Goal: Task Accomplishment & Management: Manage account settings

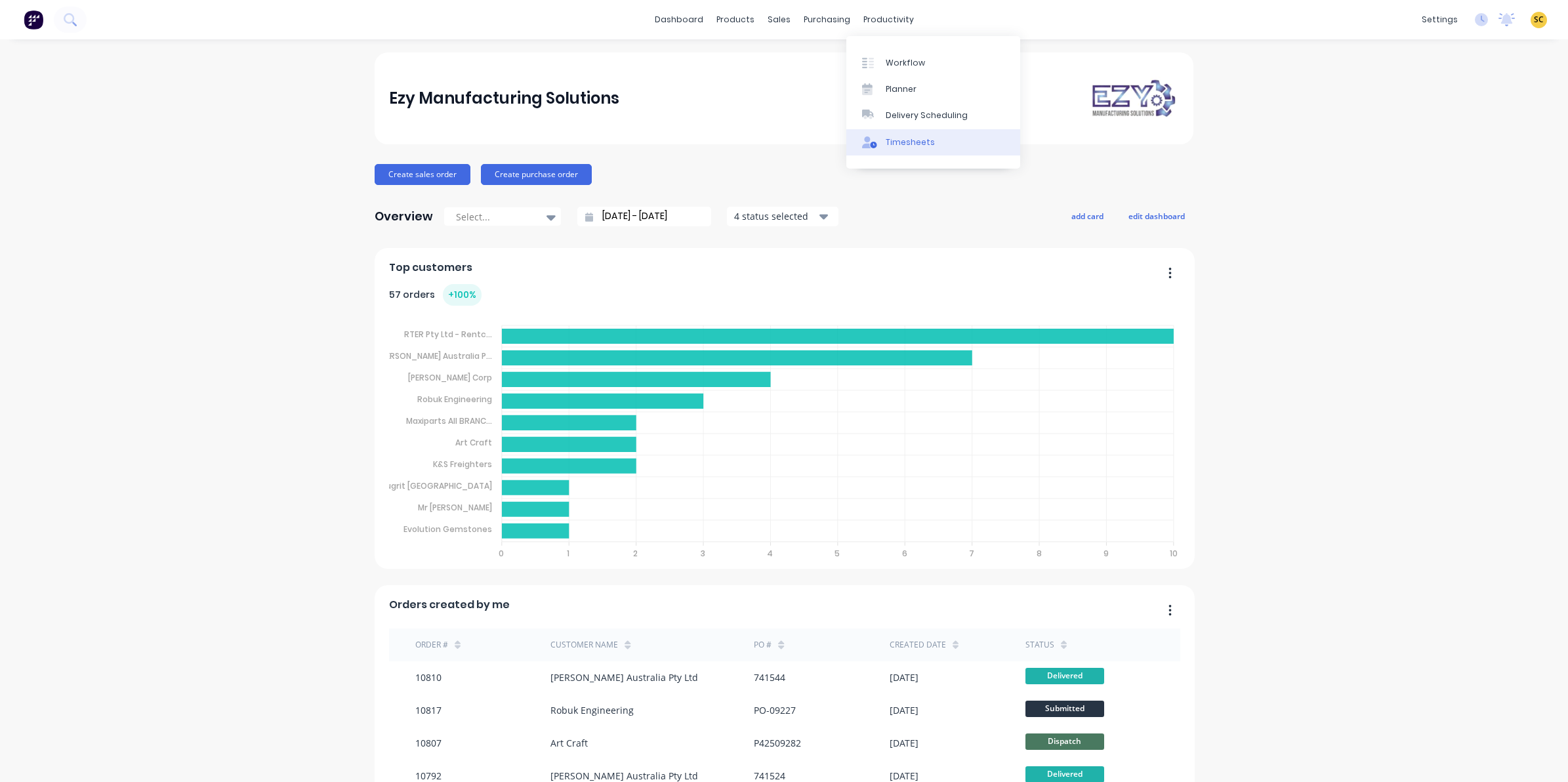
click at [906, 139] on div "Timesheets" at bounding box center [910, 142] width 49 height 12
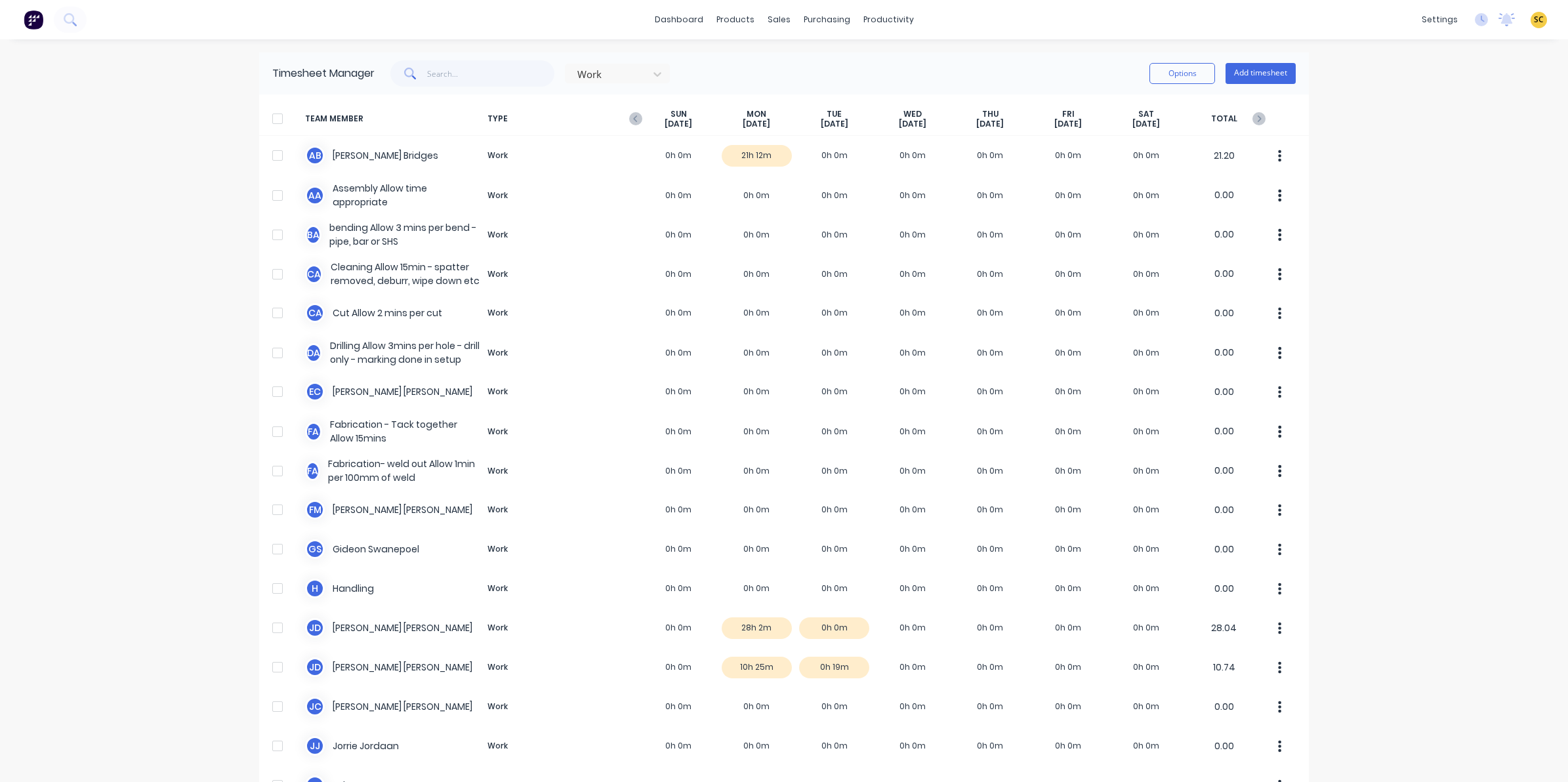
click at [629, 126] on div "TEAM MEMBER TYPE [DATE] [DATE] [DATE] [DATE] [DATE] [DATE] [DATE] TOTAL" at bounding box center [784, 119] width 1050 height 34
click at [629, 126] on span "TYPE" at bounding box center [560, 119] width 157 height 21
click at [630, 115] on icon "button" at bounding box center [636, 118] width 13 height 13
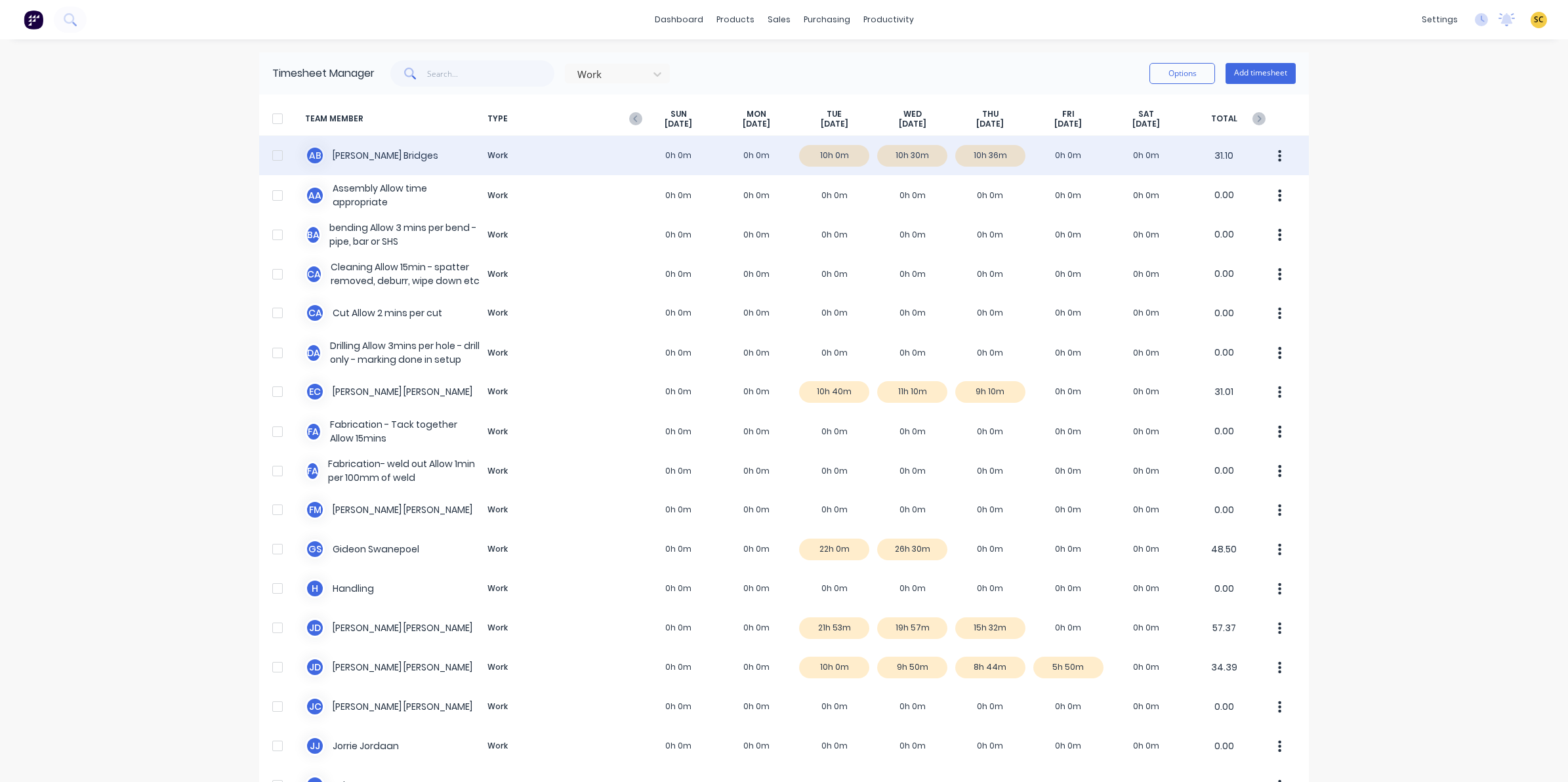
click at [985, 148] on div "A B [PERSON_NAME] Work 0h 0m 0h 0m 10h 0m 10h 30m 10h 36m 0h 0m 0h 0m 31.10" at bounding box center [784, 155] width 1050 height 39
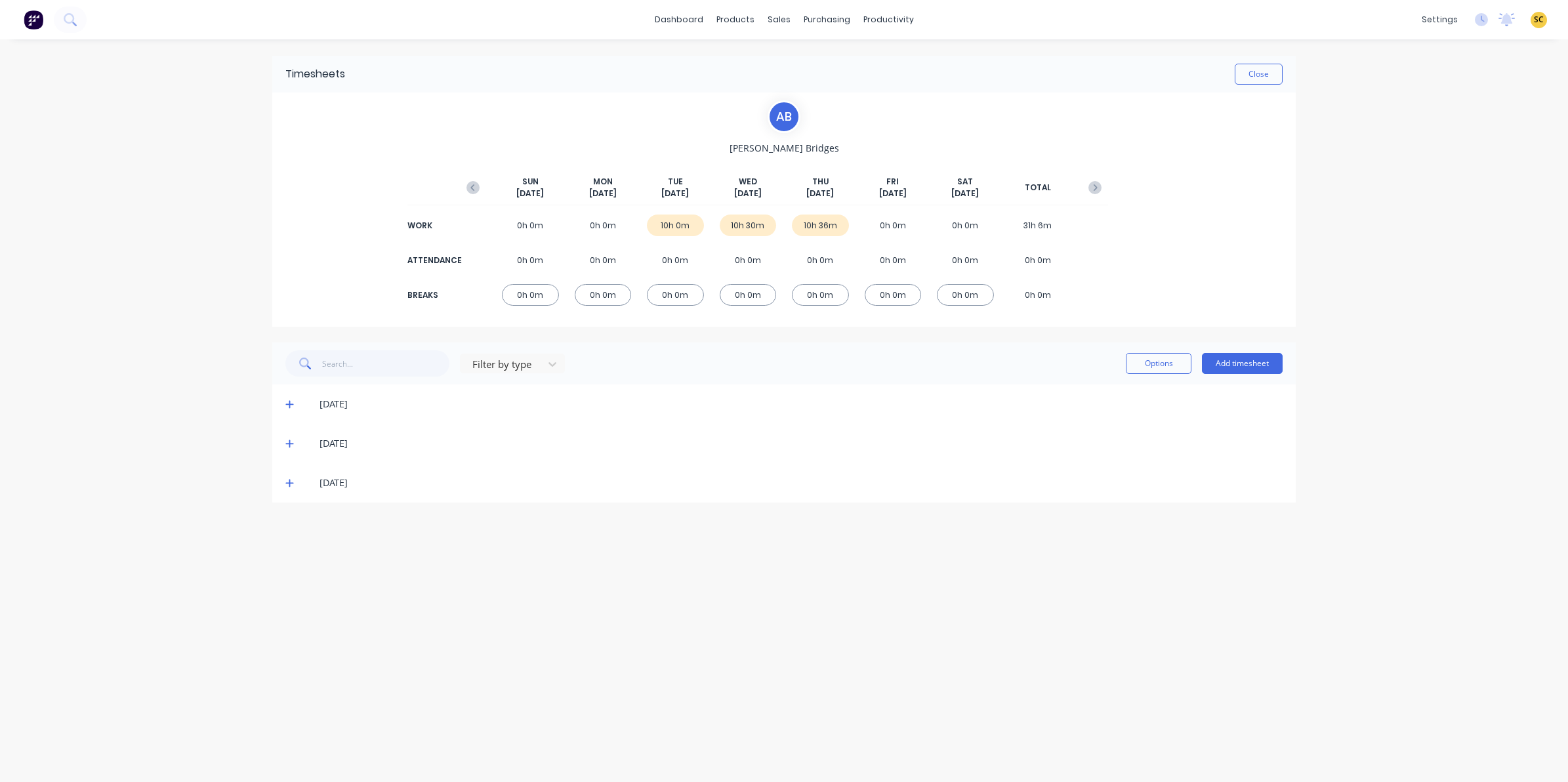
click at [292, 402] on icon at bounding box center [290, 404] width 8 height 9
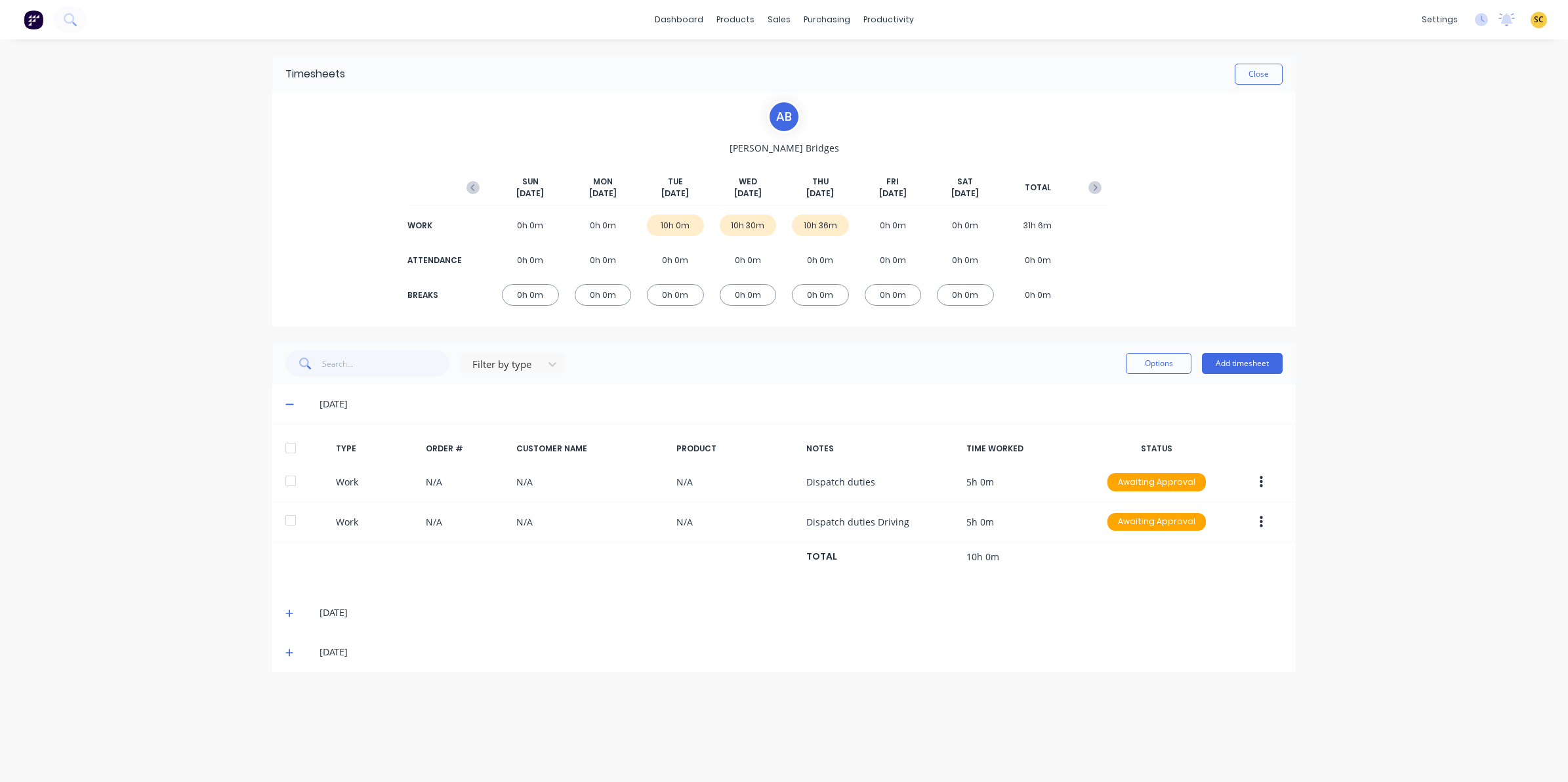
click at [294, 649] on span at bounding box center [292, 652] width 13 height 13
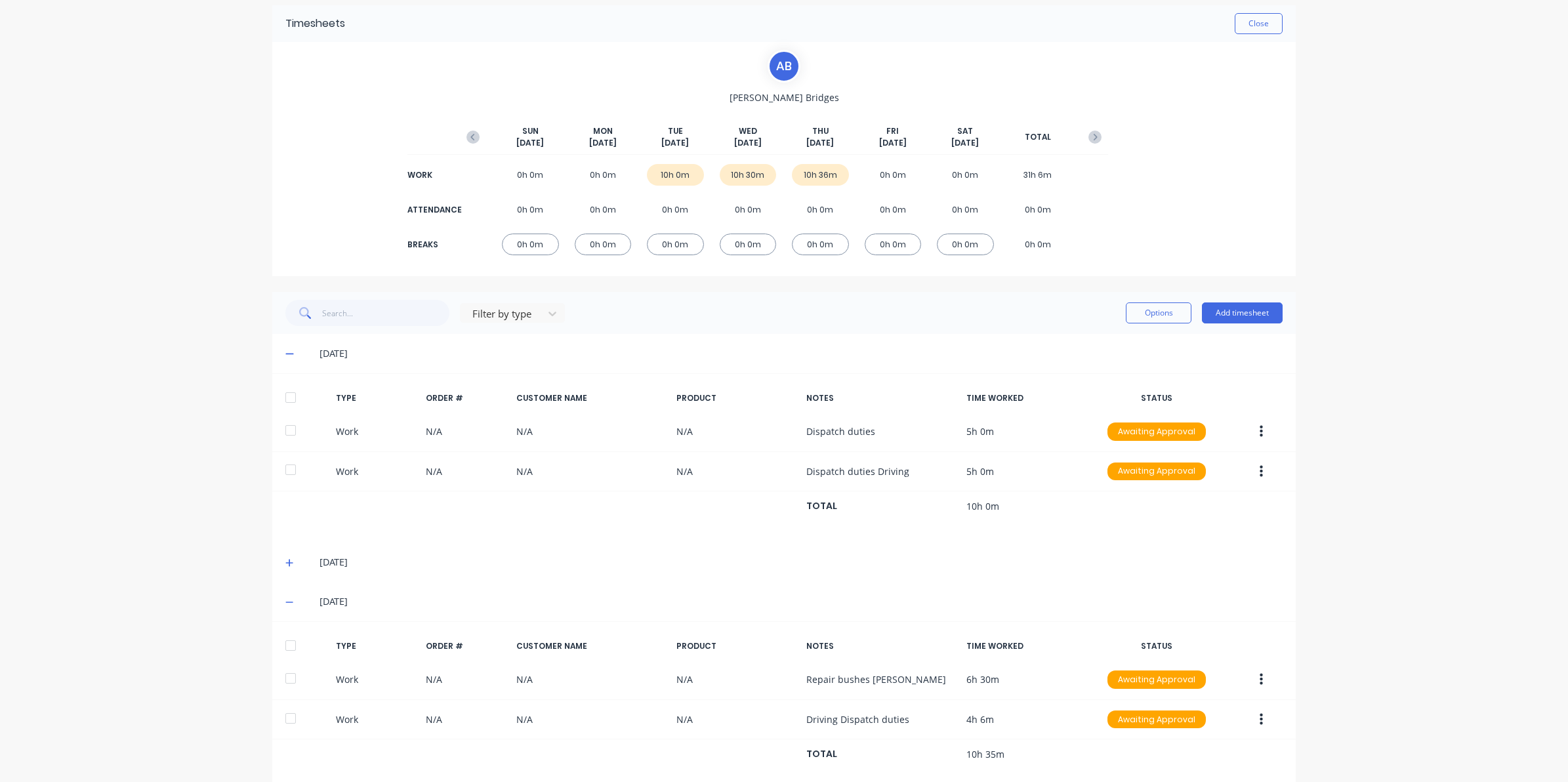
scroll to position [78, 0]
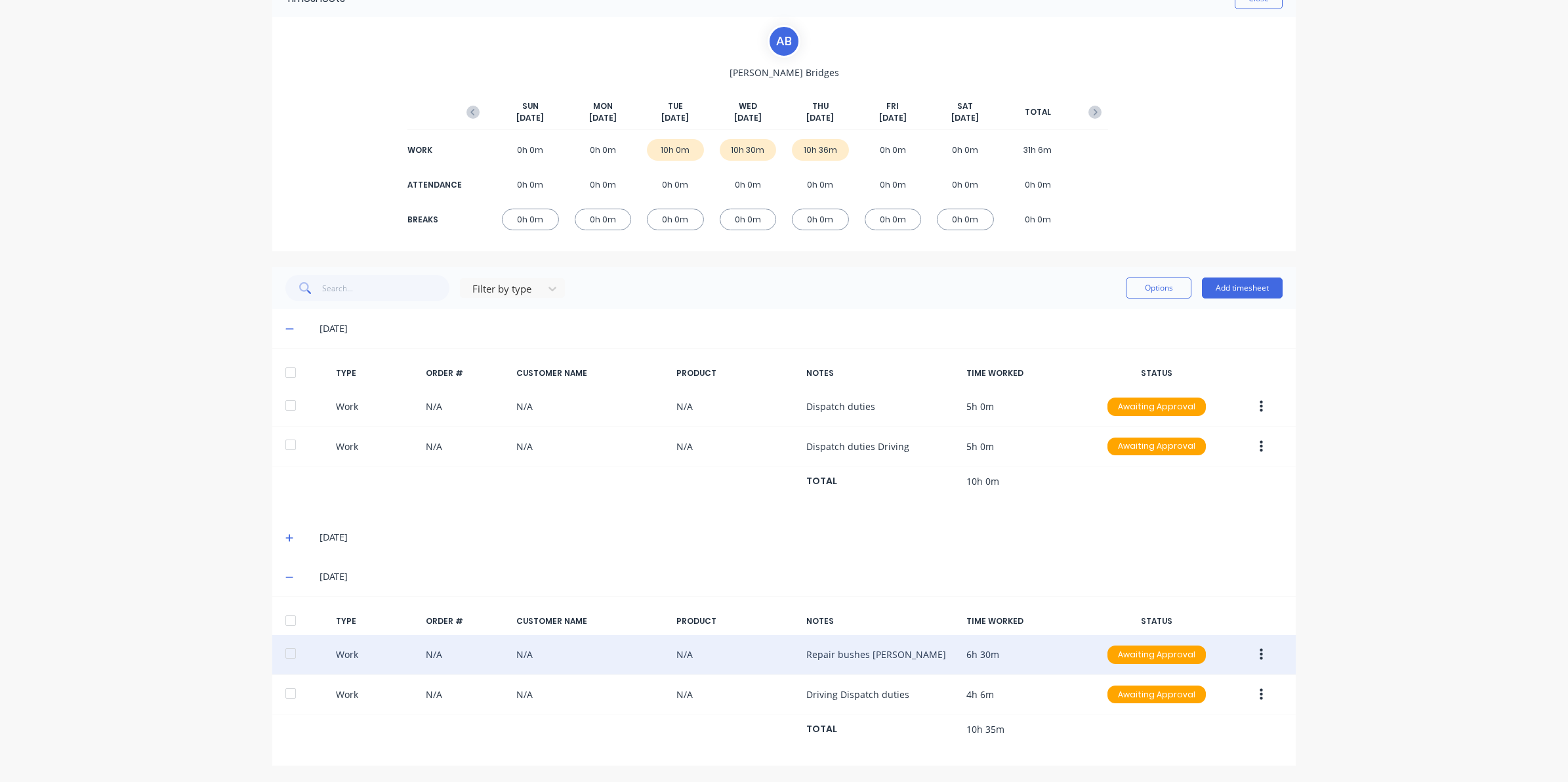
click at [1257, 653] on button "button" at bounding box center [1261, 655] width 31 height 23
click at [1185, 601] on div "Edit" at bounding box center [1214, 606] width 101 height 19
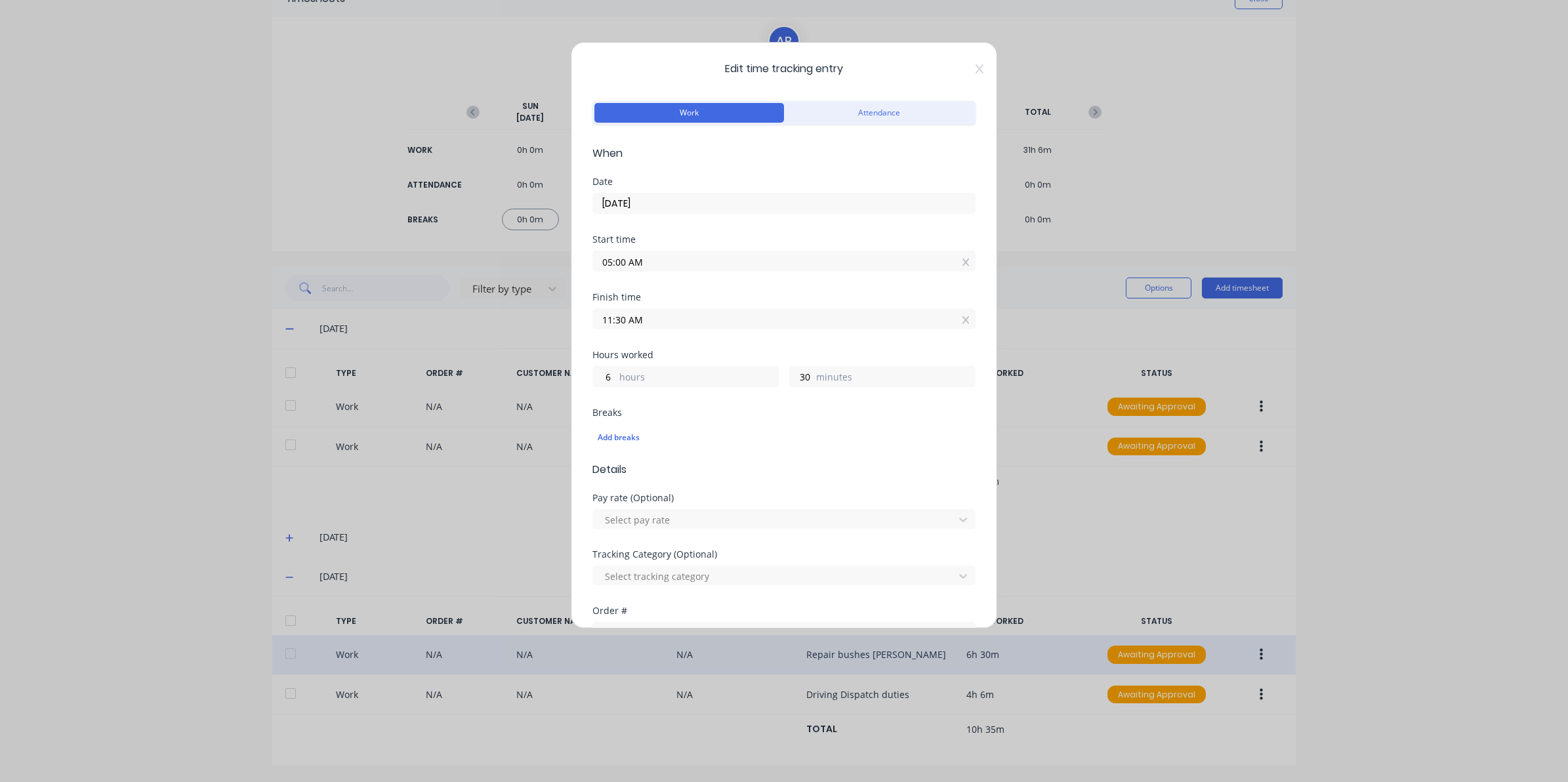
click at [956, 69] on span "Edit time tracking entry" at bounding box center [784, 69] width 383 height 16
click at [976, 73] on icon at bounding box center [979, 69] width 8 height 10
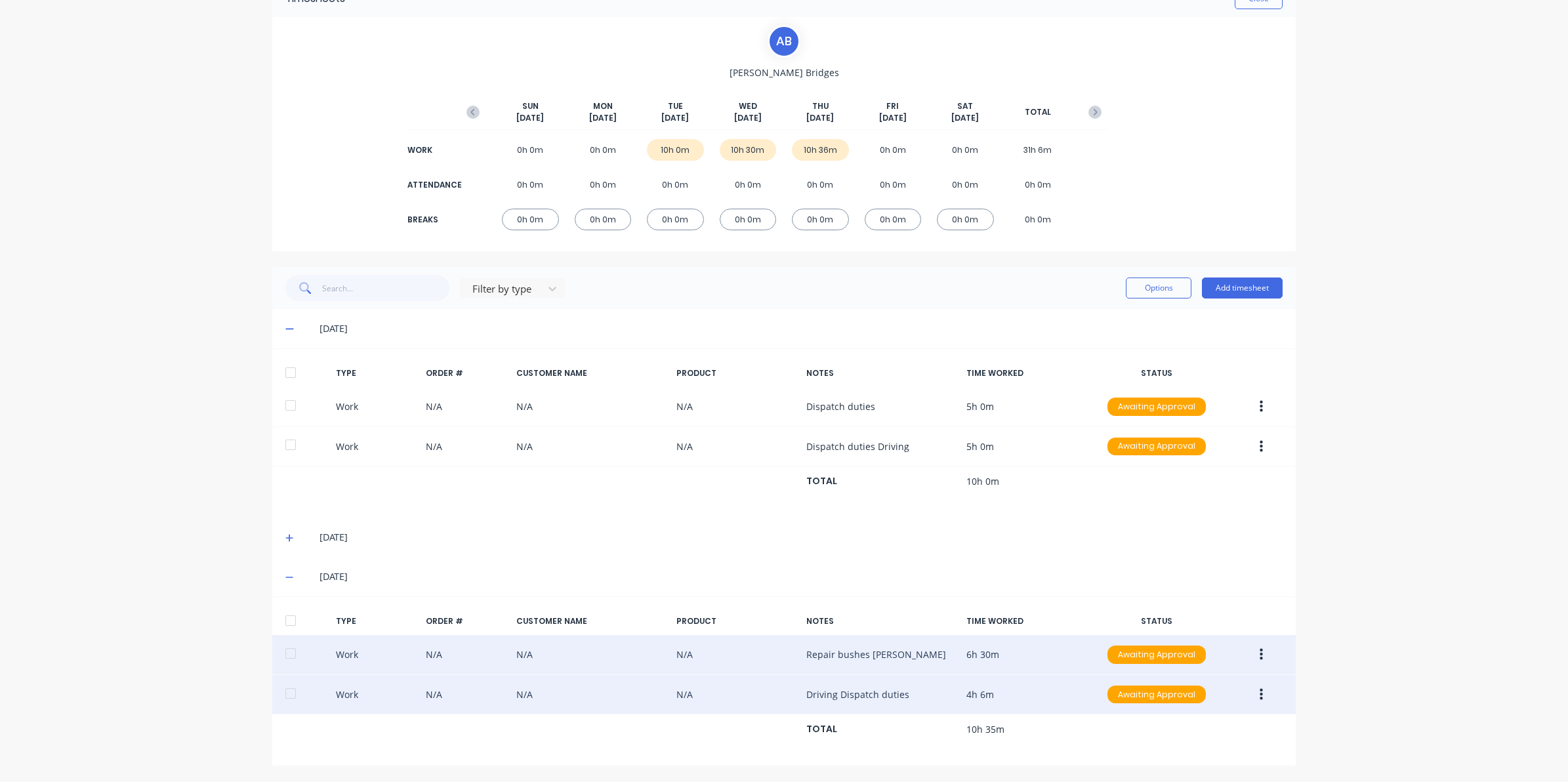
click at [1260, 693] on icon "button" at bounding box center [1261, 694] width 3 height 12
click at [1156, 641] on button "Edit" at bounding box center [1214, 645] width 125 height 26
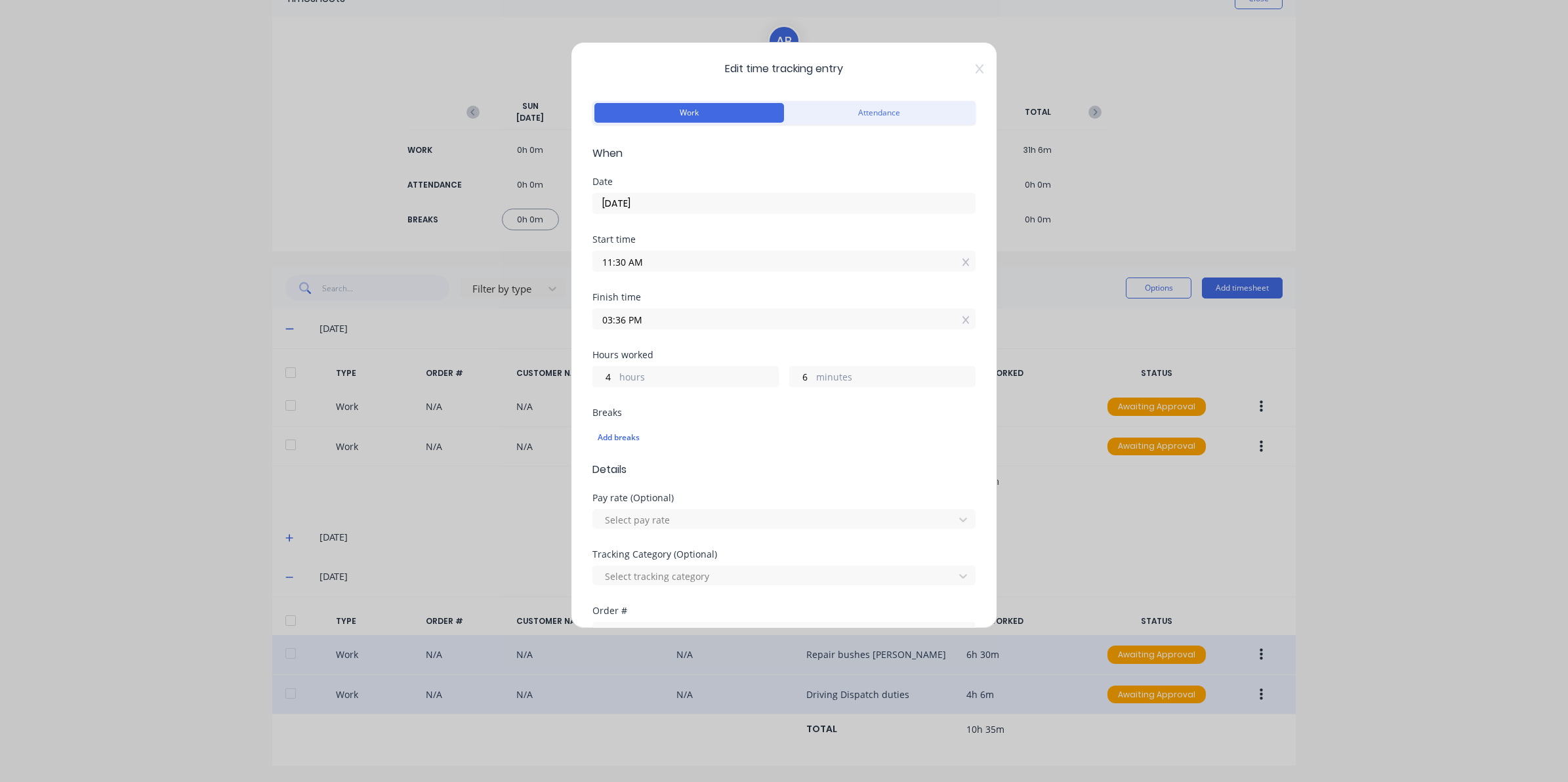
drag, startPoint x: 1421, startPoint y: 346, endPoint x: 969, endPoint y: 69, distance: 530.1
click at [976, 67] on icon at bounding box center [979, 69] width 8 height 10
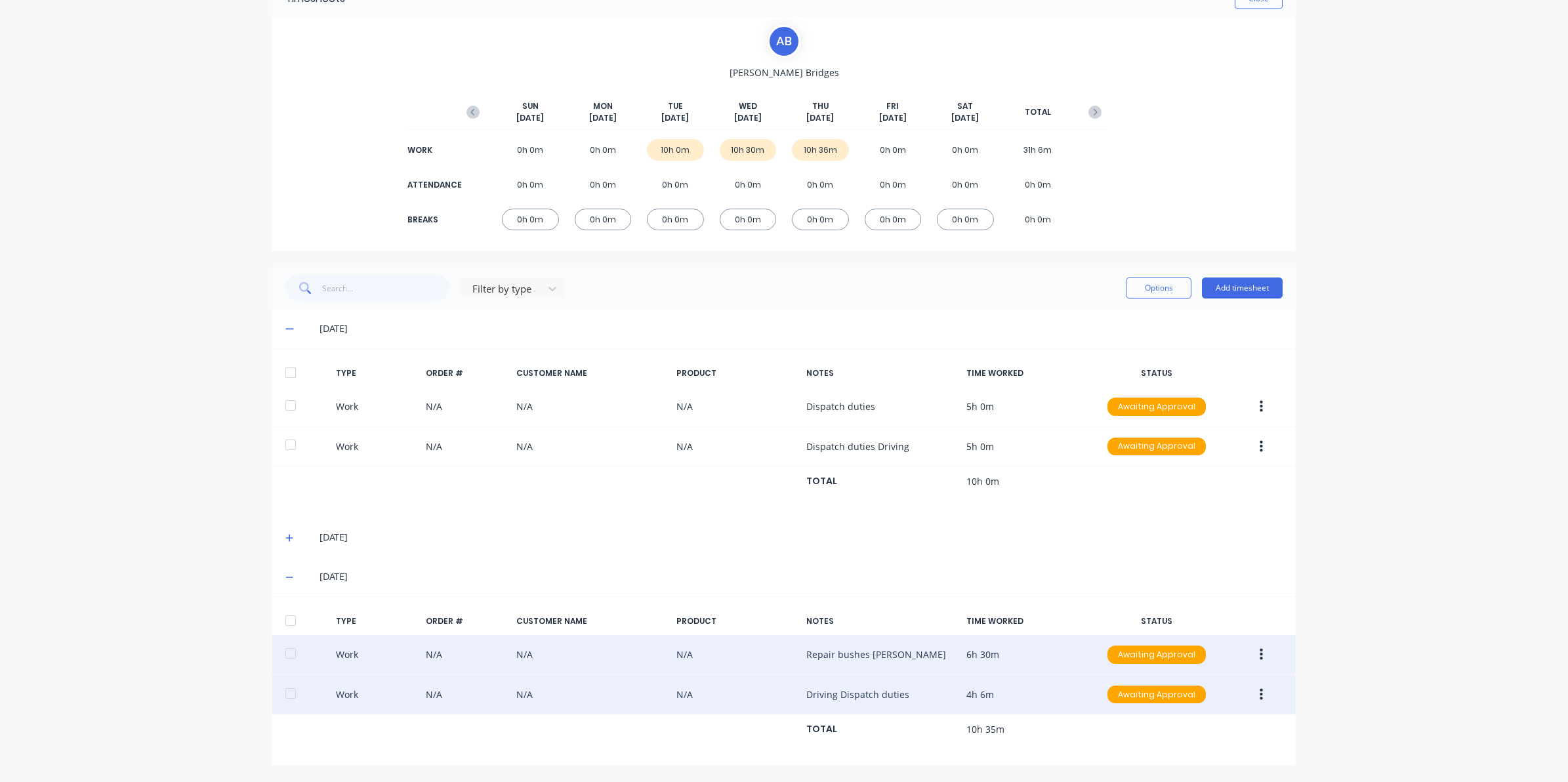
click at [971, 70] on div "A B [PERSON_NAME] [DATE] [DATE] [DATE] [DATE] [DATE] [DATE] [DATE] TOTAL WORK 0…" at bounding box center [784, 134] width 648 height 218
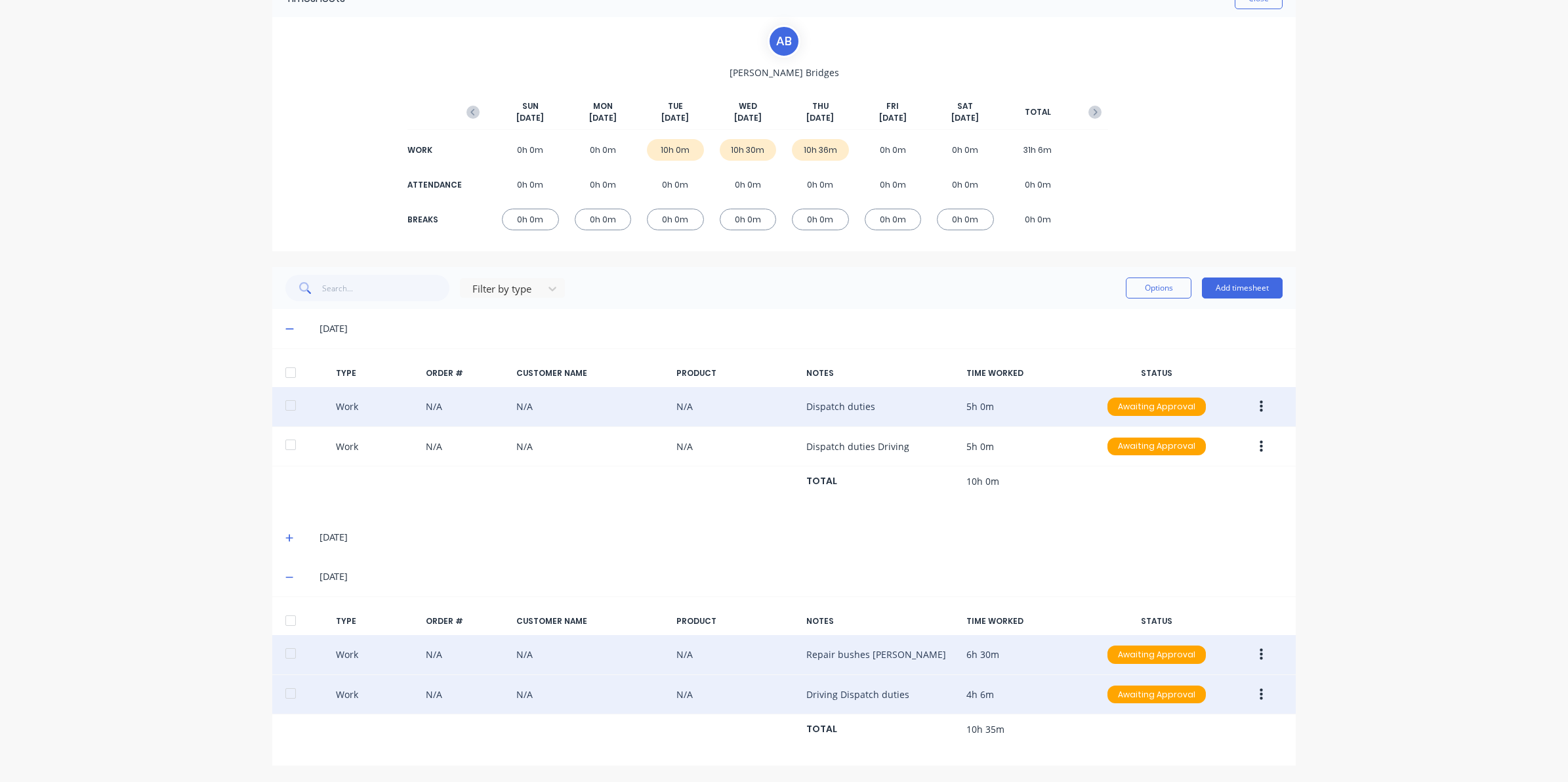
click at [1260, 402] on icon "button" at bounding box center [1261, 406] width 3 height 14
click at [1153, 355] on button "Edit" at bounding box center [1214, 358] width 125 height 26
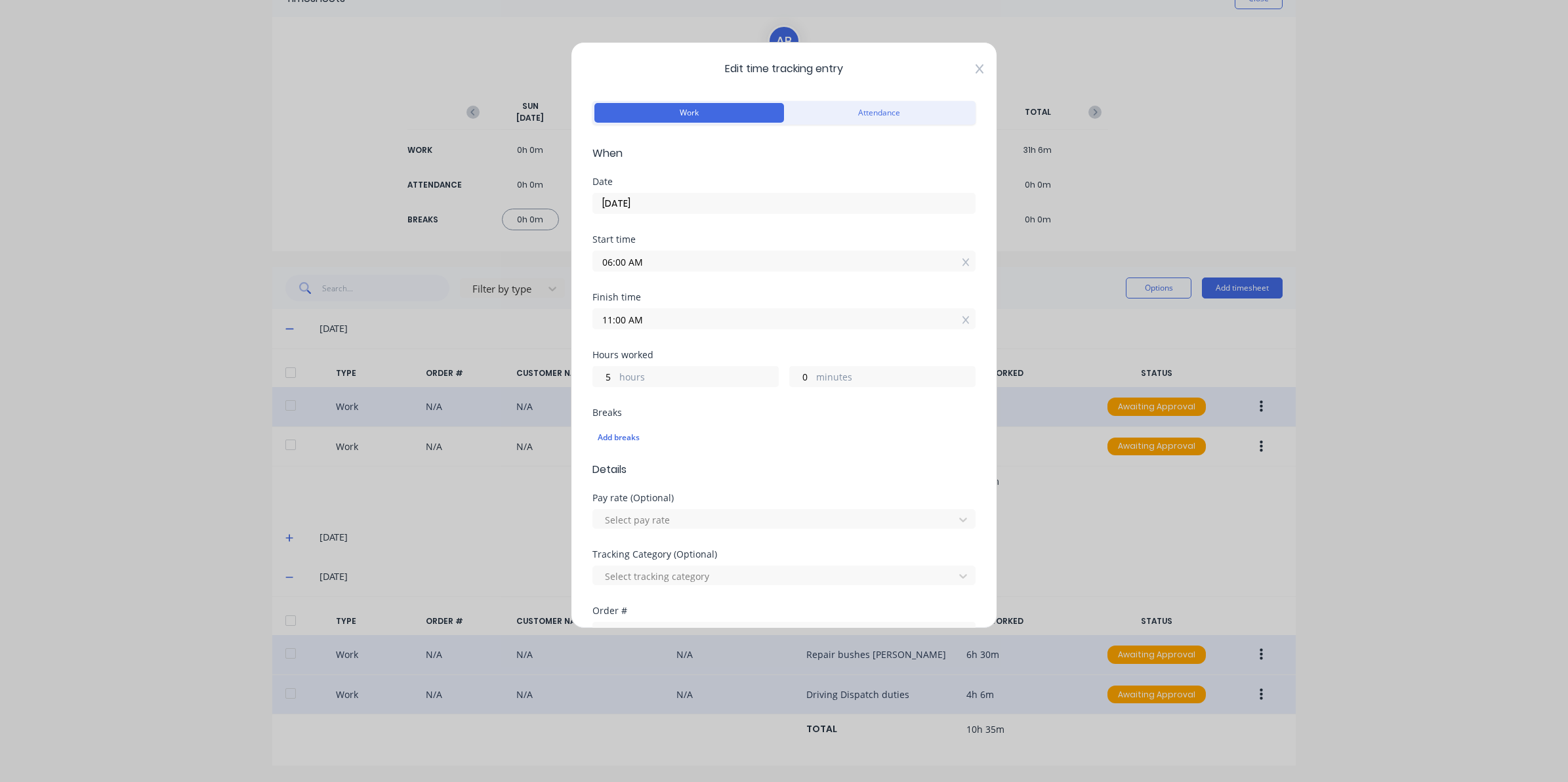
click at [976, 72] on icon at bounding box center [979, 69] width 8 height 10
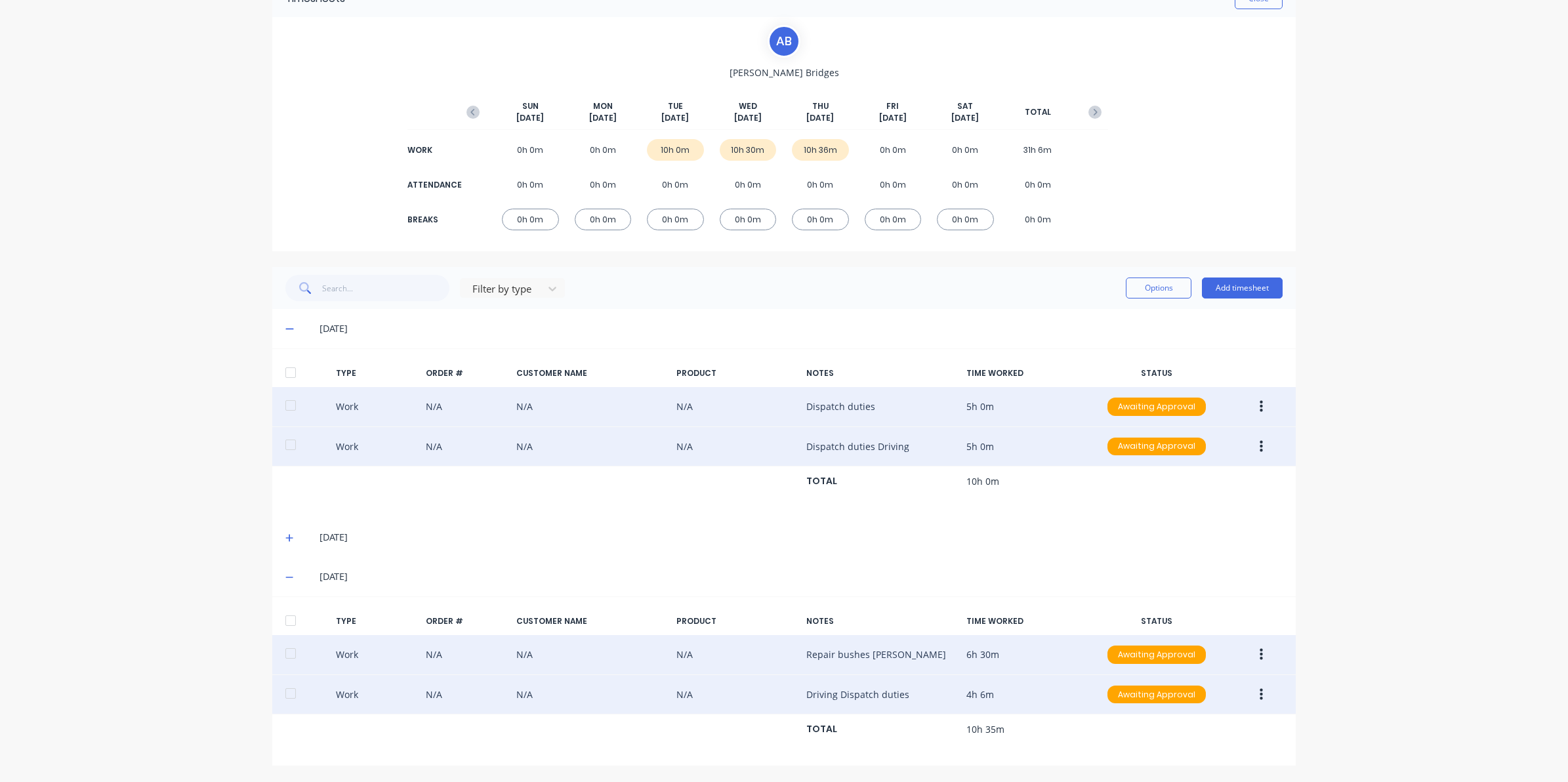
click at [1258, 441] on button "button" at bounding box center [1261, 447] width 31 height 23
click at [1173, 388] on div "Edit" at bounding box center [1214, 398] width 101 height 19
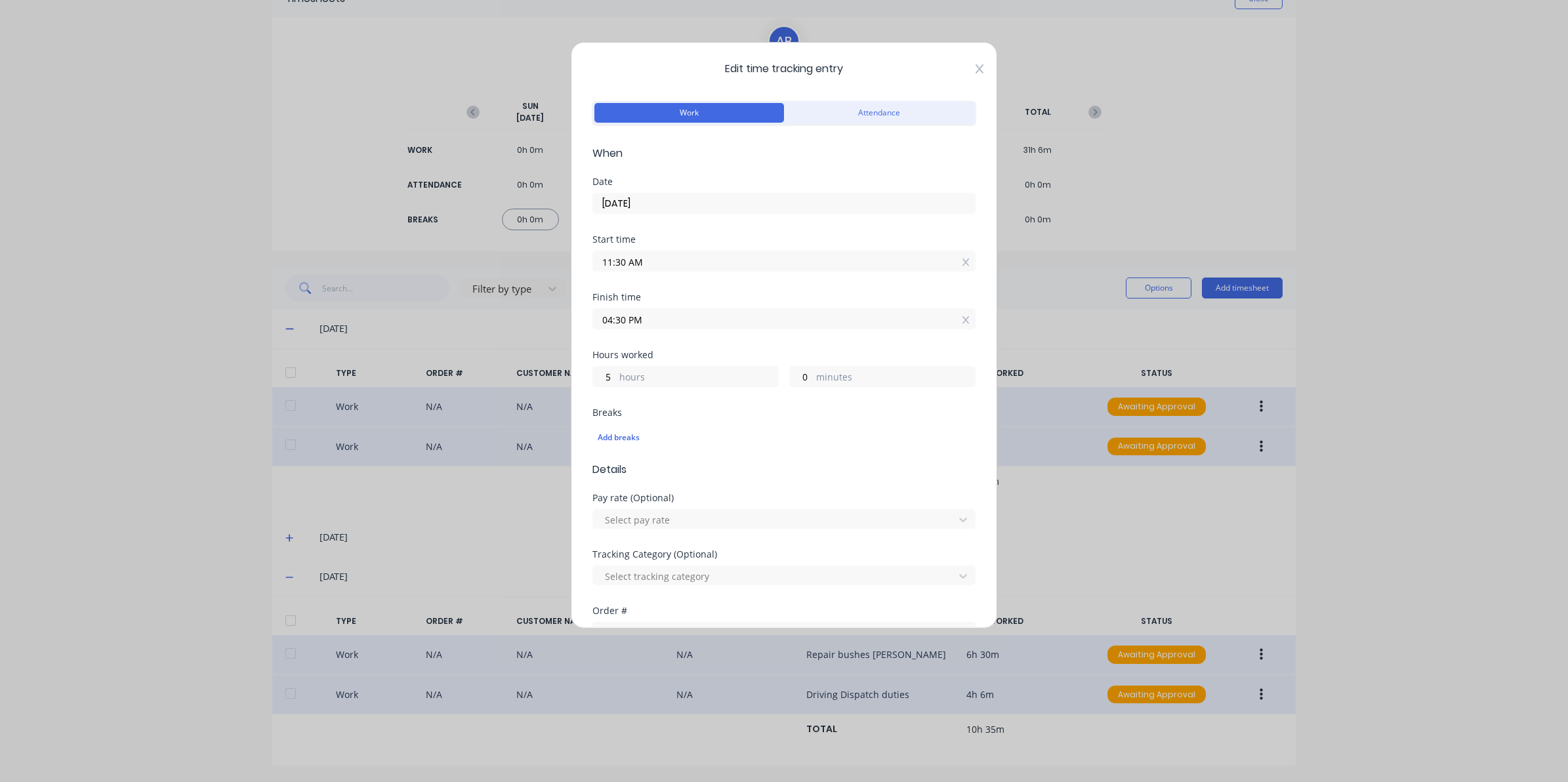
click at [976, 73] on icon at bounding box center [979, 69] width 8 height 10
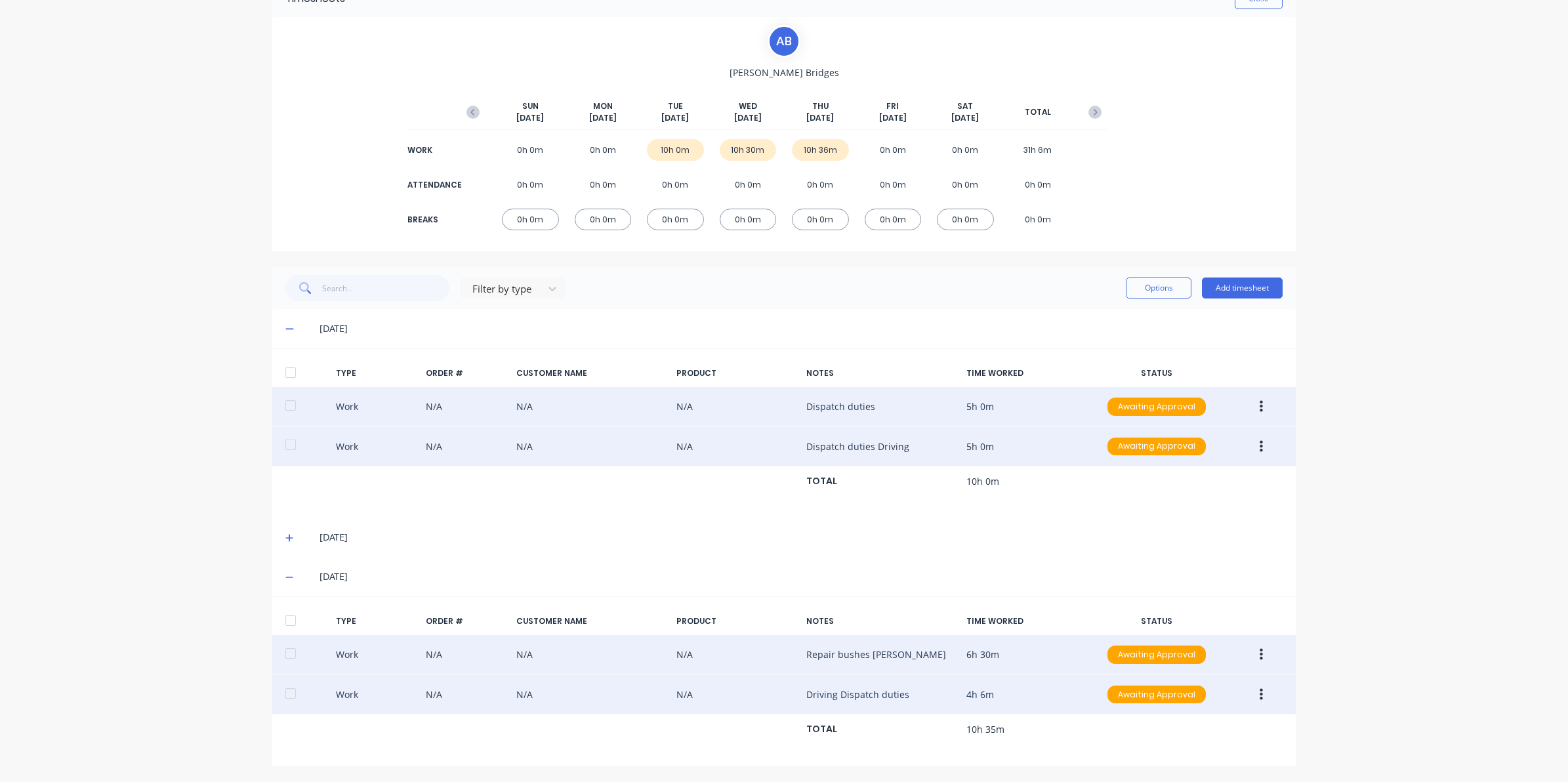
click at [286, 537] on icon at bounding box center [290, 538] width 8 height 9
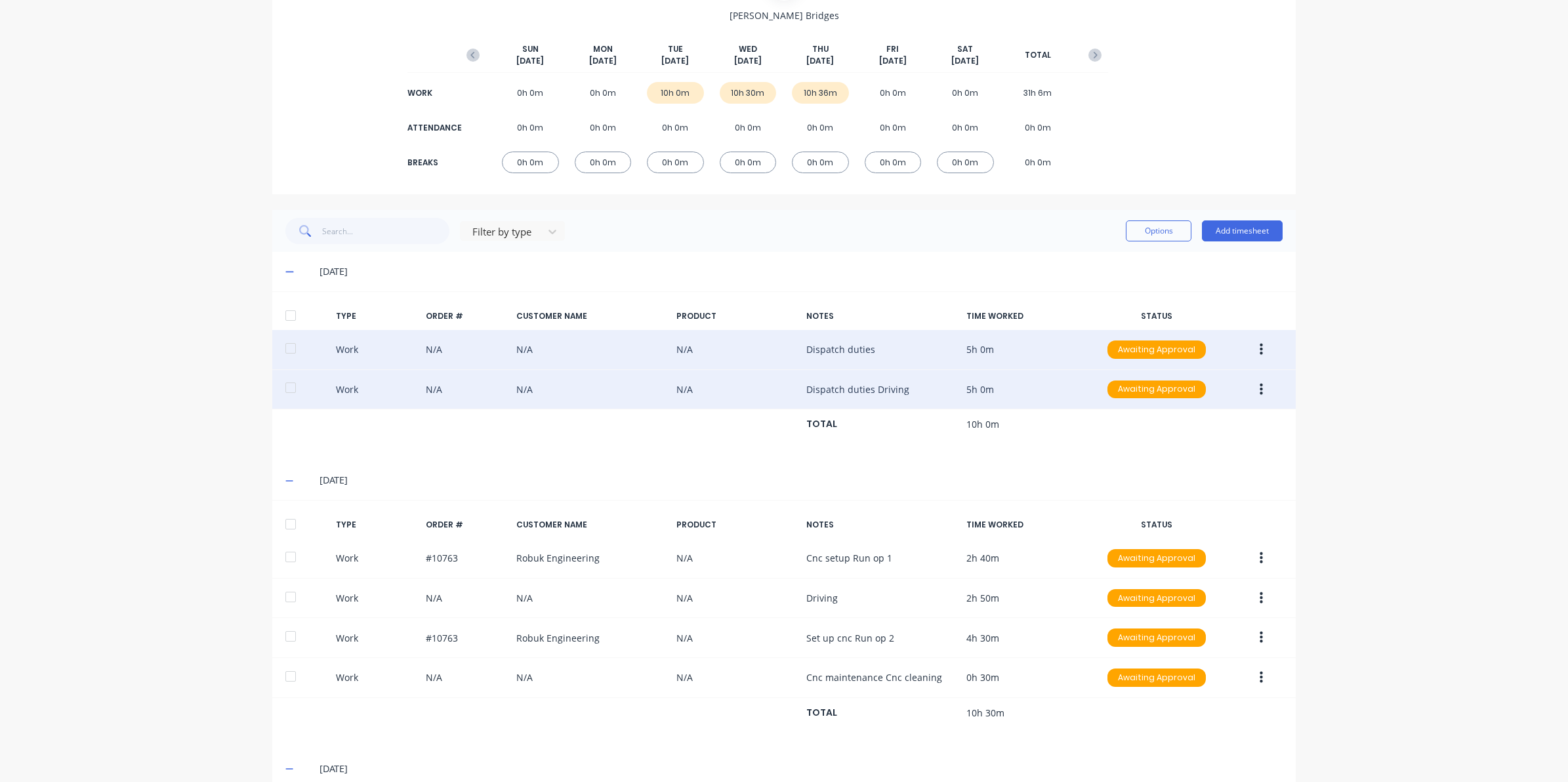
scroll to position [0, 0]
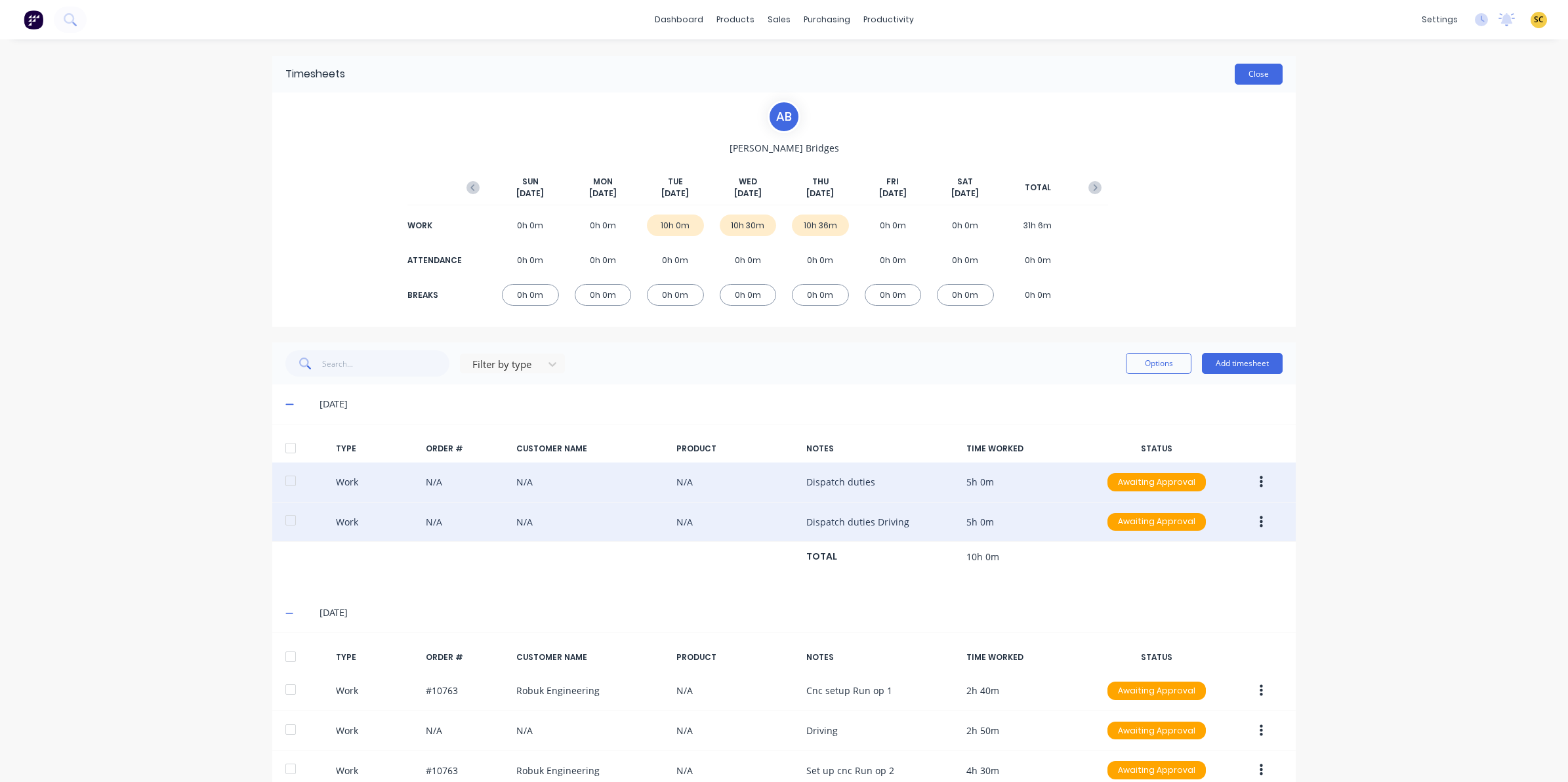
click at [1275, 79] on button "Close" at bounding box center [1259, 74] width 48 height 21
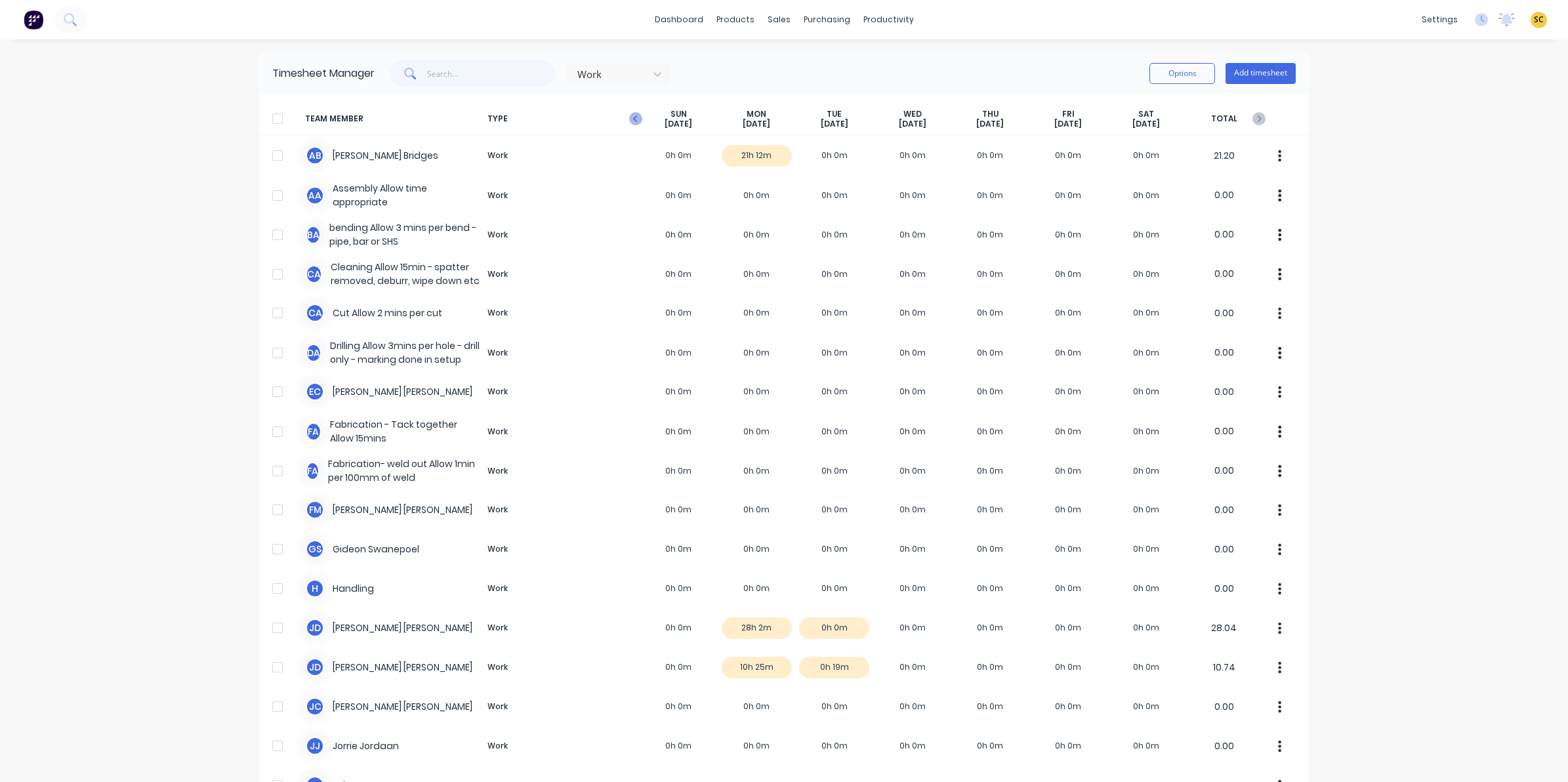
click at [630, 115] on icon "button" at bounding box center [636, 118] width 13 height 13
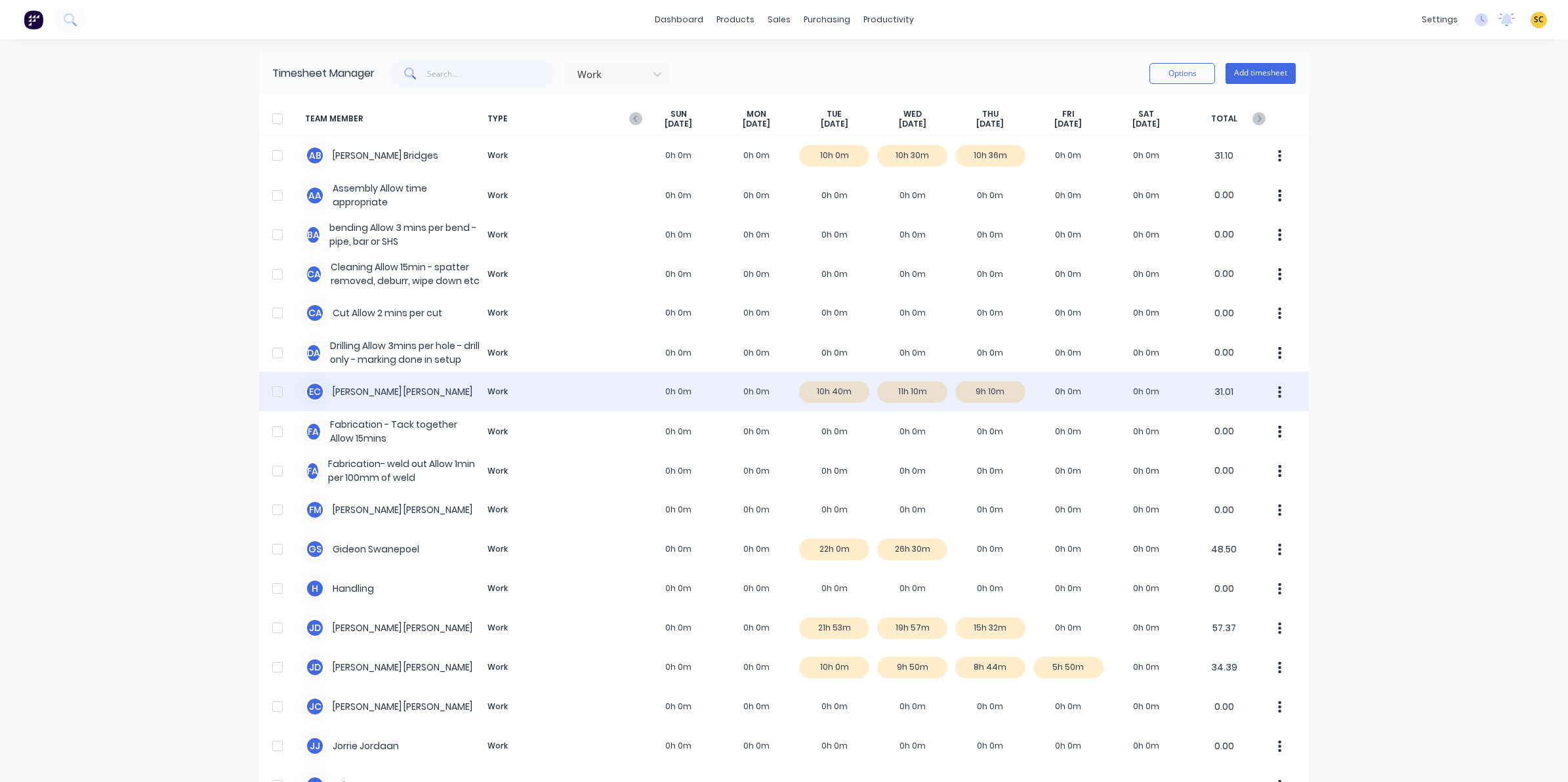
click at [998, 391] on div "E C [PERSON_NAME] Work 0h 0m 0h 0m 10h 40m 11h 10m 9h 10m 0h 0m 0h 0m 31.01" at bounding box center [784, 391] width 1050 height 39
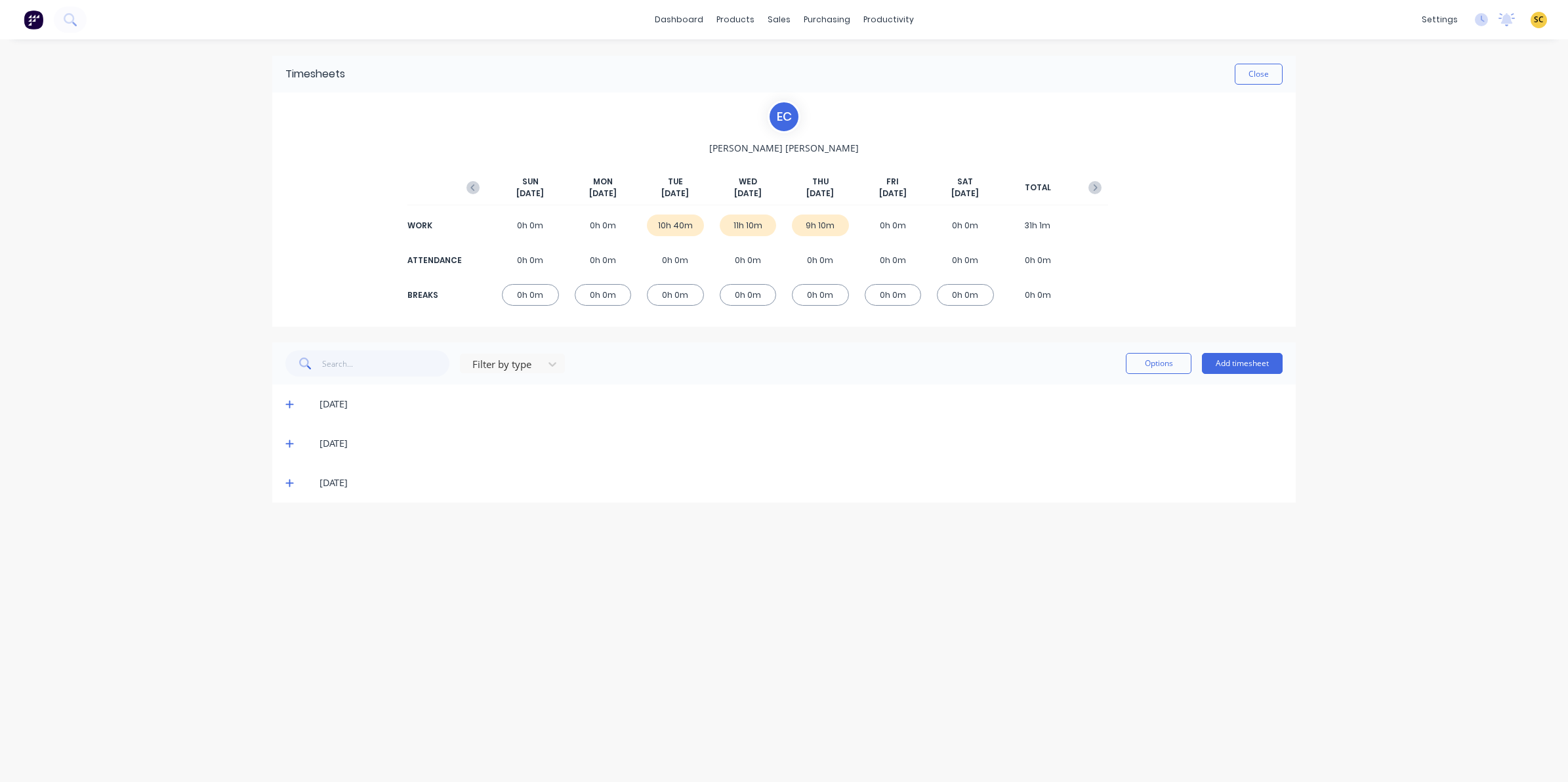
click at [286, 406] on icon at bounding box center [290, 404] width 8 height 9
click at [287, 404] on icon at bounding box center [289, 405] width 8 height 1
click at [287, 483] on icon at bounding box center [290, 483] width 8 height 9
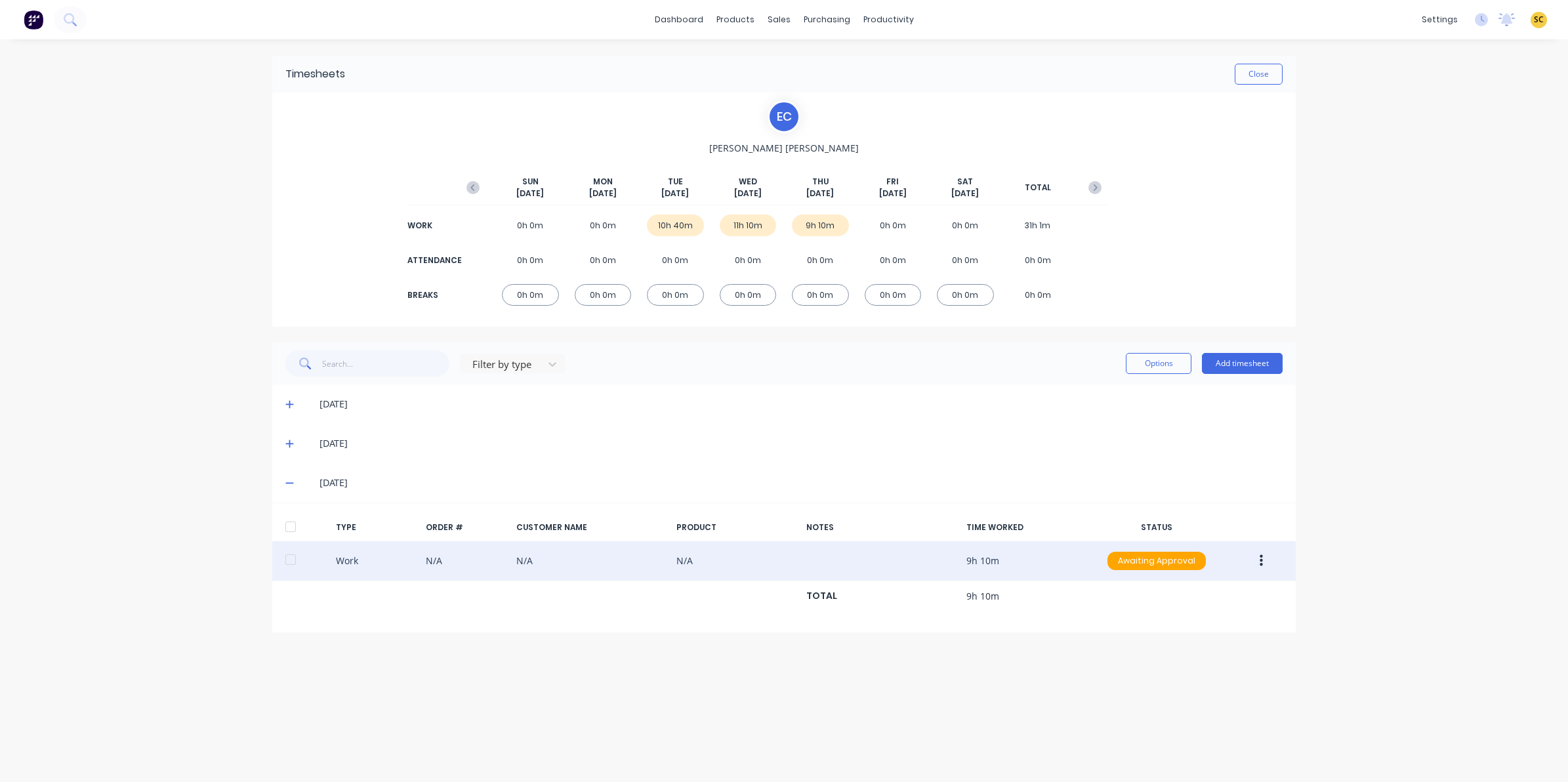
click at [1253, 564] on button "button" at bounding box center [1261, 561] width 31 height 23
click at [1165, 512] on div "Edit" at bounding box center [1214, 511] width 101 height 19
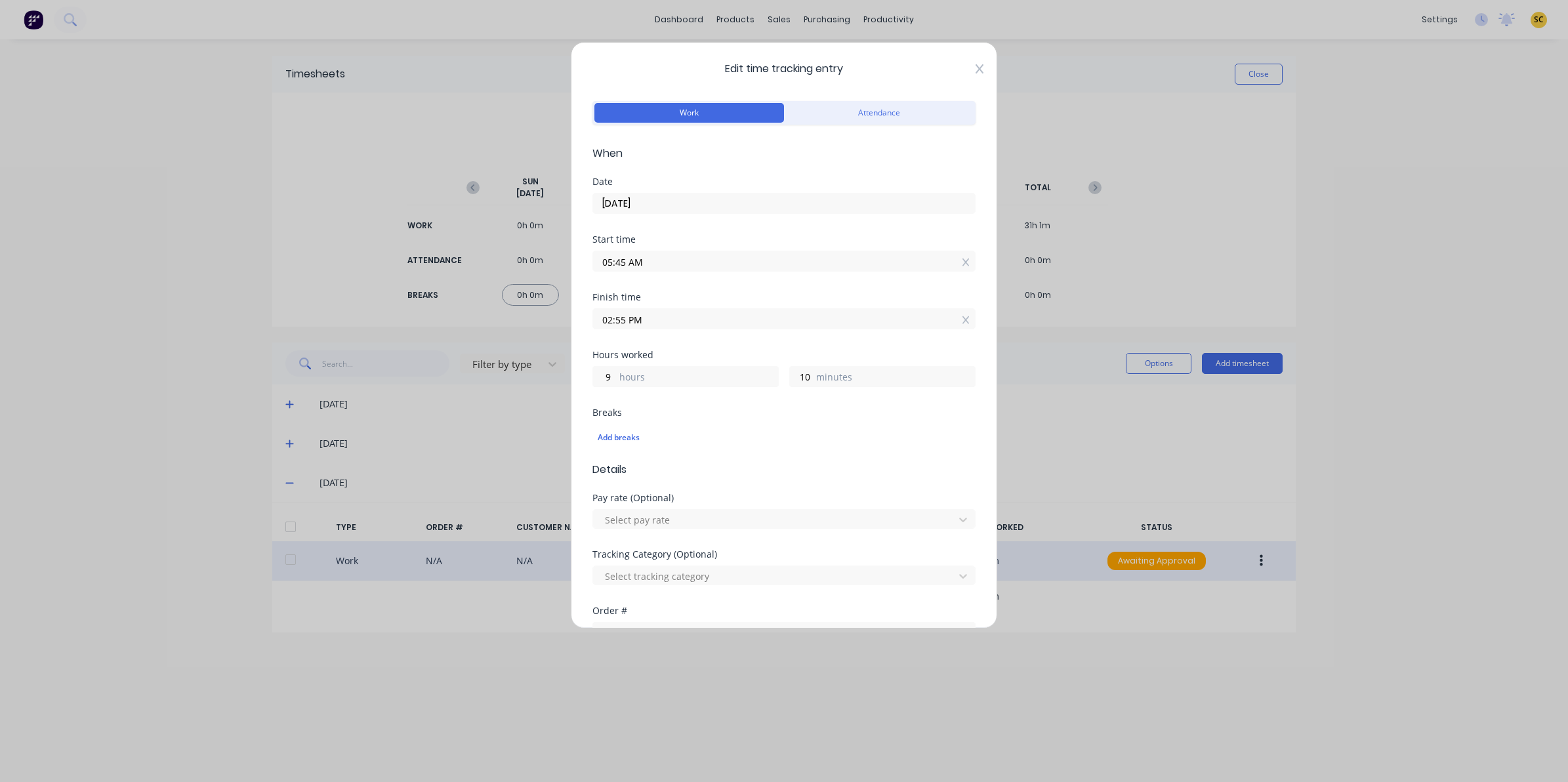
click at [976, 72] on icon at bounding box center [979, 69] width 8 height 9
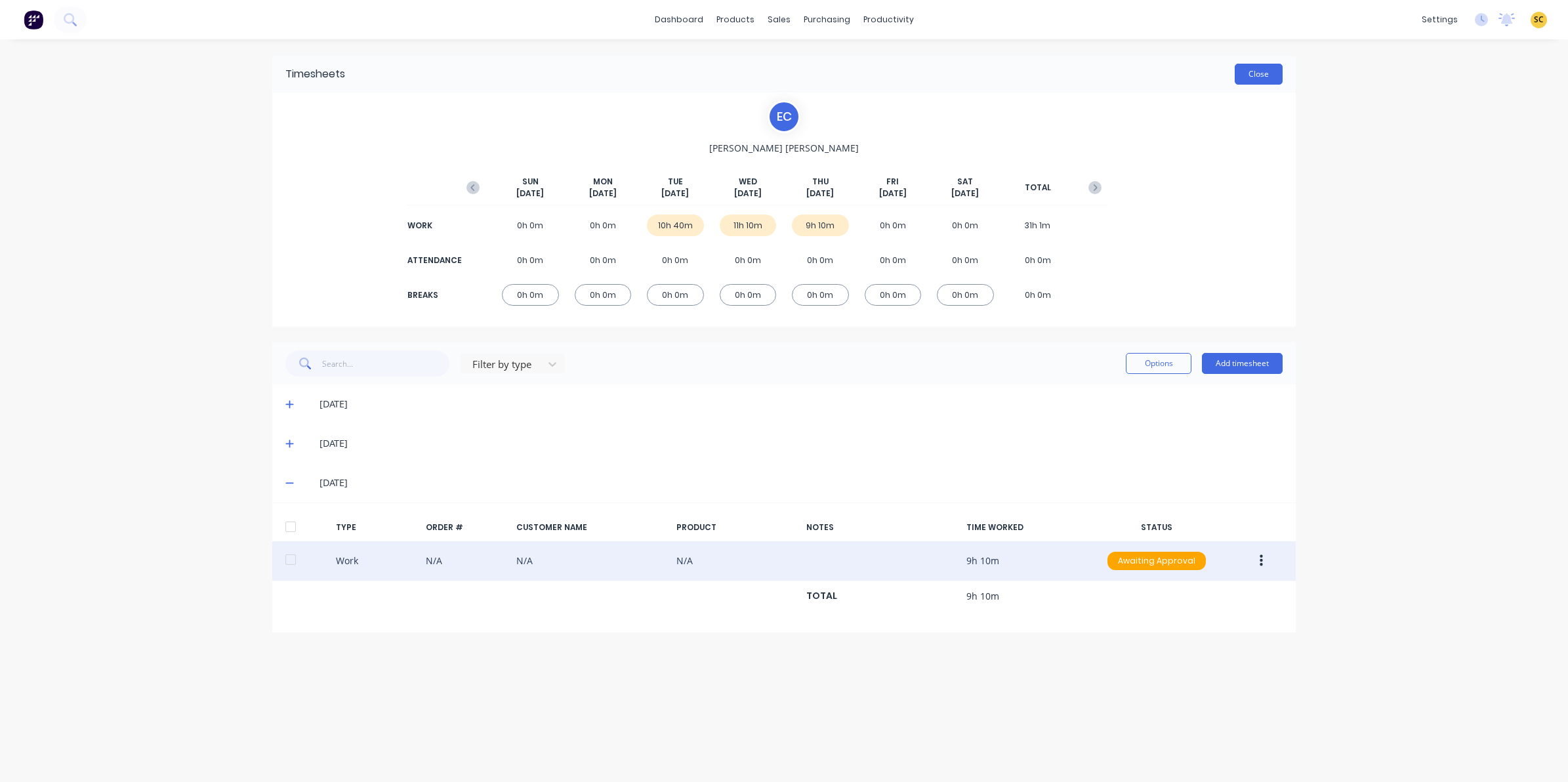
click at [1254, 71] on button "Close" at bounding box center [1259, 74] width 48 height 21
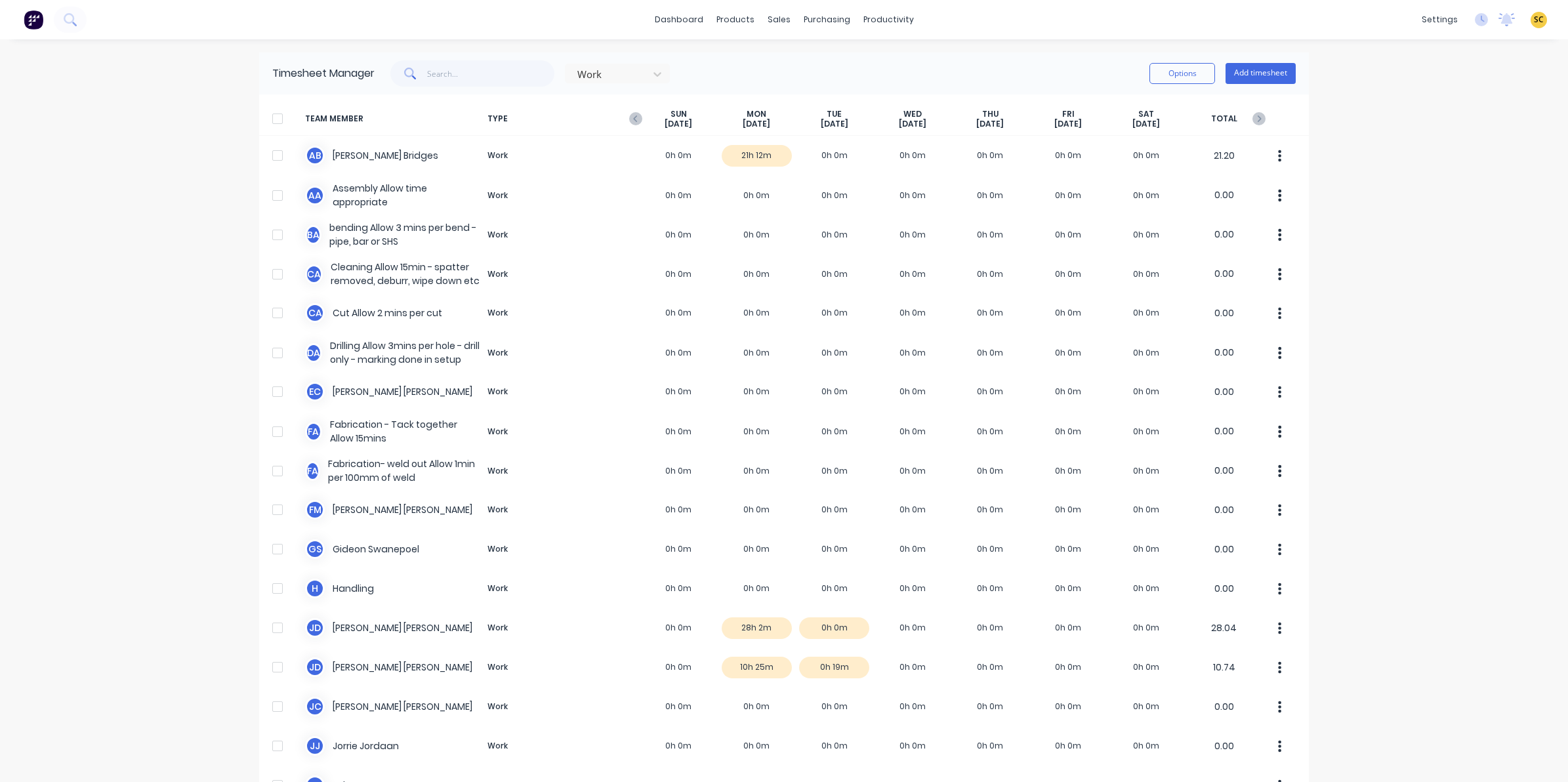
click at [640, 117] on div "[DATE]" at bounding box center [679, 119] width 78 height 21
click at [630, 116] on icon "button" at bounding box center [636, 118] width 13 height 13
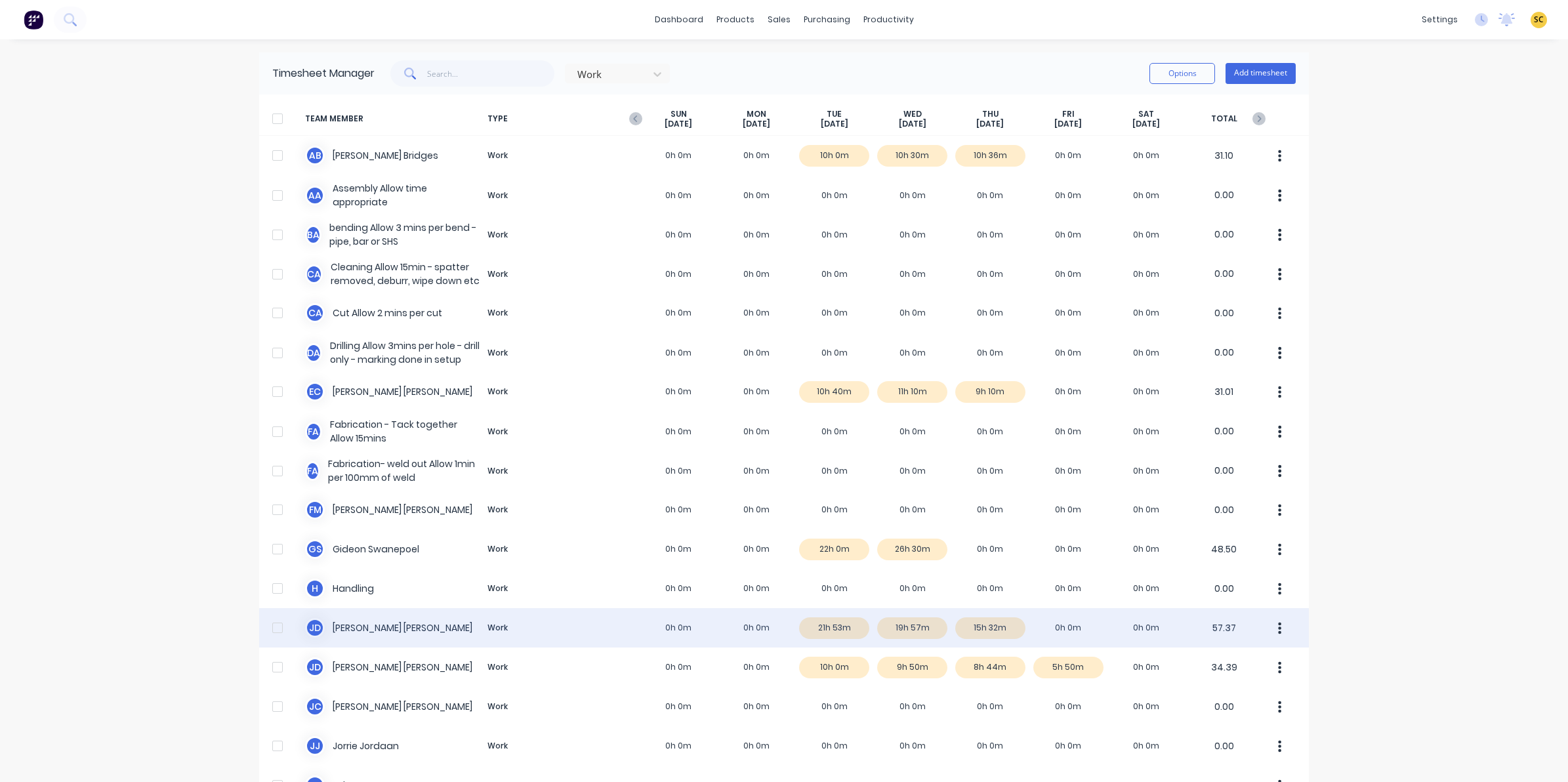
click at [985, 624] on div "[PERSON_NAME] Work 0h 0m 0h 0m 21h 53m 19h 57m 15h 32m 0h 0m 0h 0m 57.37" at bounding box center [784, 628] width 1050 height 39
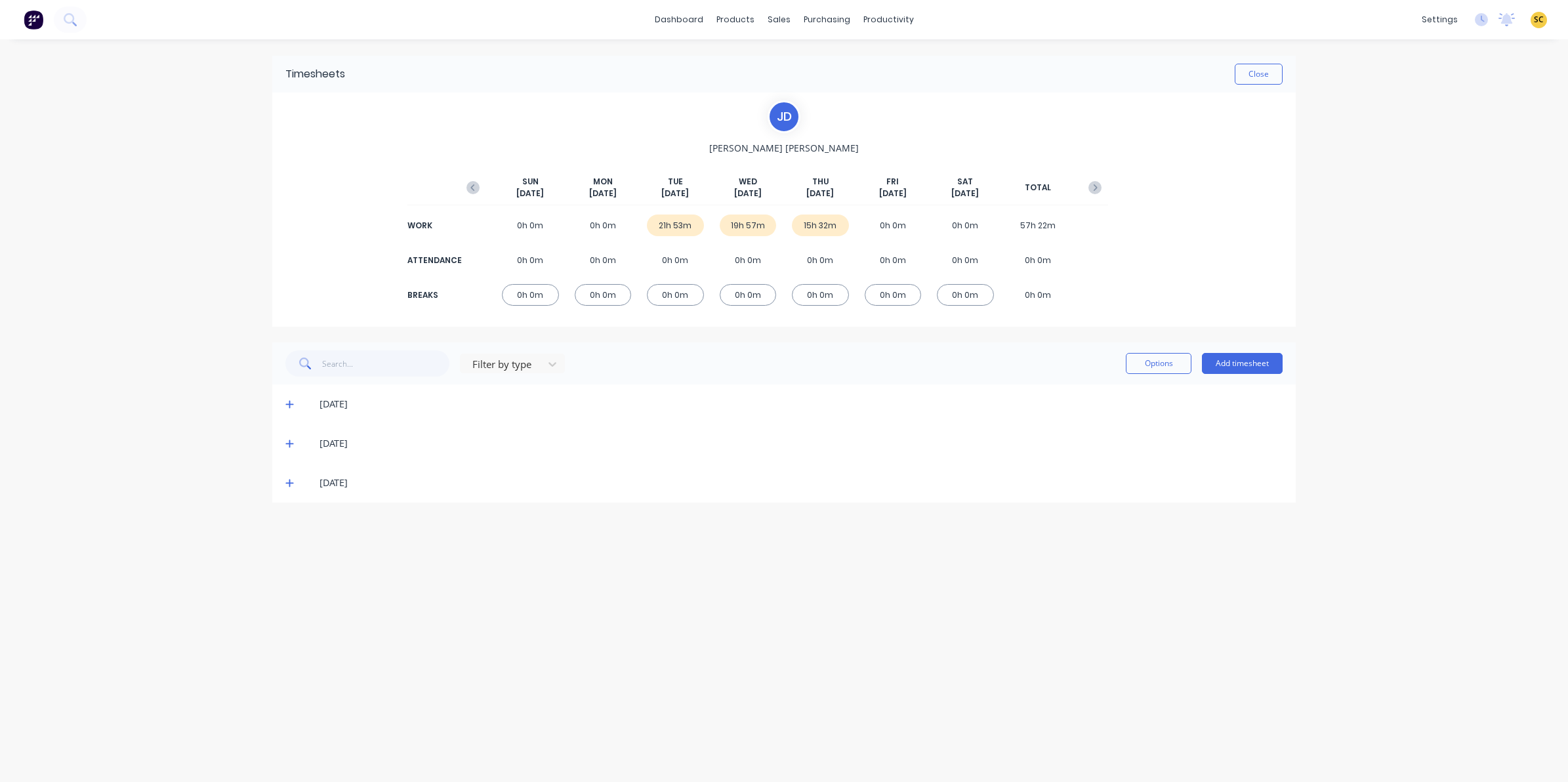
click at [287, 483] on icon at bounding box center [289, 483] width 8 height 8
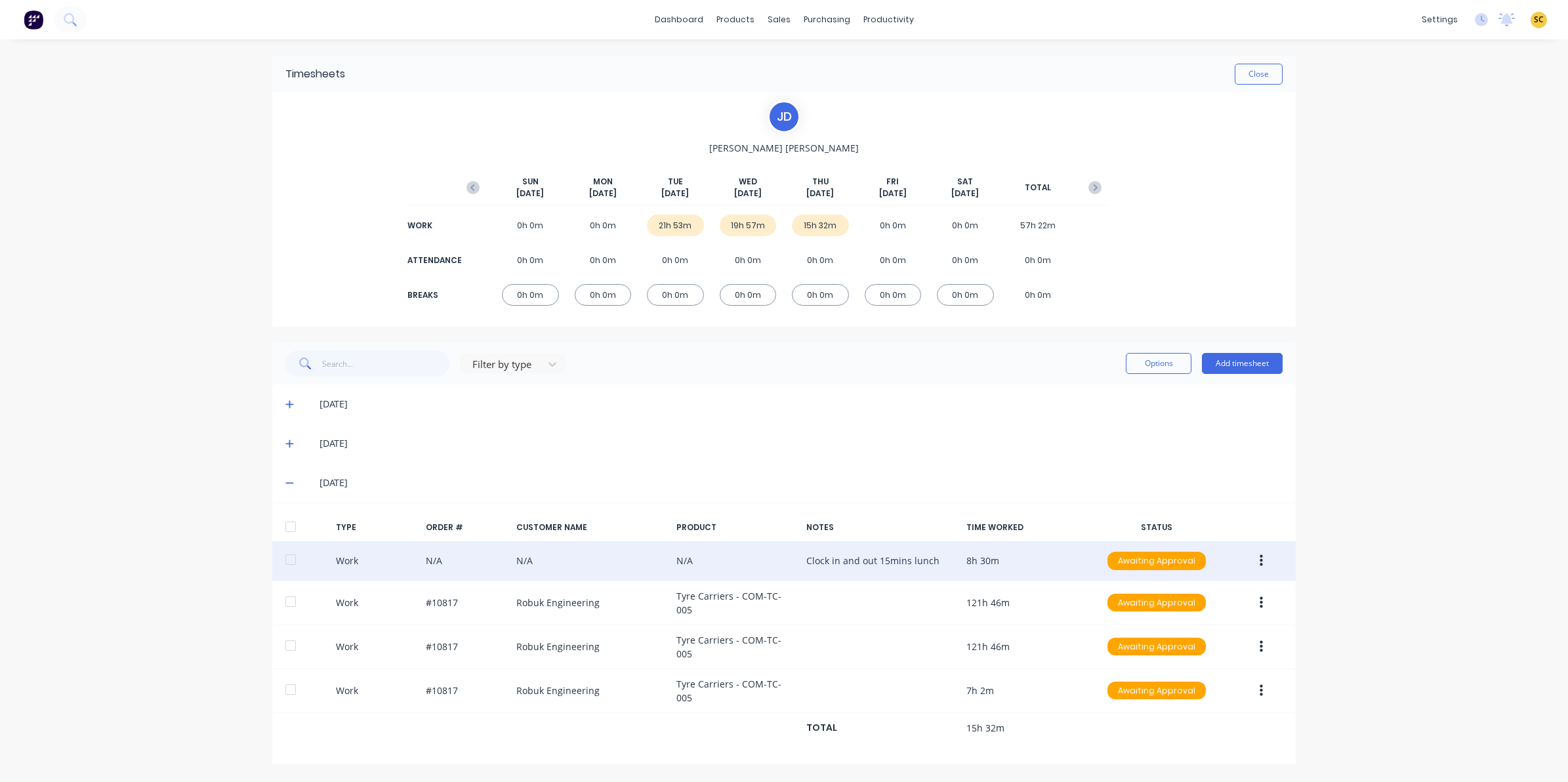
click at [1263, 559] on button "button" at bounding box center [1261, 561] width 31 height 23
click at [1188, 515] on div "Edit" at bounding box center [1214, 511] width 101 height 19
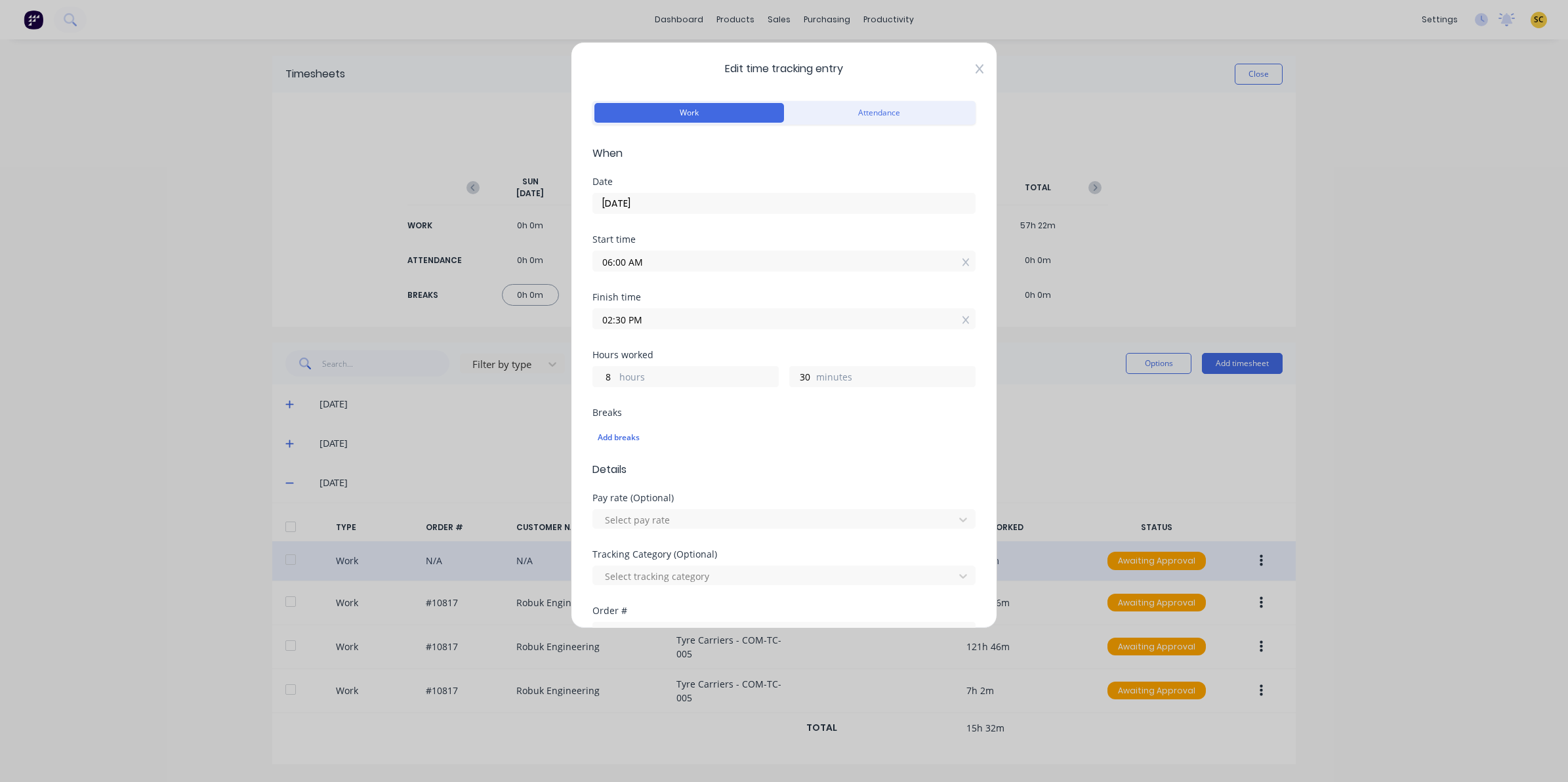
click at [976, 72] on icon at bounding box center [979, 69] width 8 height 10
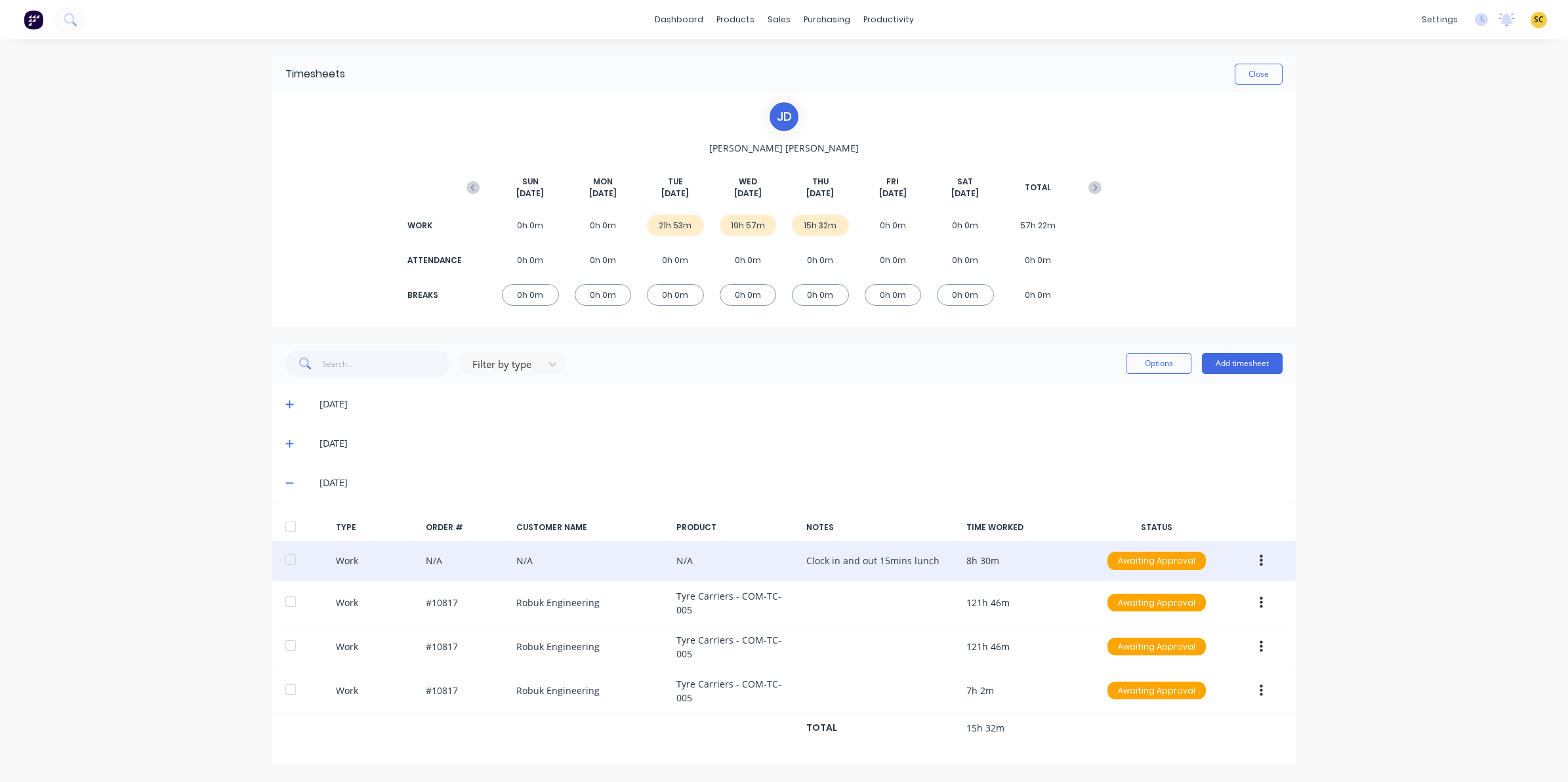
click at [663, 220] on div "21h 53m" at bounding box center [675, 226] width 57 height 22
click at [286, 408] on icon at bounding box center [290, 404] width 8 height 9
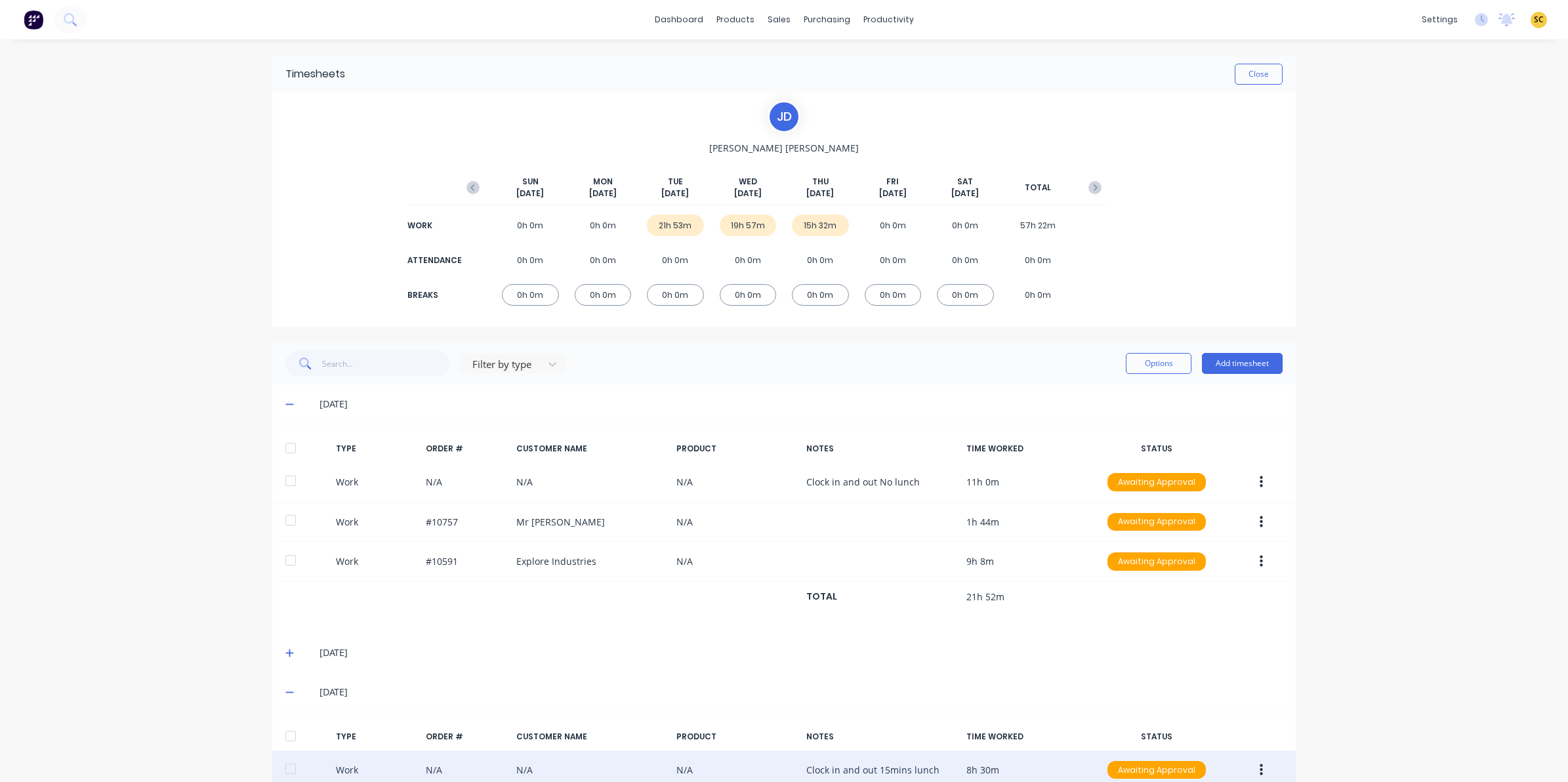
click at [286, 404] on icon at bounding box center [290, 404] width 8 height 9
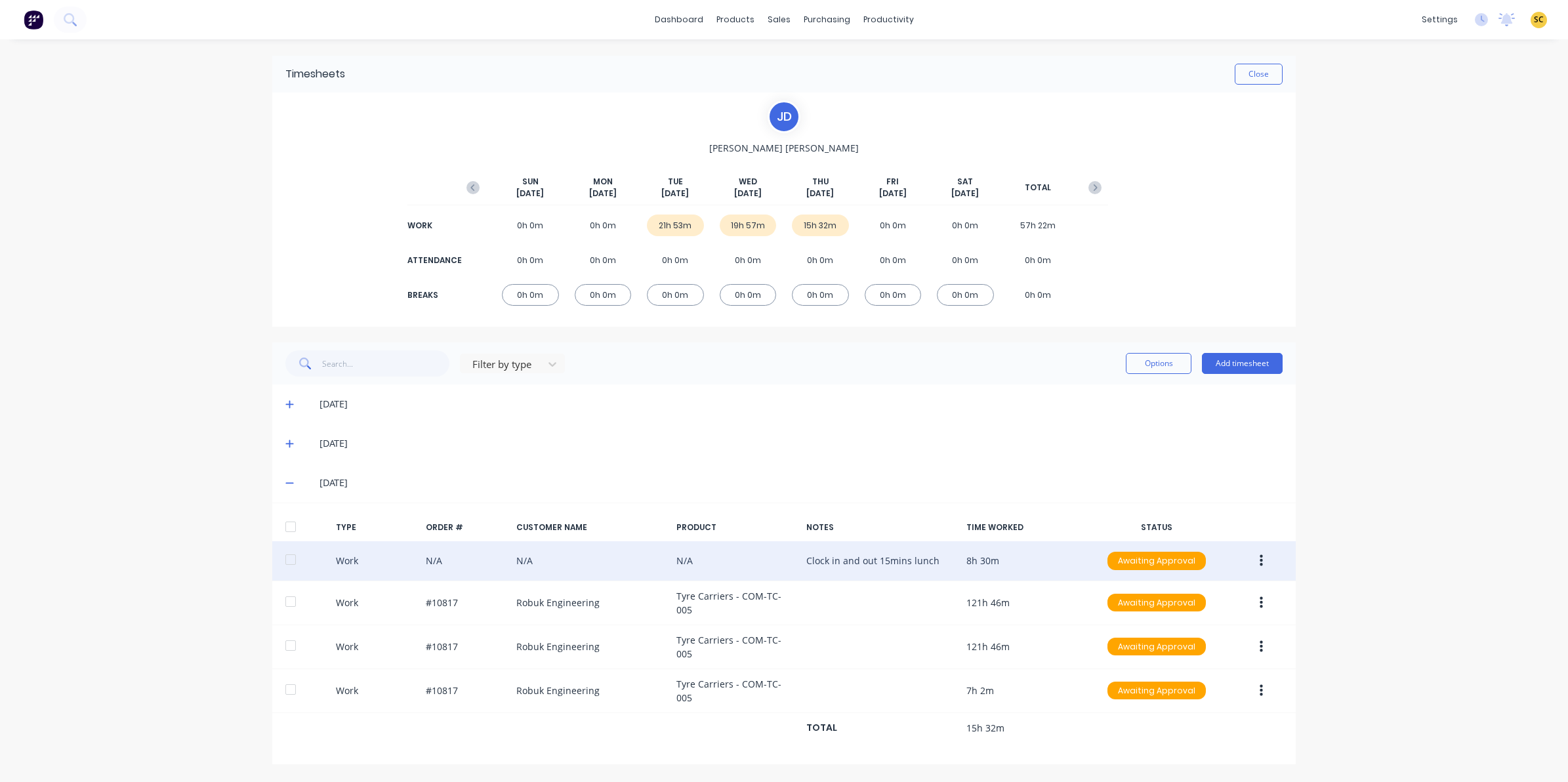
click at [289, 444] on icon at bounding box center [289, 444] width 8 height 8
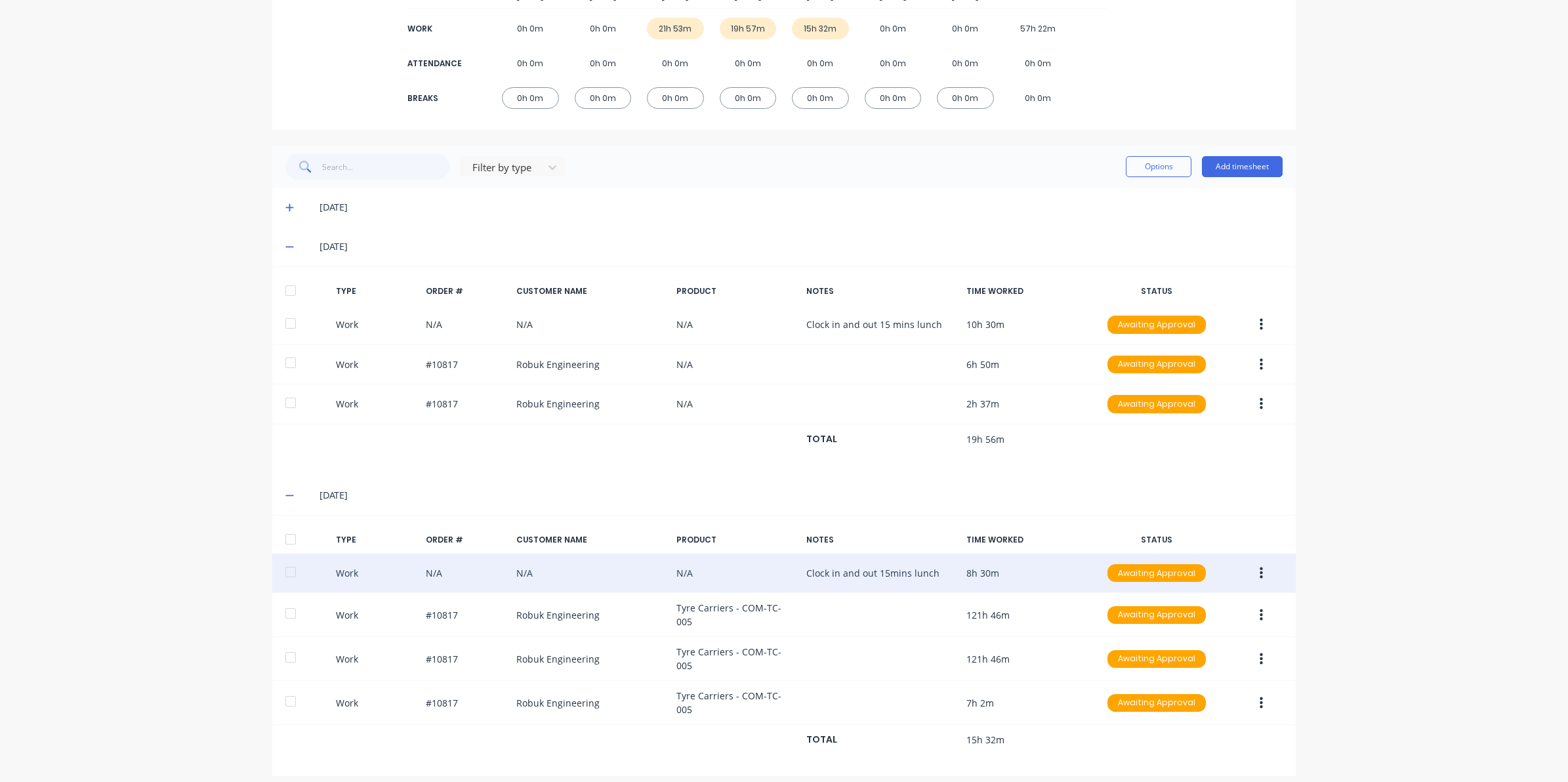
scroll to position [198, 0]
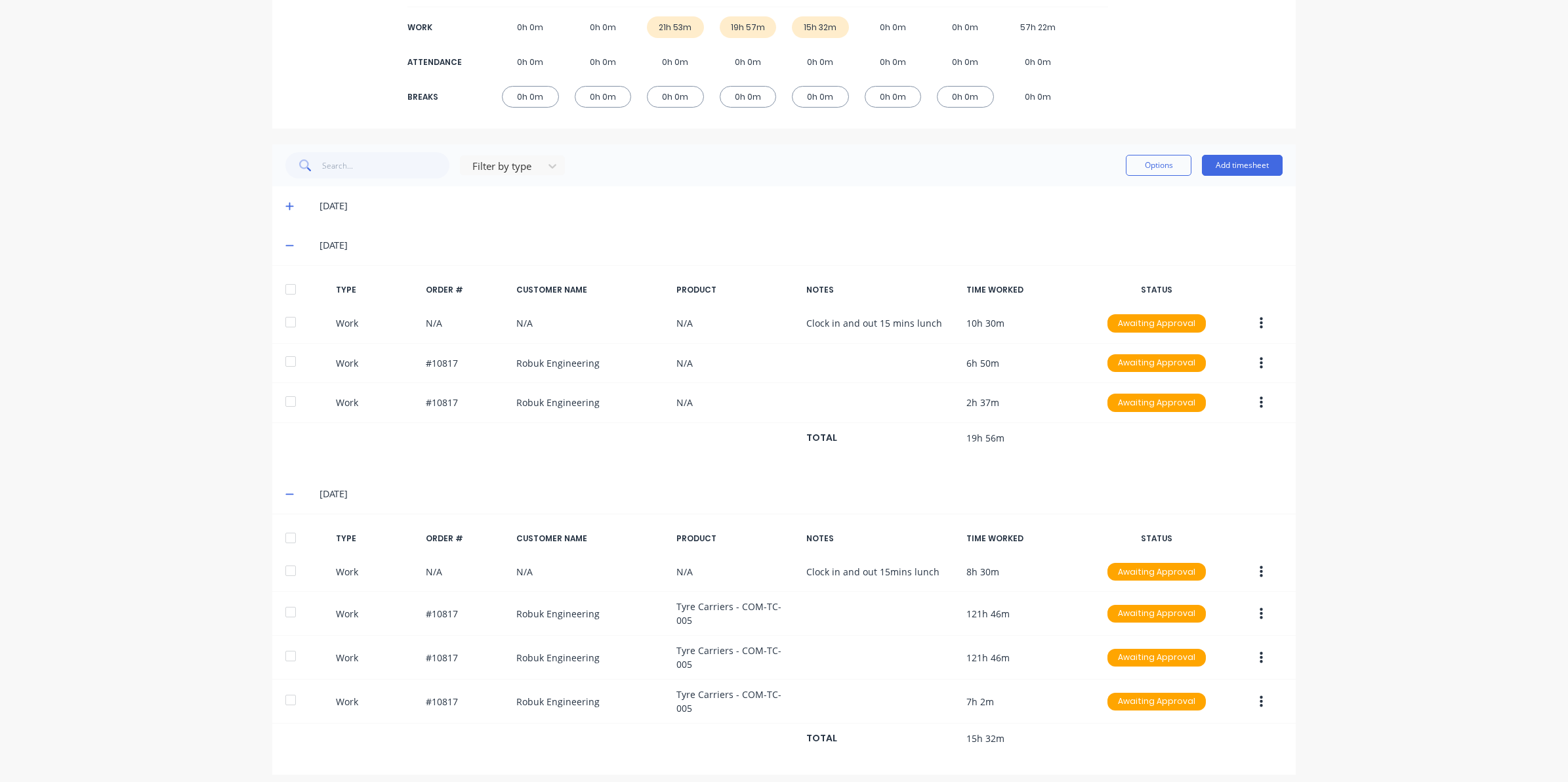
click at [286, 493] on icon at bounding box center [290, 494] width 8 height 9
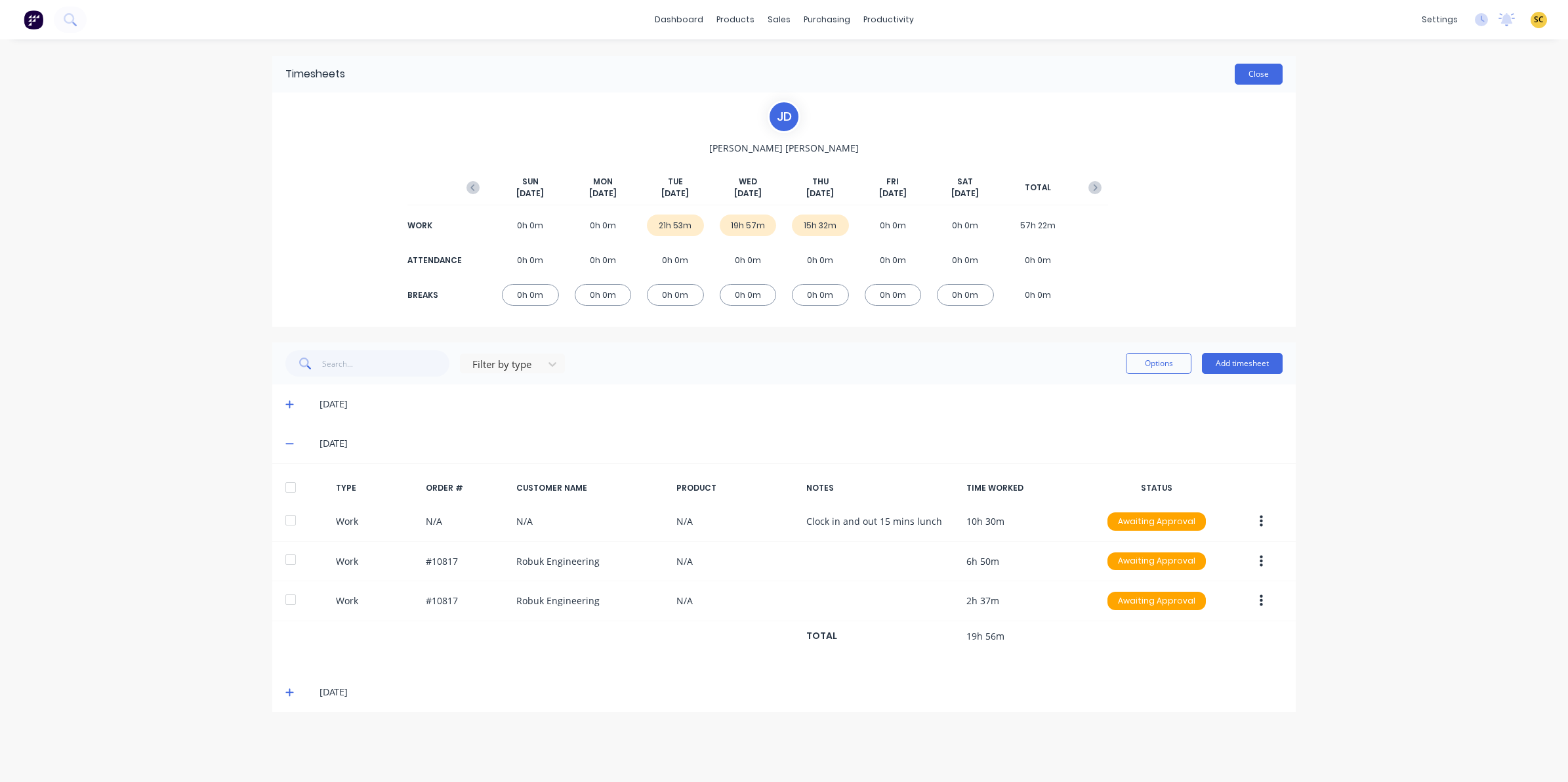
click at [1269, 80] on button "Close" at bounding box center [1259, 74] width 48 height 21
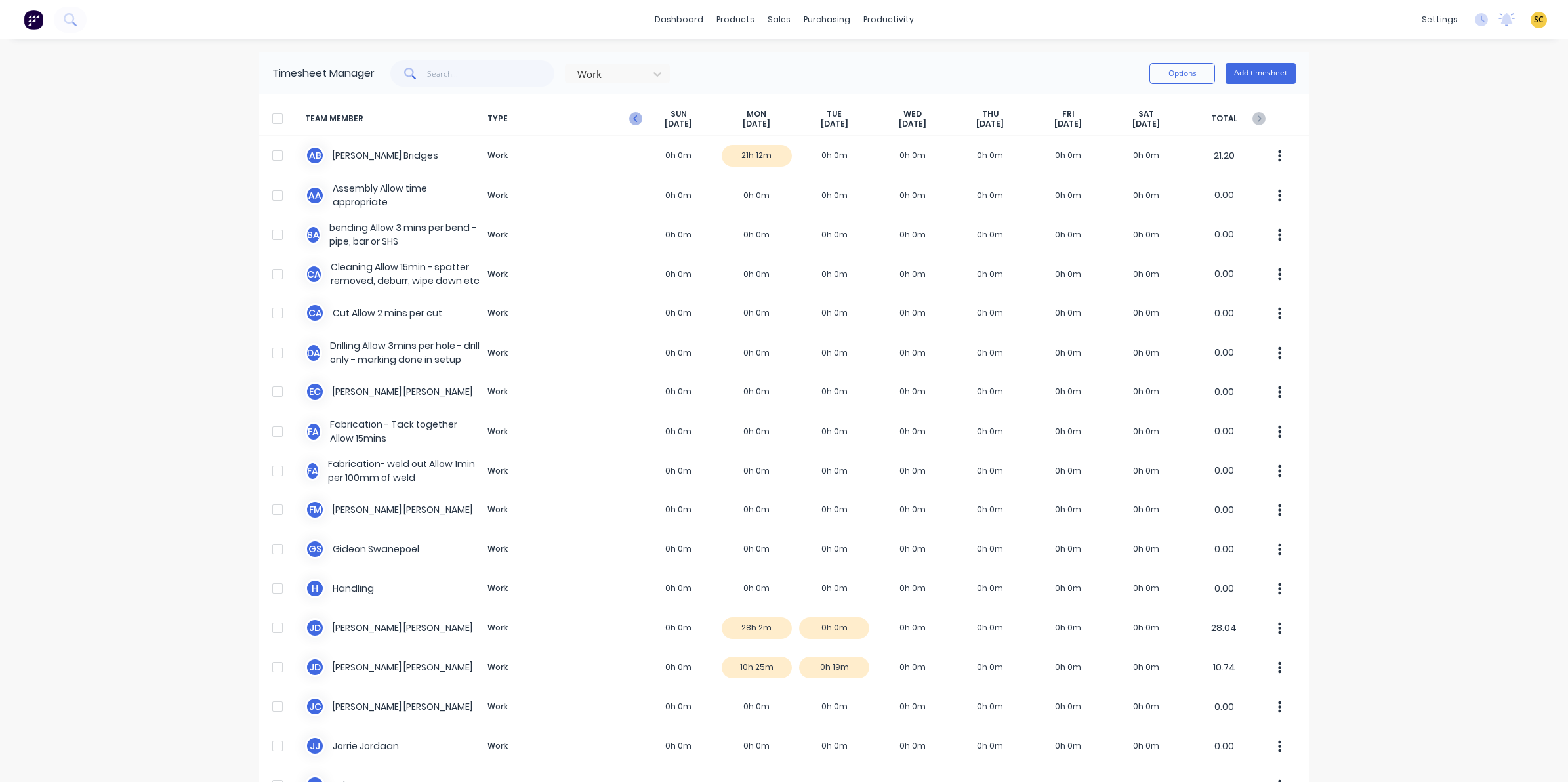
click at [633, 118] on icon "button" at bounding box center [635, 119] width 4 height 7
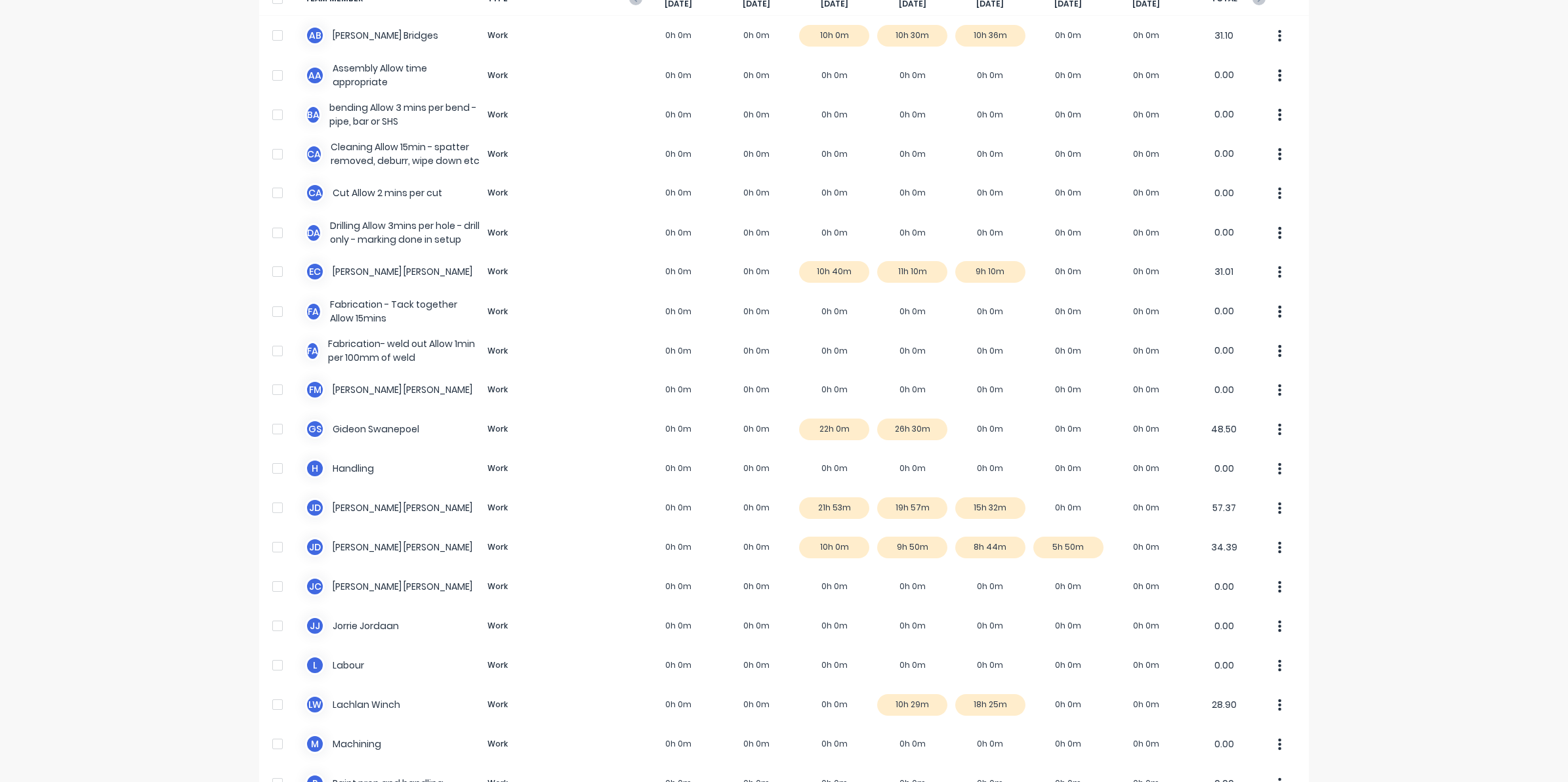
scroll to position [246, 0]
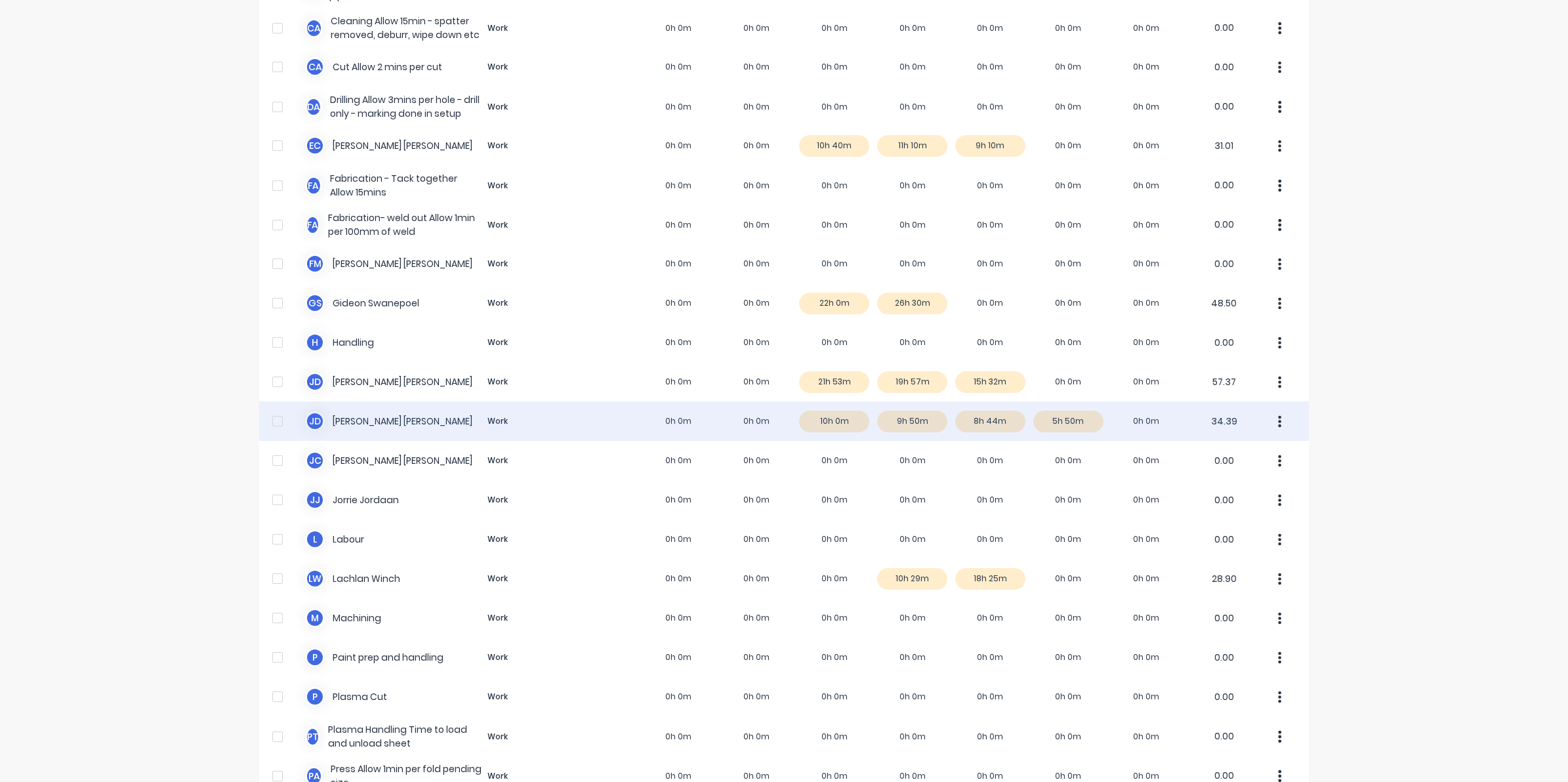
click at [974, 417] on div "J d [PERSON_NAME] Work 0h 0m 0h 0m 10h 0m 9h 50m 8h 44m 5h 50m 0h 0m 34.39" at bounding box center [784, 421] width 1050 height 39
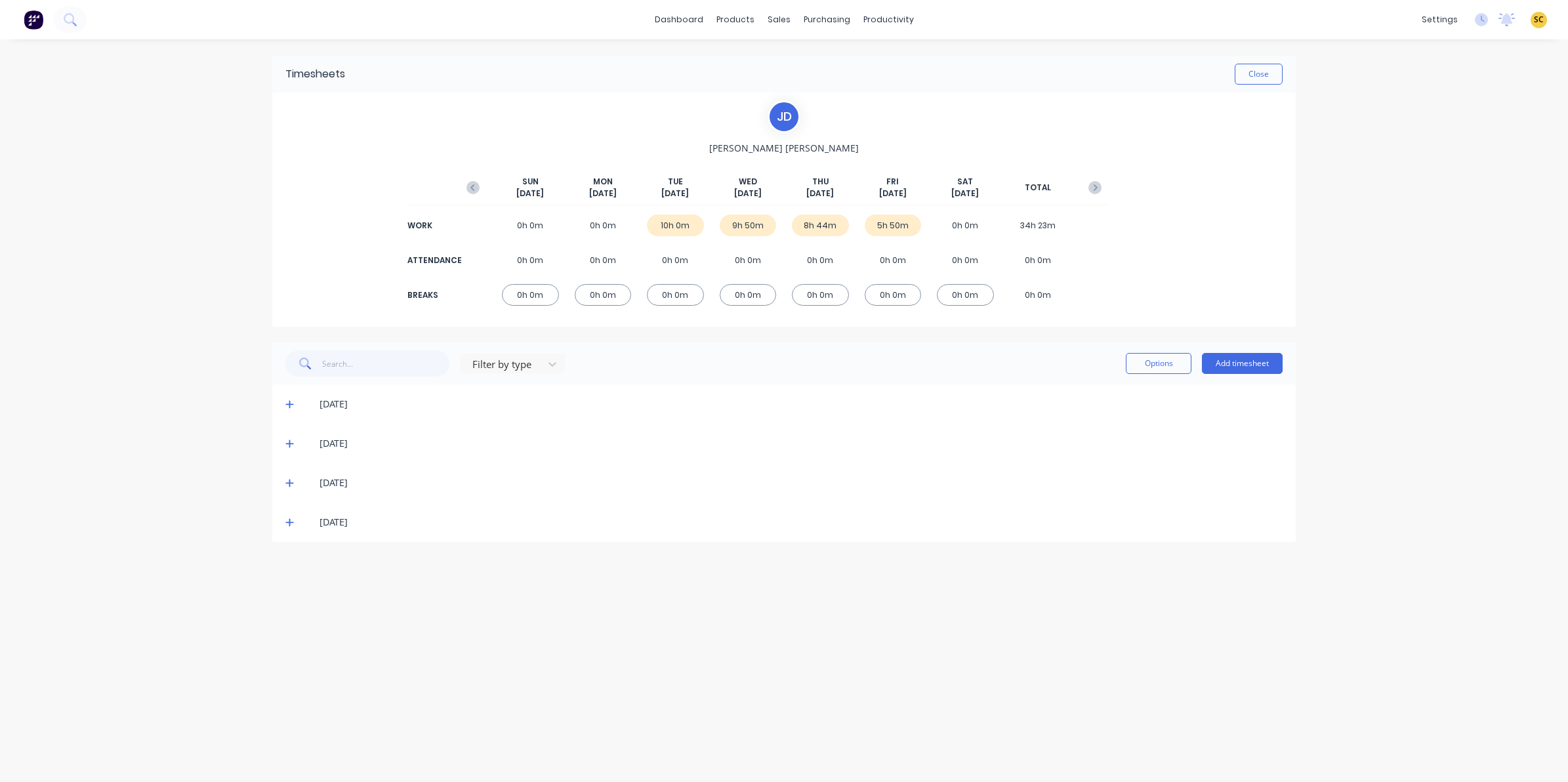
click at [288, 485] on icon at bounding box center [290, 483] width 8 height 9
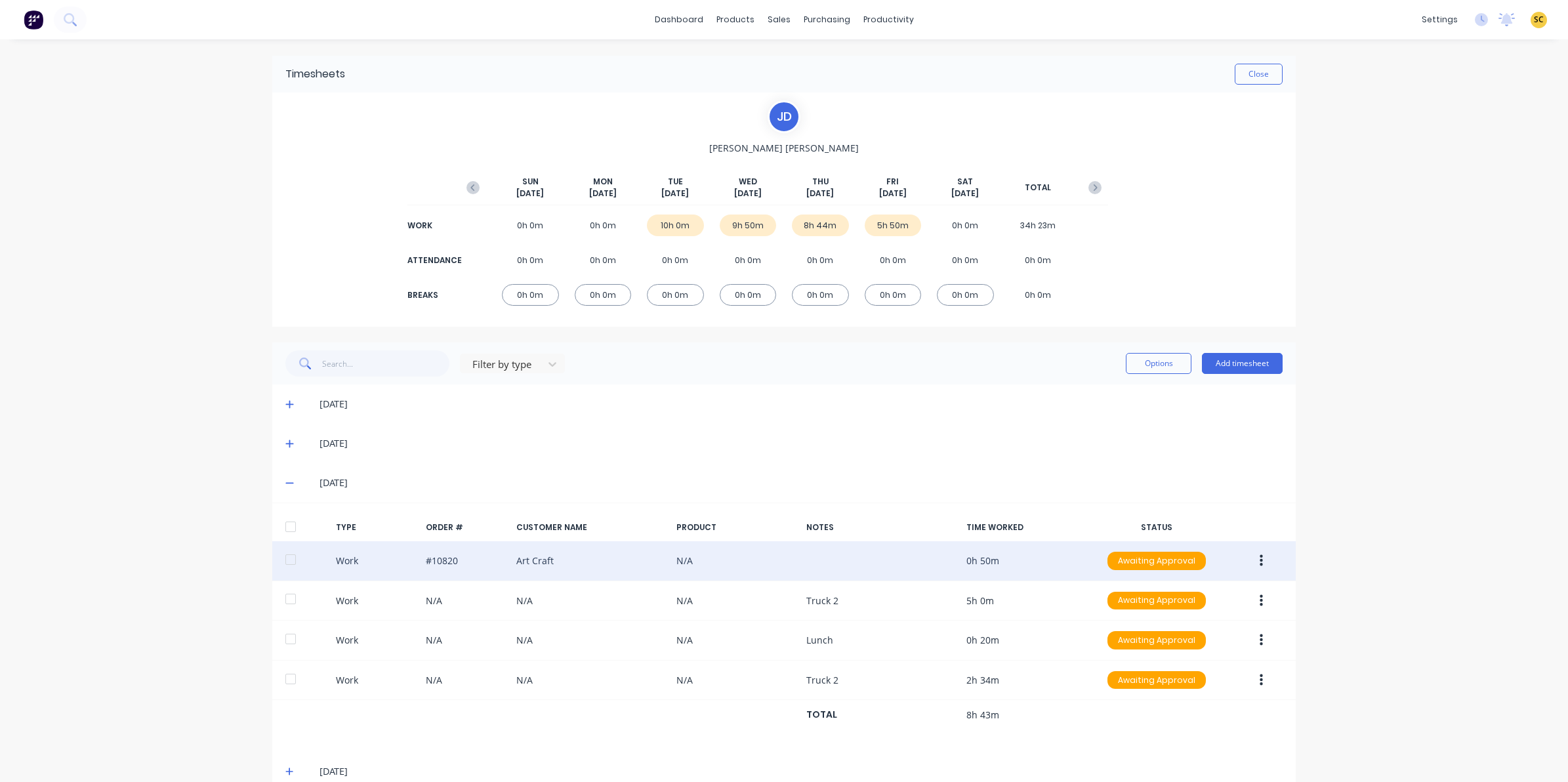
click at [1252, 562] on button "button" at bounding box center [1261, 561] width 31 height 23
click at [1225, 515] on div "Edit" at bounding box center [1214, 511] width 101 height 19
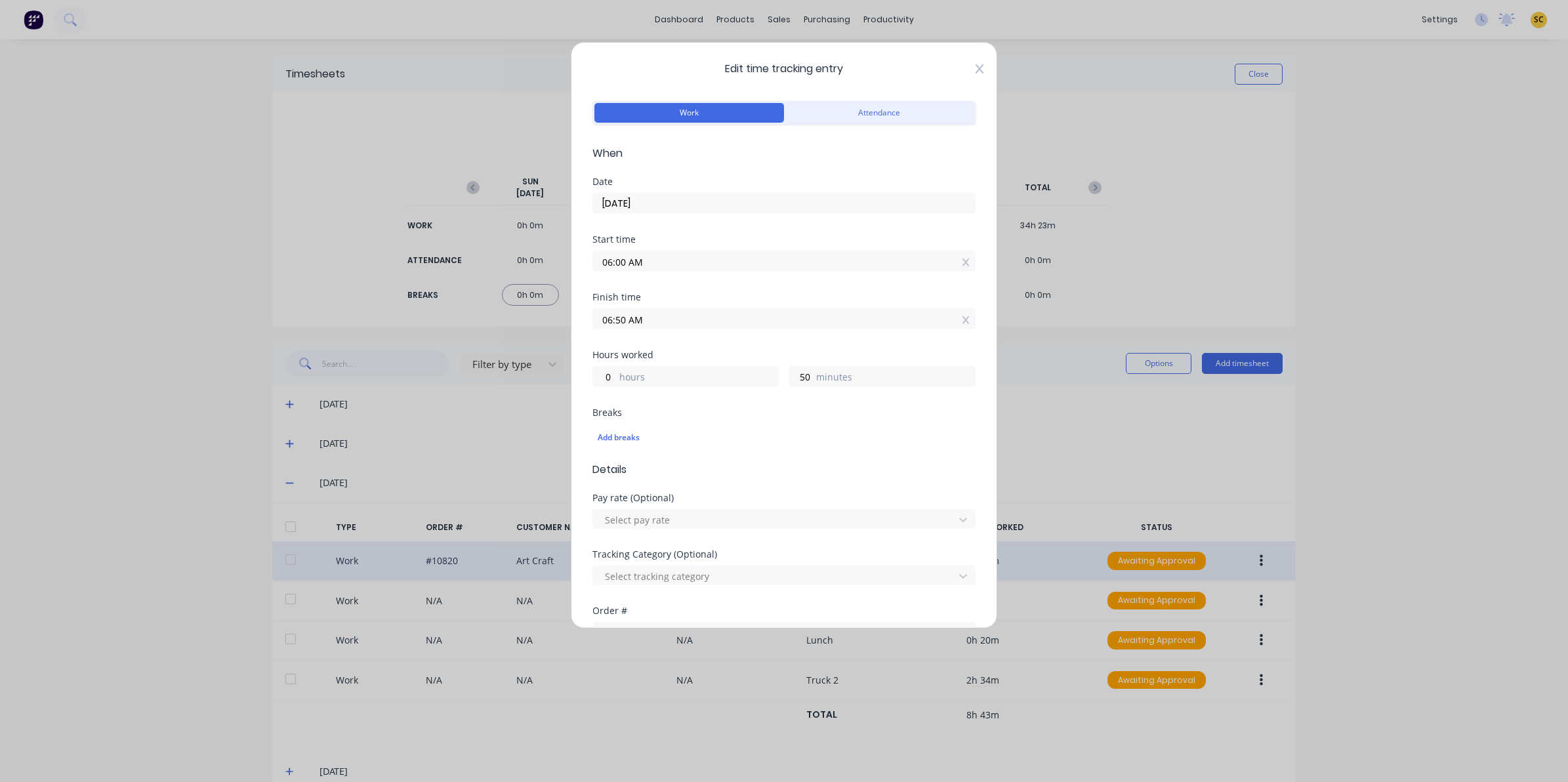
click at [976, 71] on icon at bounding box center [979, 69] width 8 height 9
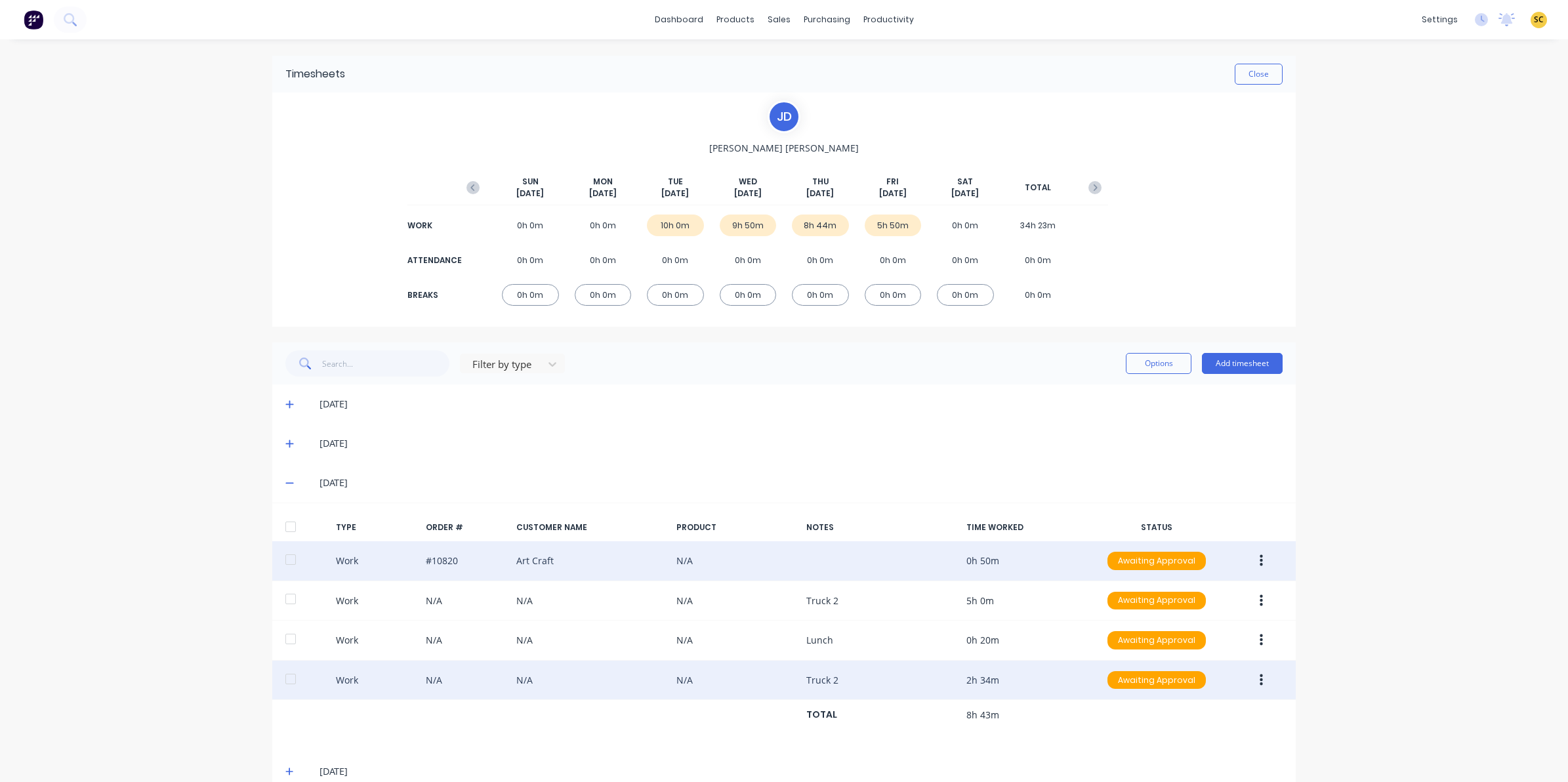
click at [1254, 681] on button "button" at bounding box center [1261, 680] width 31 height 23
click at [1209, 633] on div "Edit" at bounding box center [1214, 631] width 101 height 19
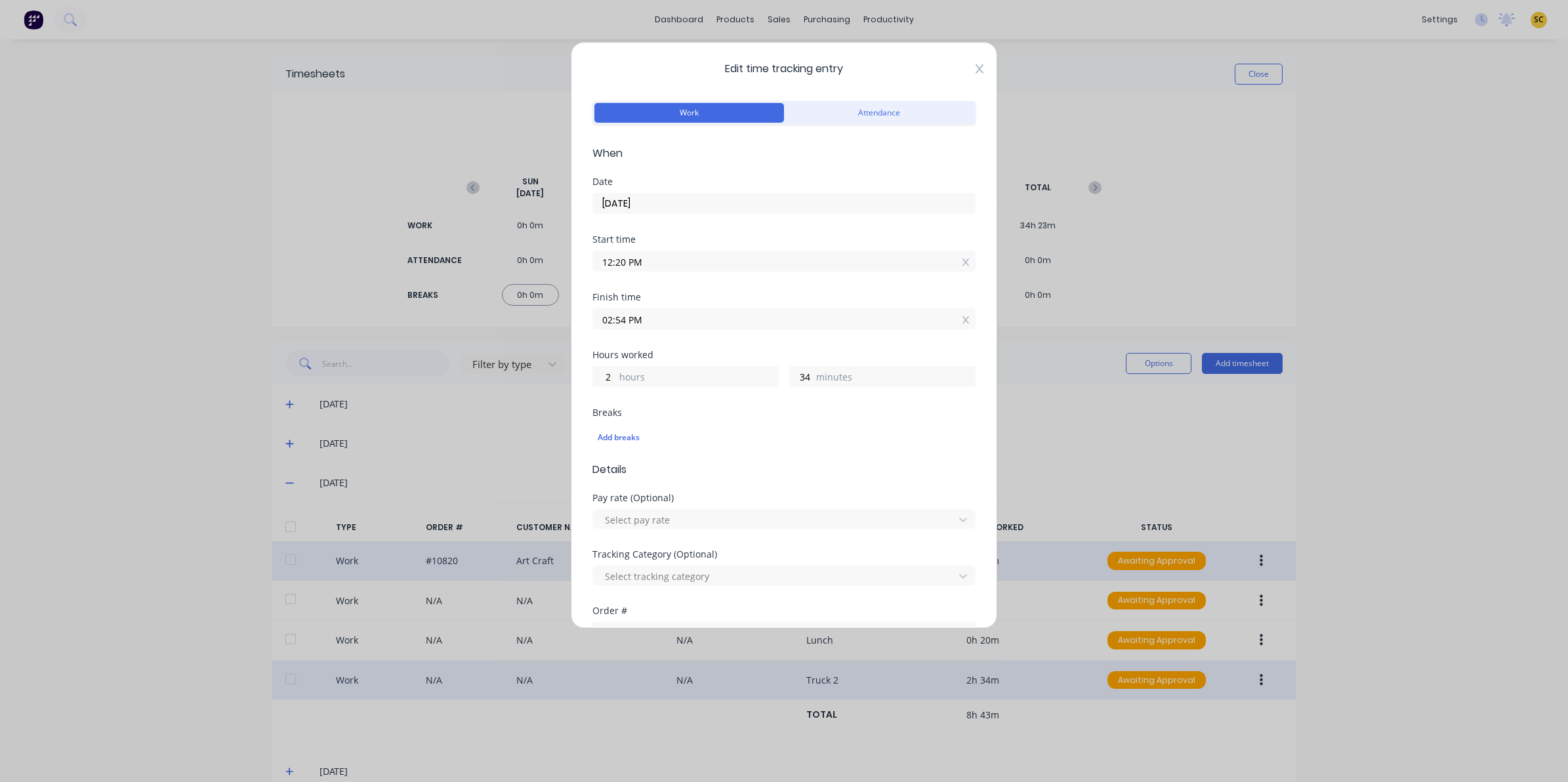
click at [976, 69] on icon at bounding box center [979, 69] width 8 height 9
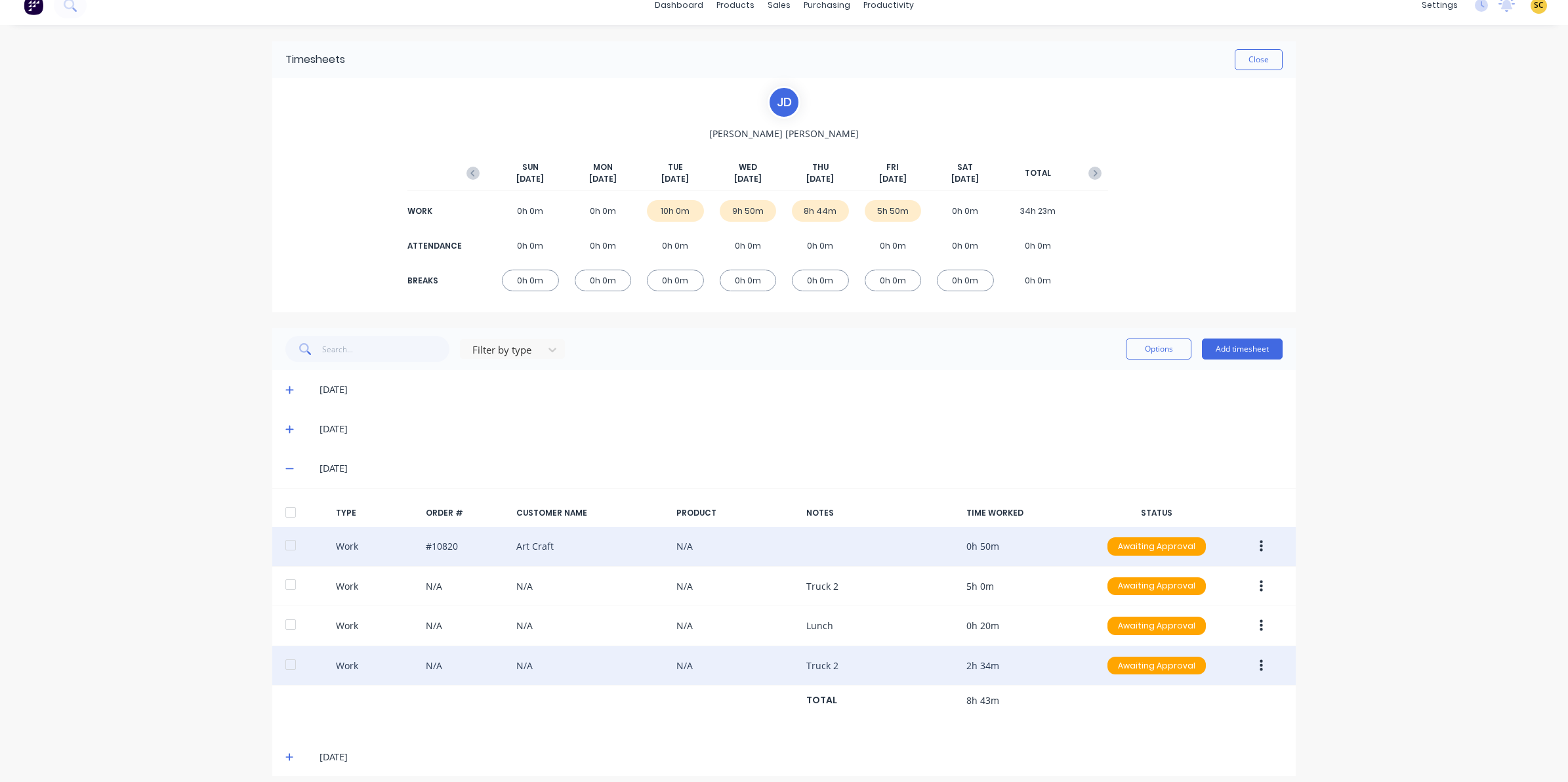
scroll to position [27, 0]
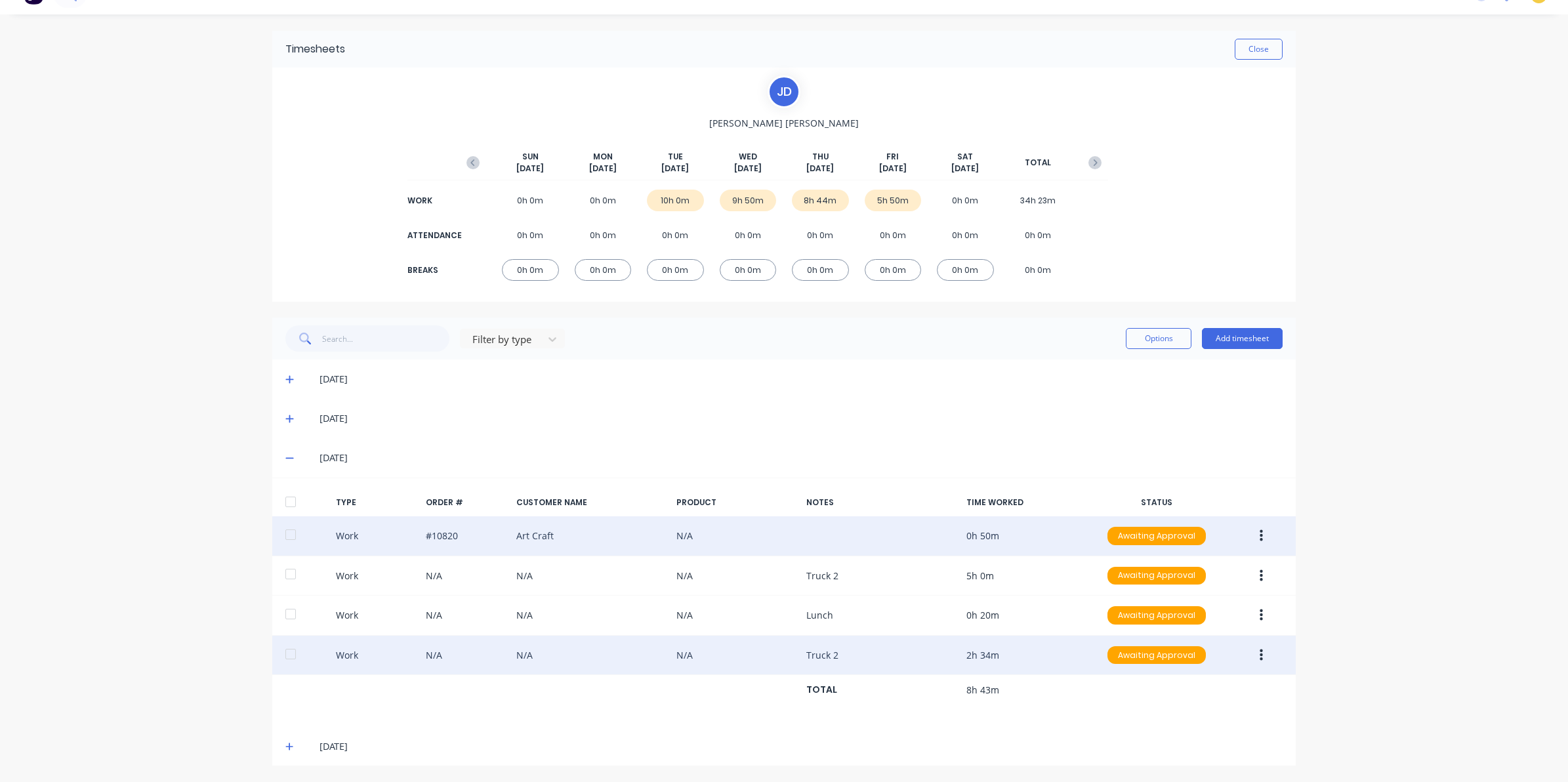
click at [286, 745] on icon at bounding box center [290, 746] width 8 height 9
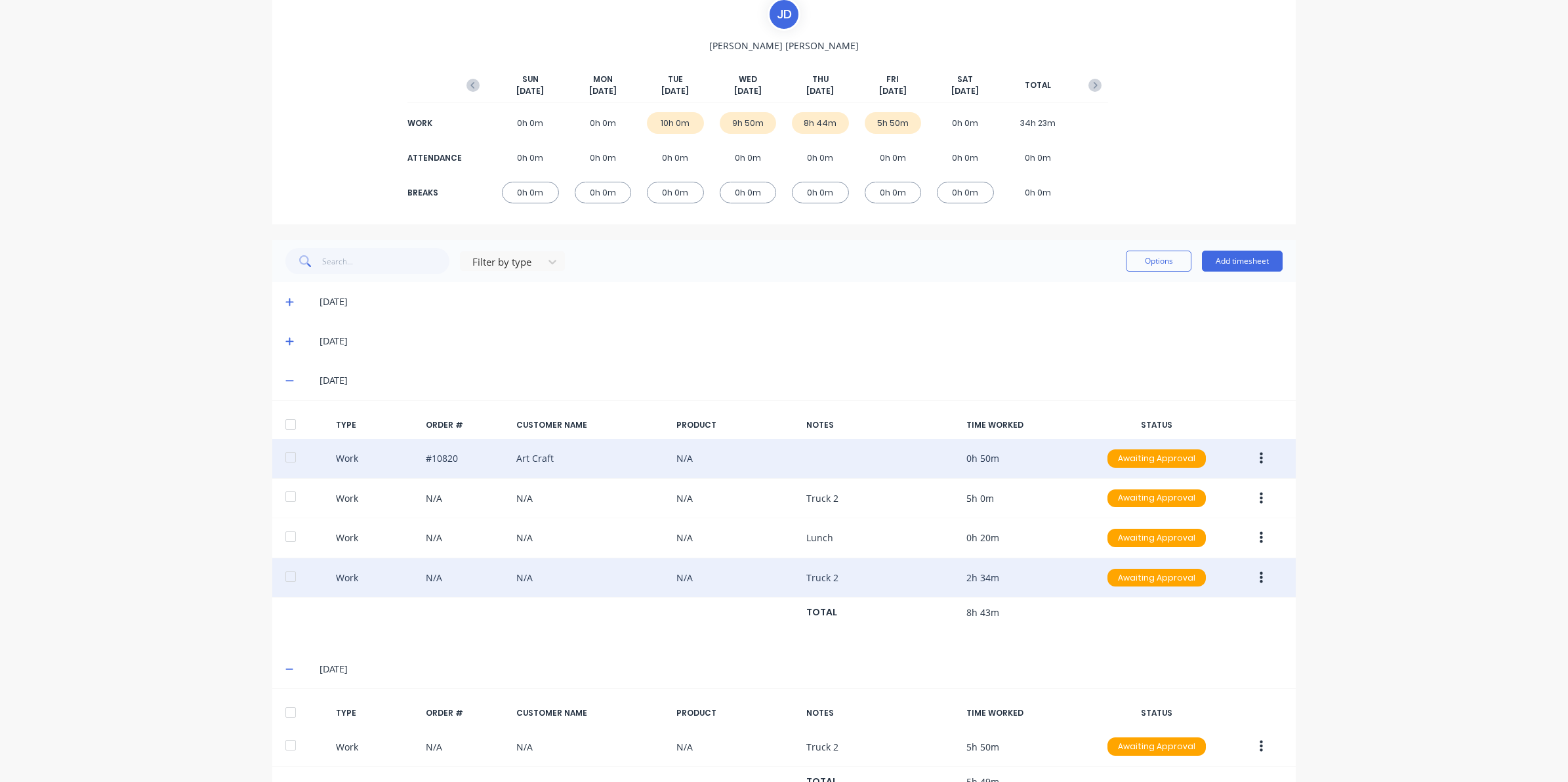
scroll to position [157, 0]
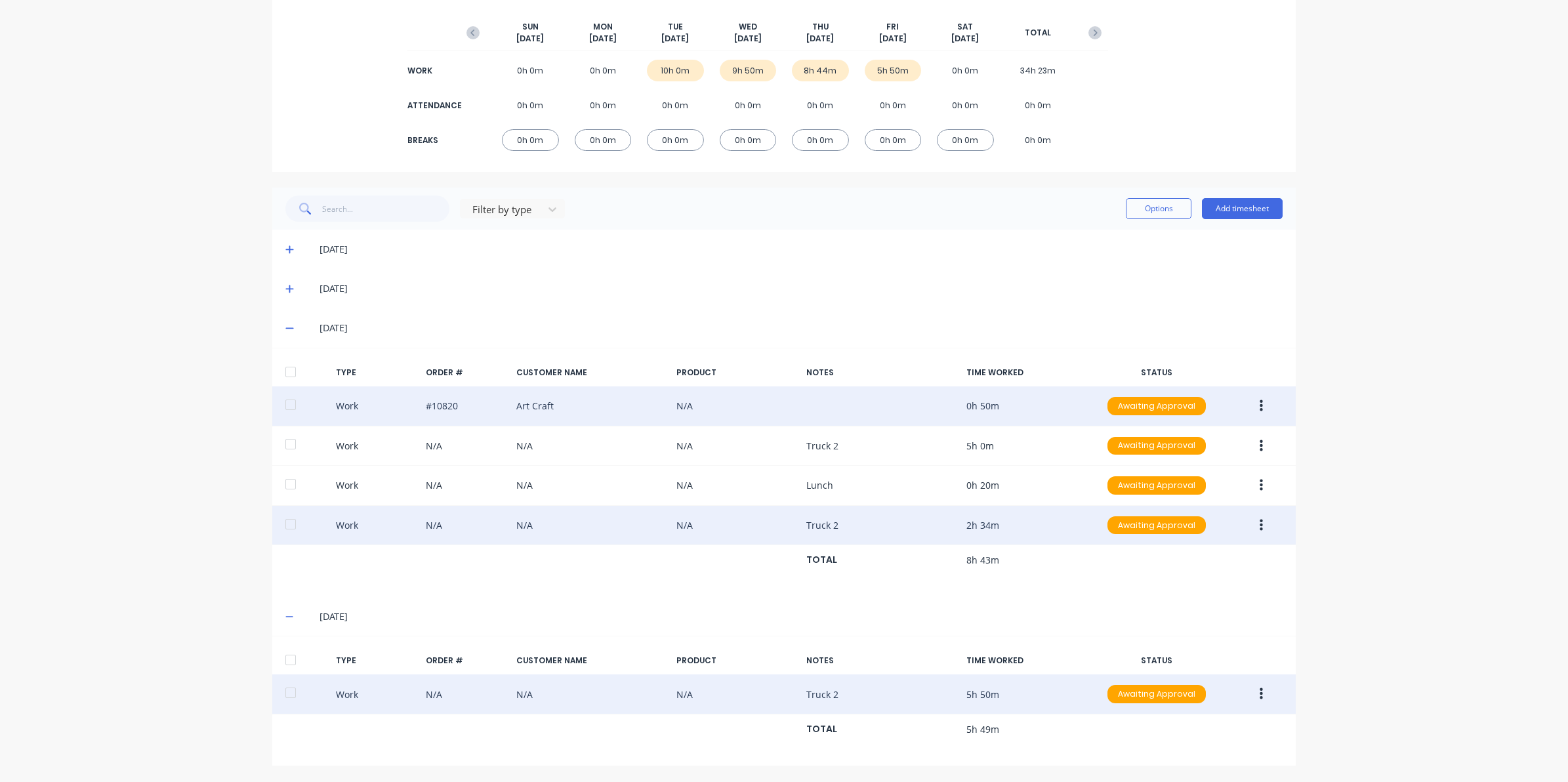
click at [1260, 696] on icon "button" at bounding box center [1261, 694] width 3 height 14
click at [1234, 641] on div "Edit" at bounding box center [1214, 645] width 101 height 19
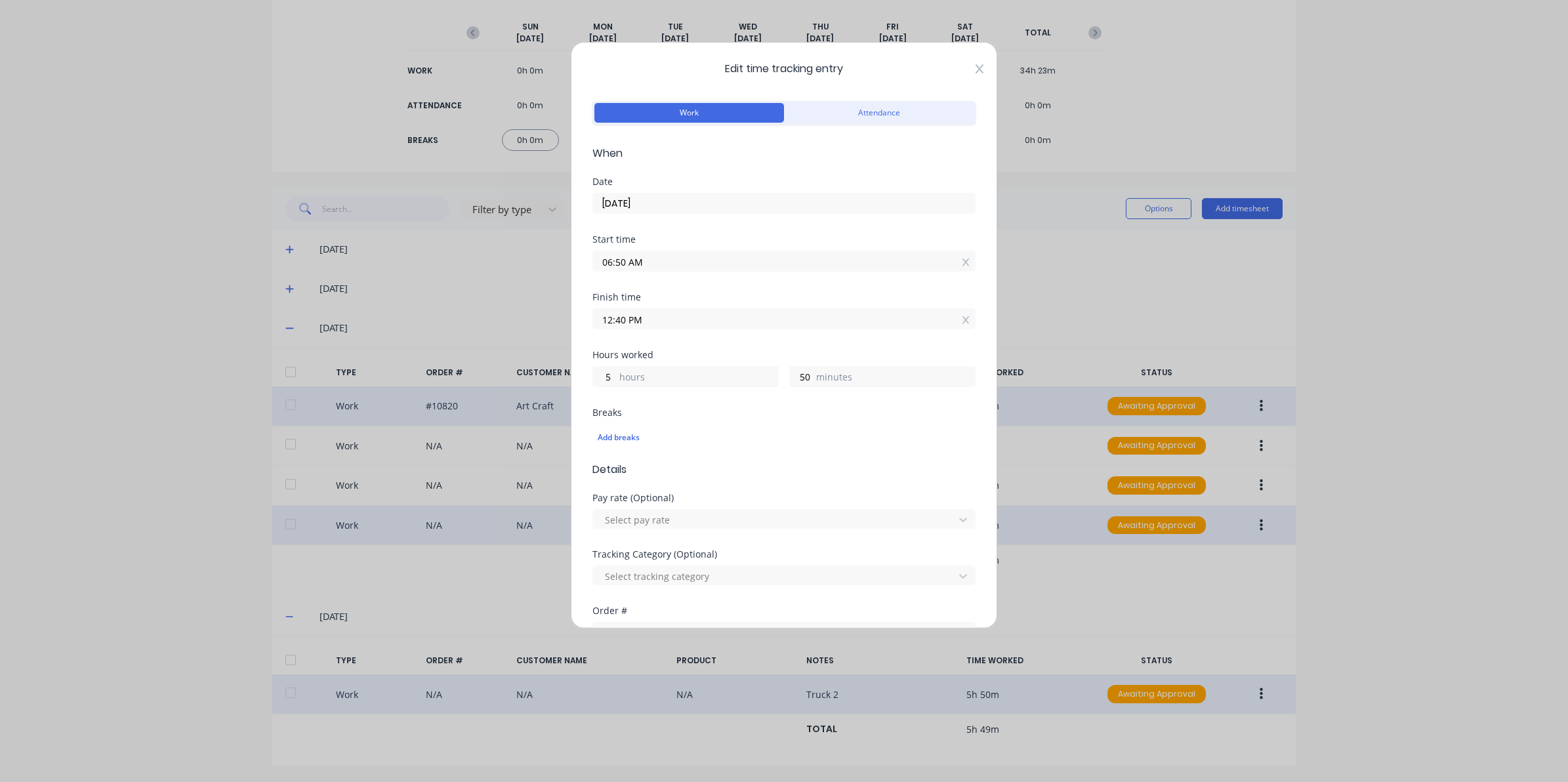
click at [976, 71] on icon at bounding box center [979, 69] width 8 height 10
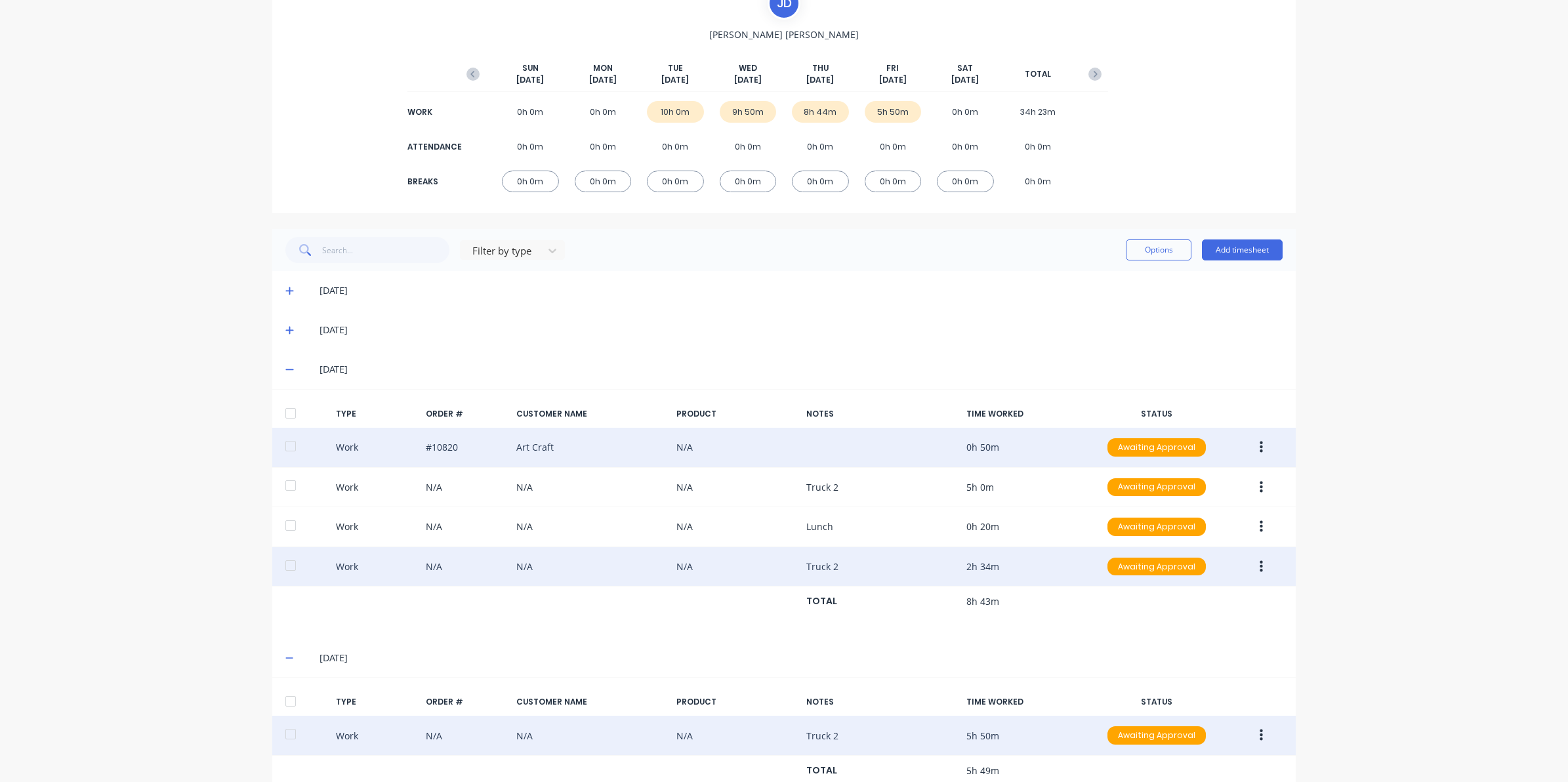
scroll to position [0, 0]
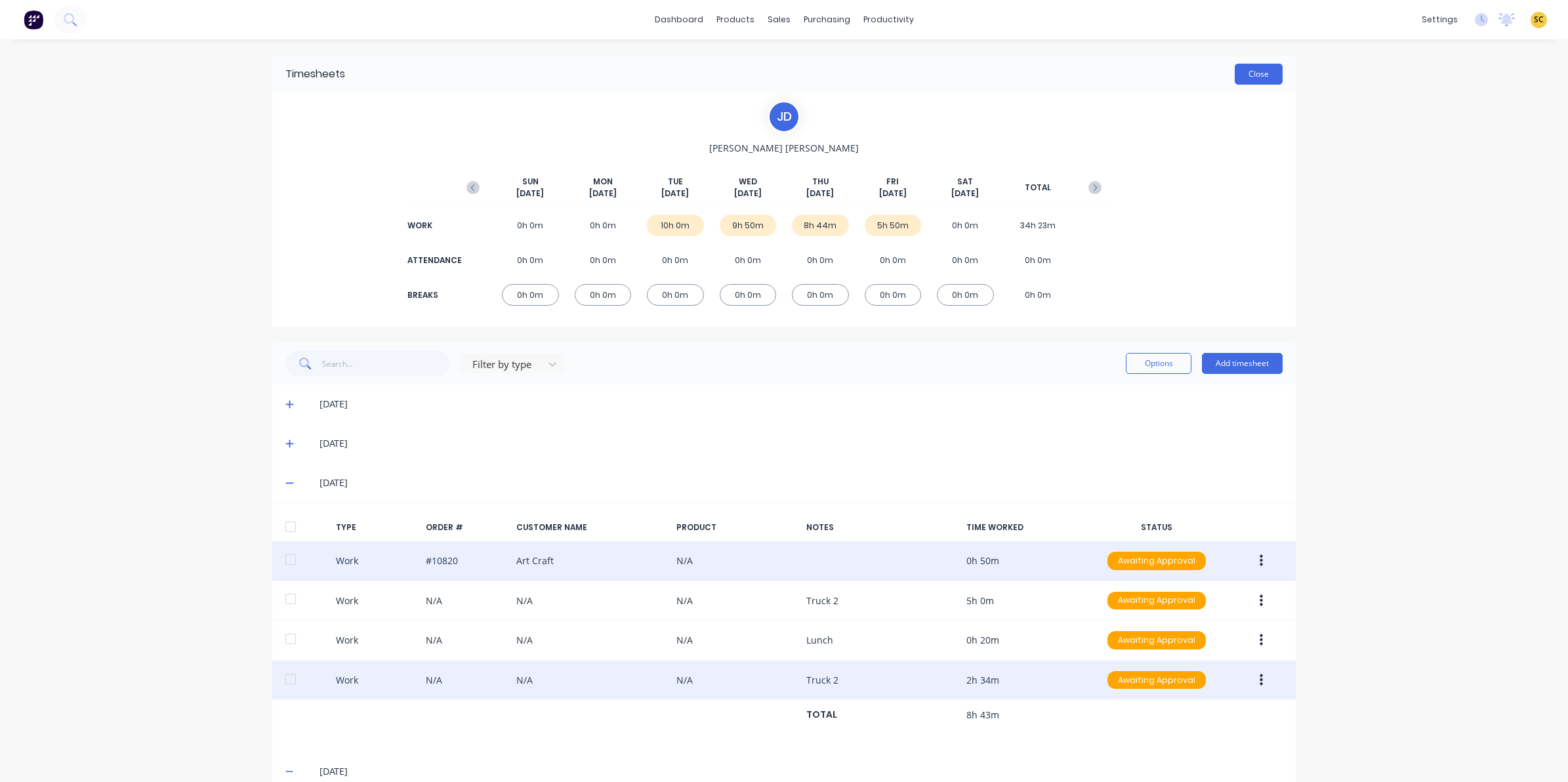
click at [1255, 70] on button "Close" at bounding box center [1259, 74] width 48 height 21
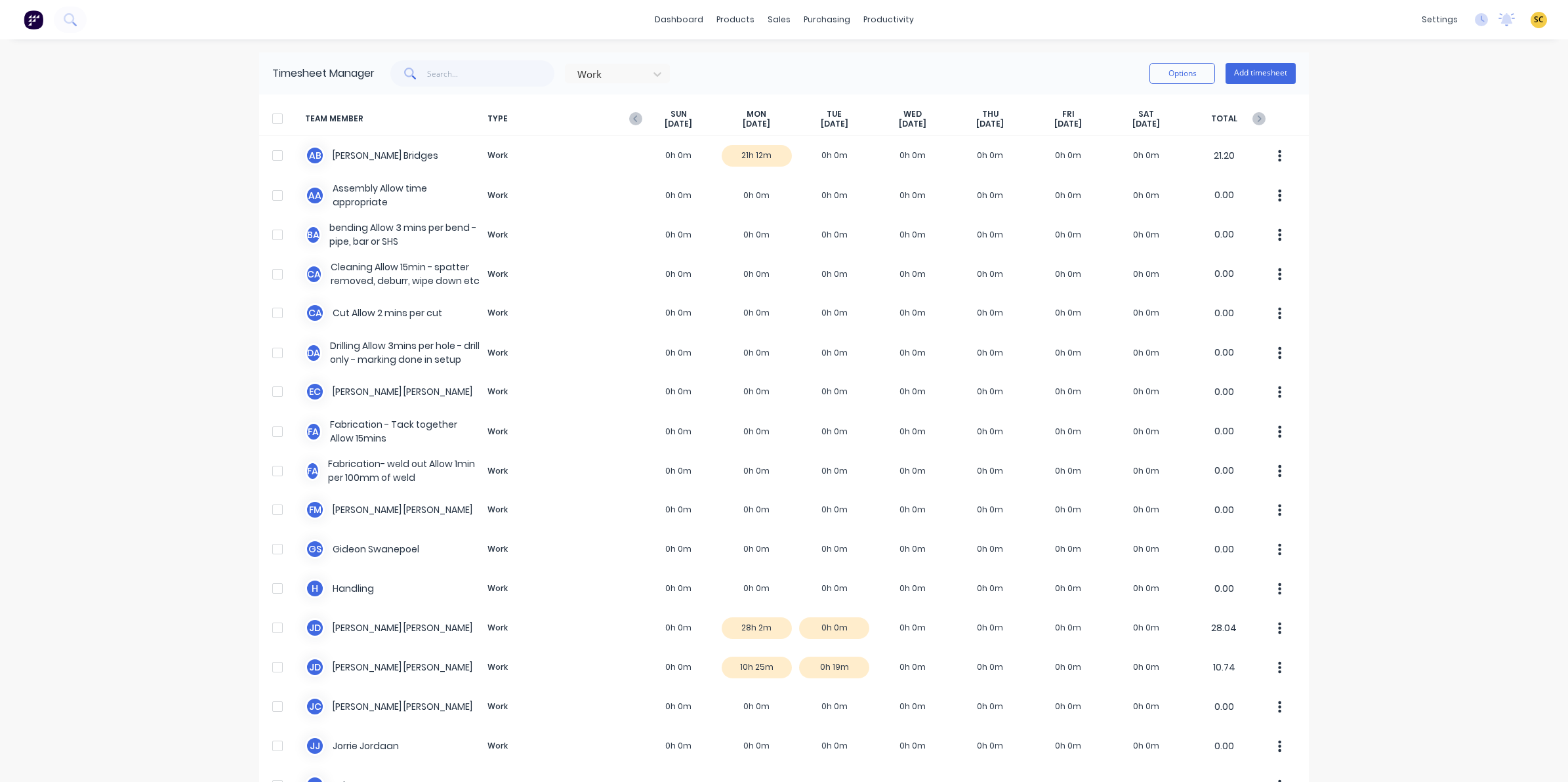
click at [640, 120] on div "[DATE]" at bounding box center [679, 119] width 78 height 21
click at [630, 117] on icon "button" at bounding box center [636, 118] width 13 height 13
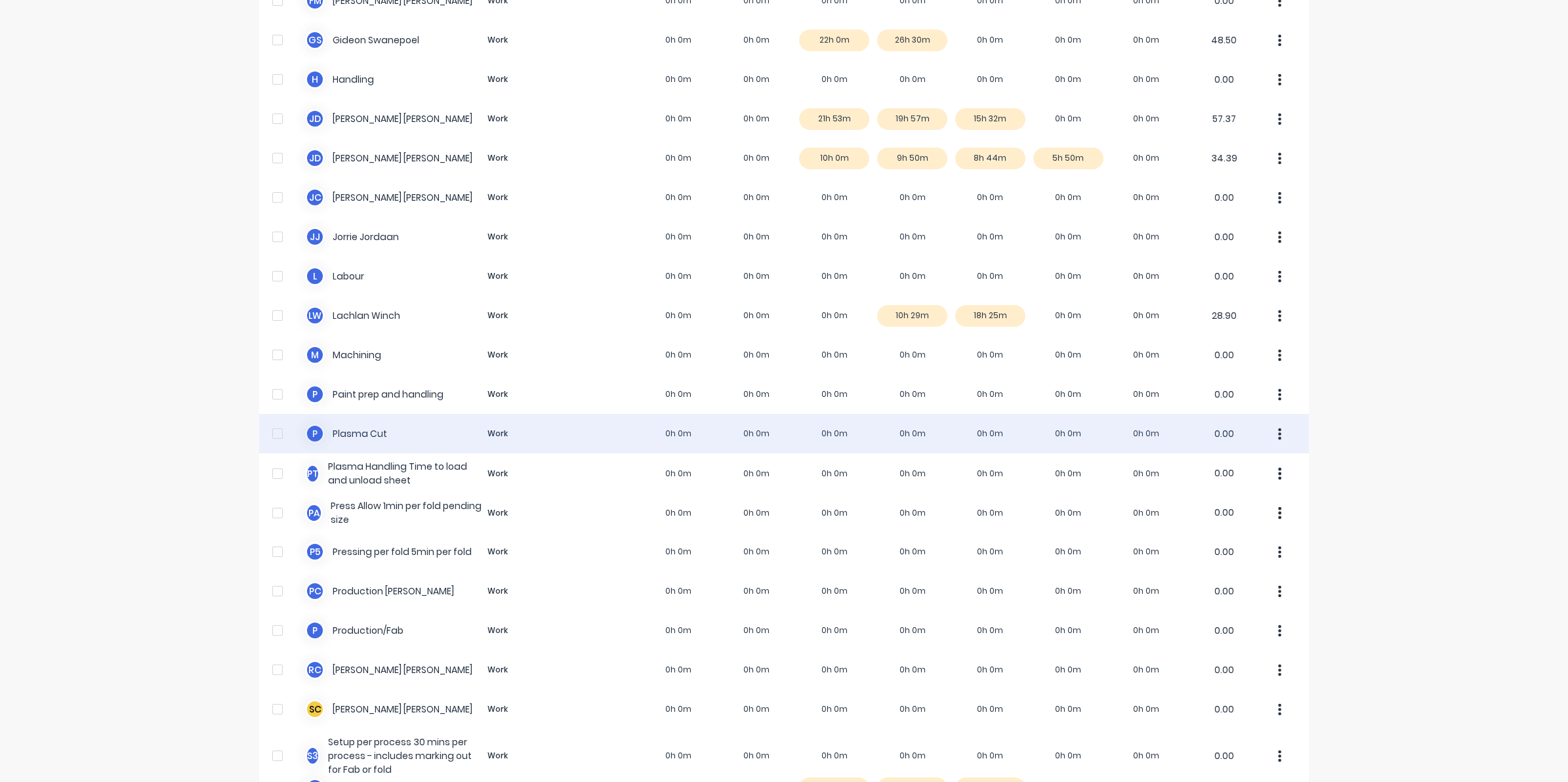
scroll to position [656, 0]
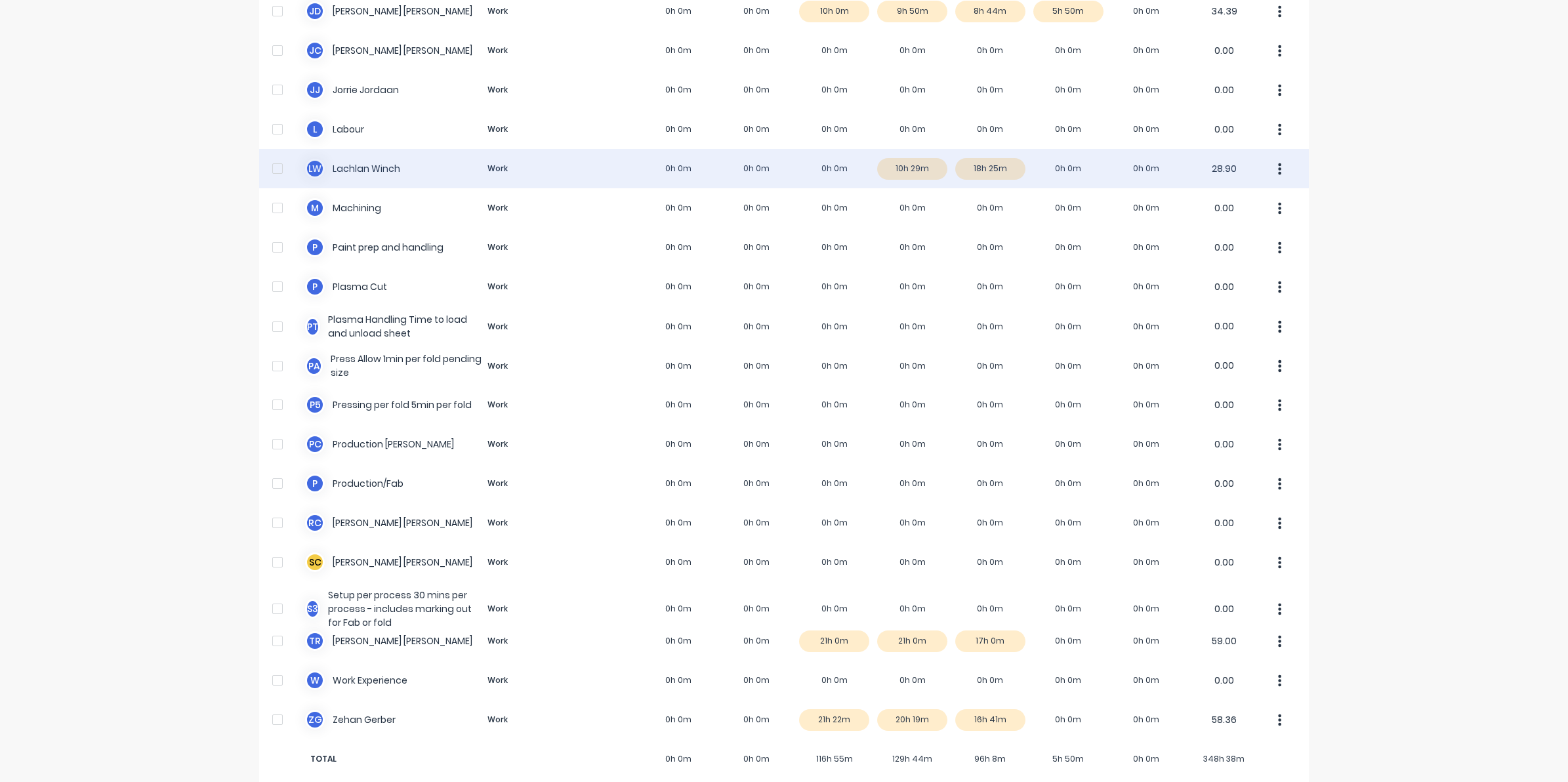
click at [969, 157] on div "[PERSON_NAME] [PERSON_NAME] Work 0h 0m 0h 0m 0h 0m 10h 29m 18h 25m 0h 0m 0h 0m …" at bounding box center [784, 168] width 1050 height 39
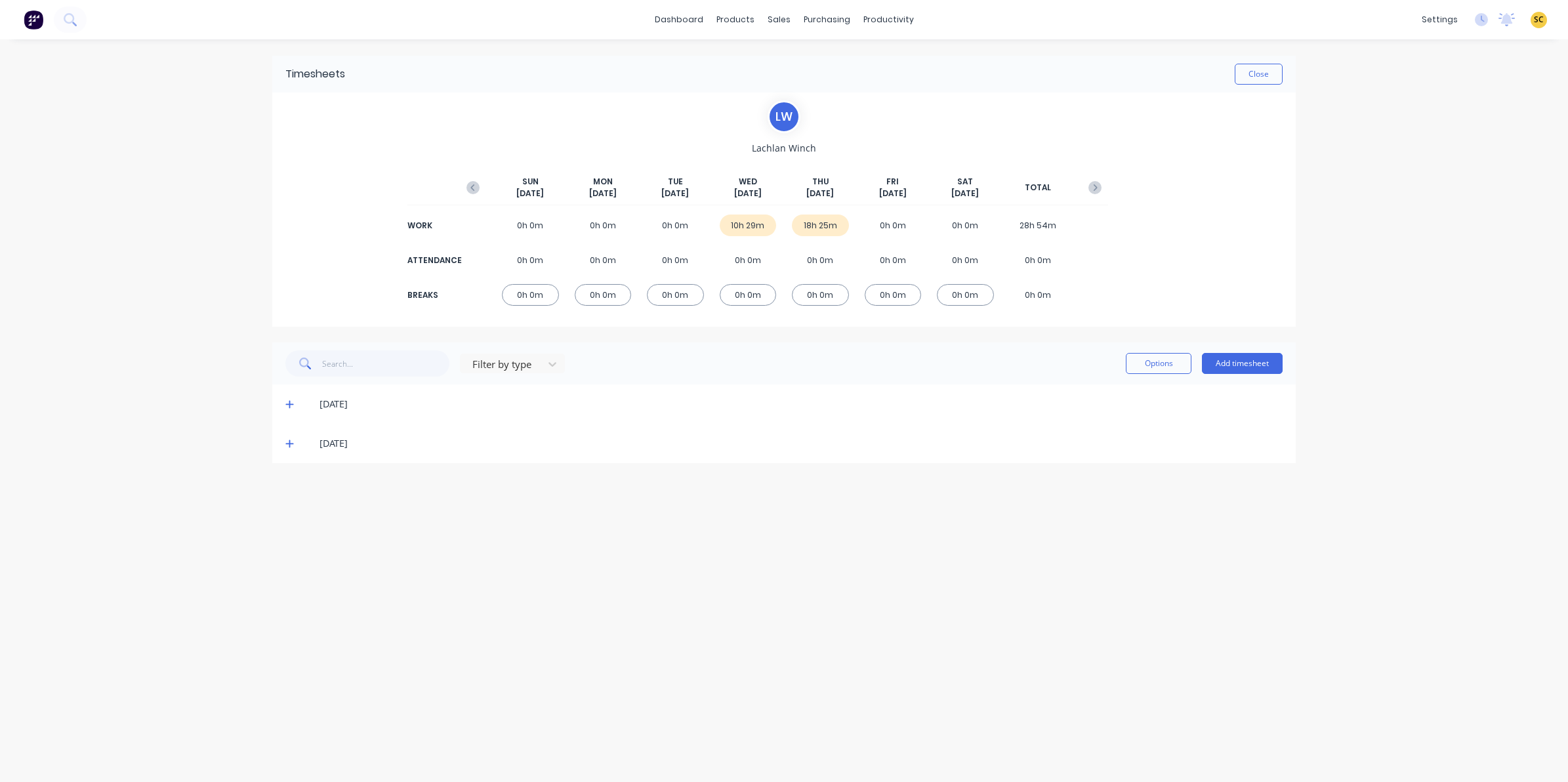
click at [290, 440] on icon at bounding box center [290, 443] width 8 height 9
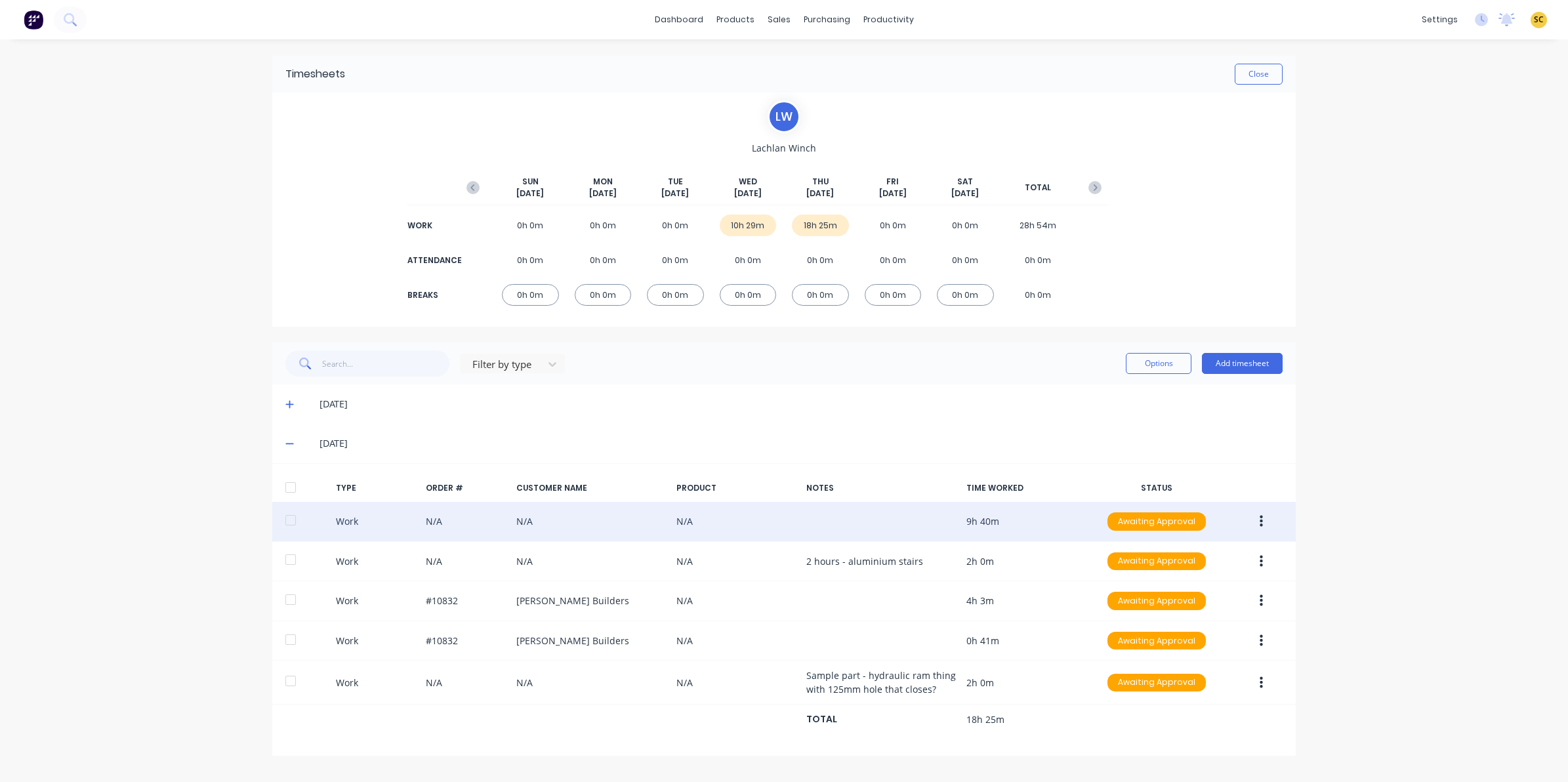
click at [1263, 522] on button "button" at bounding box center [1261, 522] width 31 height 23
click at [1156, 468] on button "Edit" at bounding box center [1214, 472] width 125 height 26
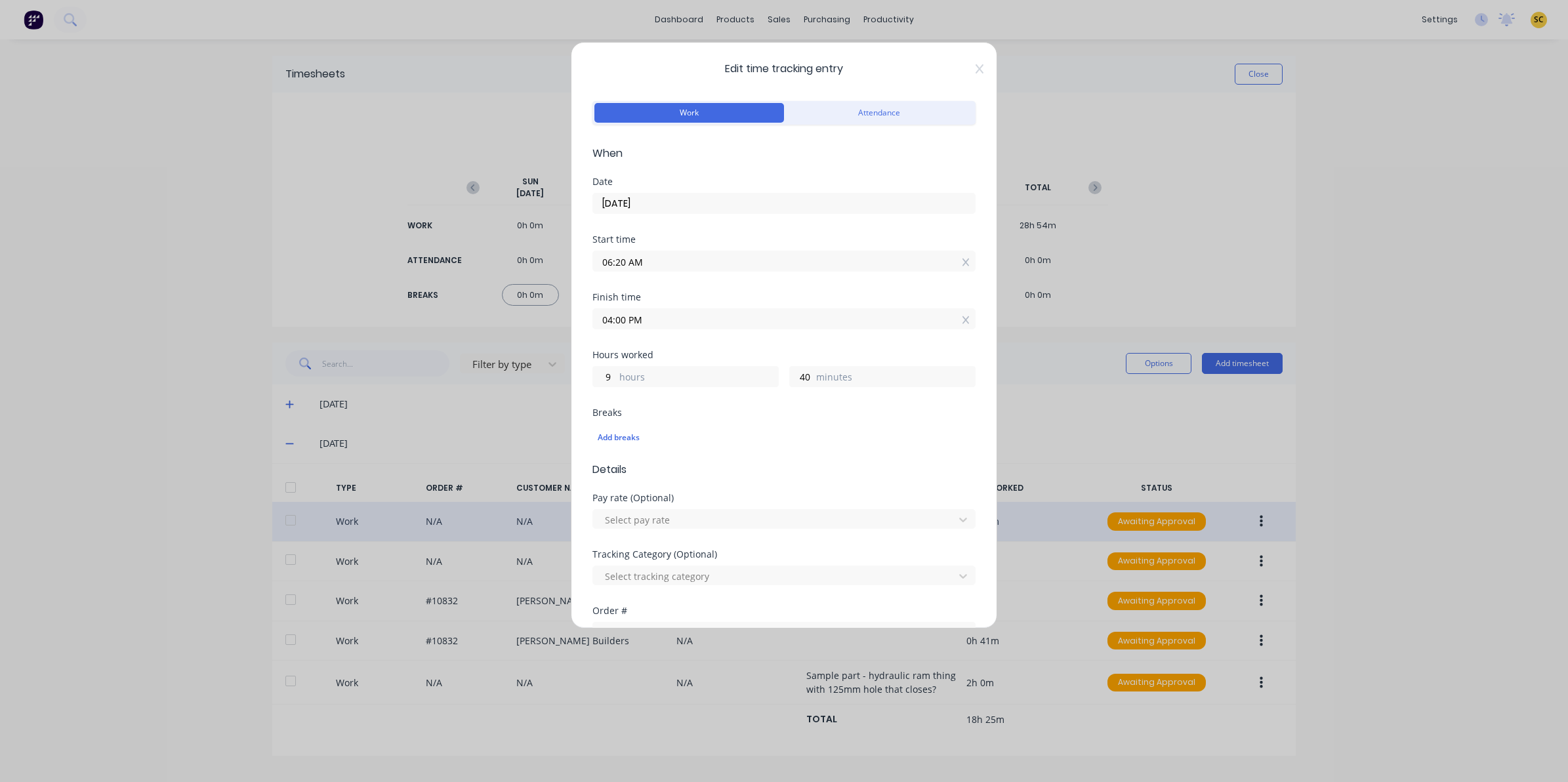
drag, startPoint x: 968, startPoint y: 67, endPoint x: 941, endPoint y: 102, distance: 44.2
click at [976, 67] on icon at bounding box center [979, 69] width 8 height 9
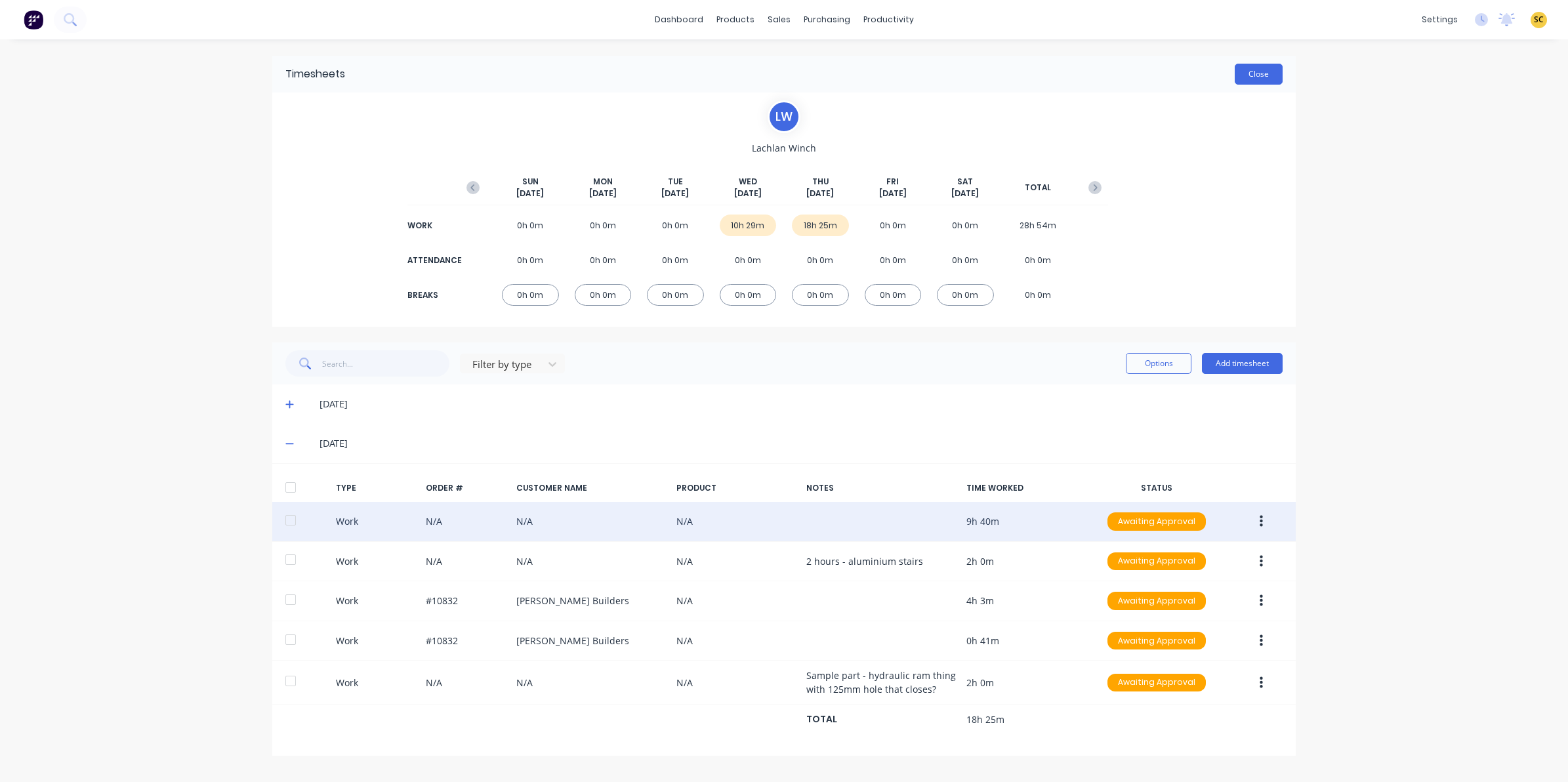
click at [1273, 71] on button "Close" at bounding box center [1259, 74] width 48 height 21
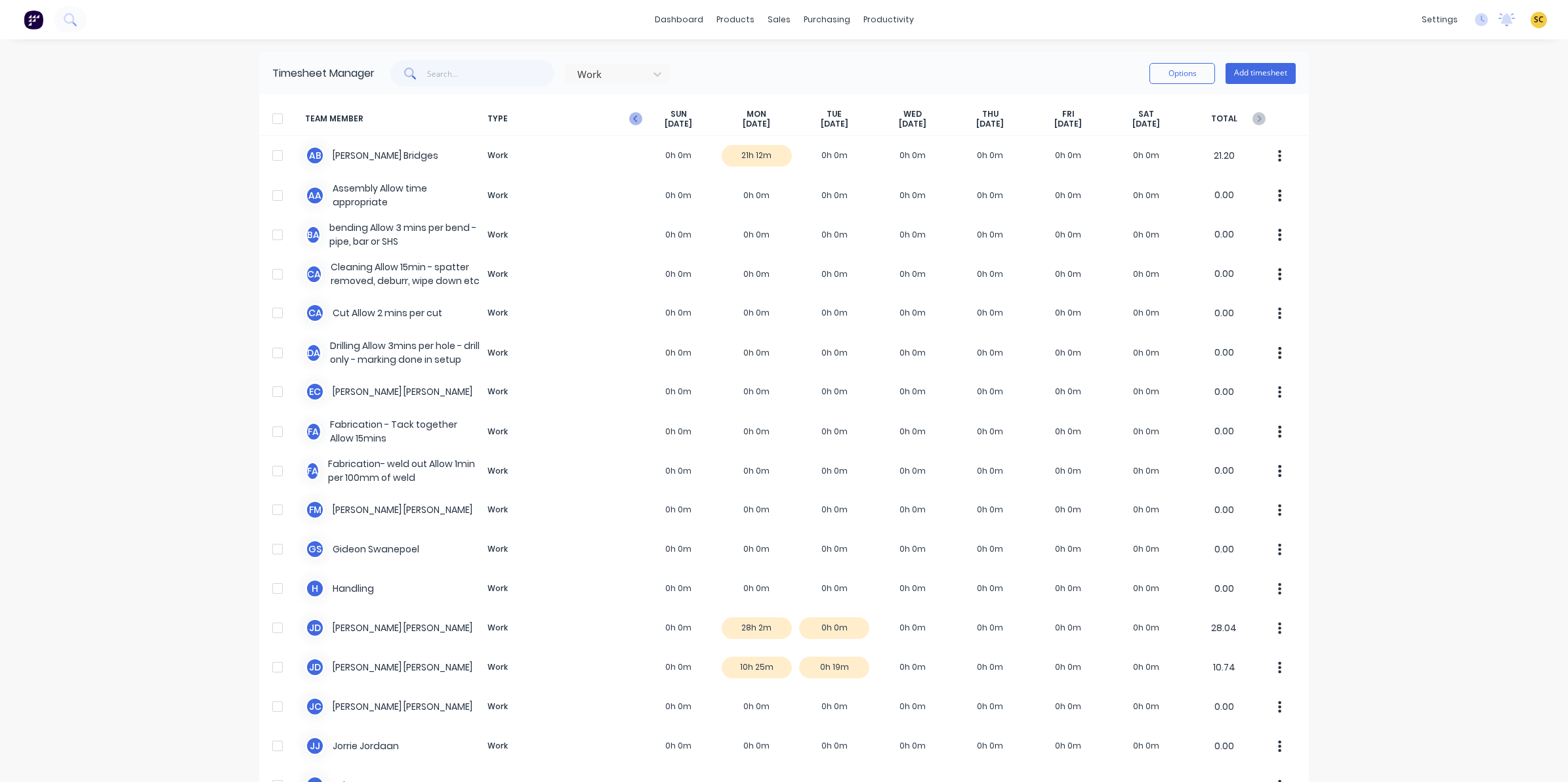
click at [633, 116] on icon "button" at bounding box center [635, 119] width 4 height 7
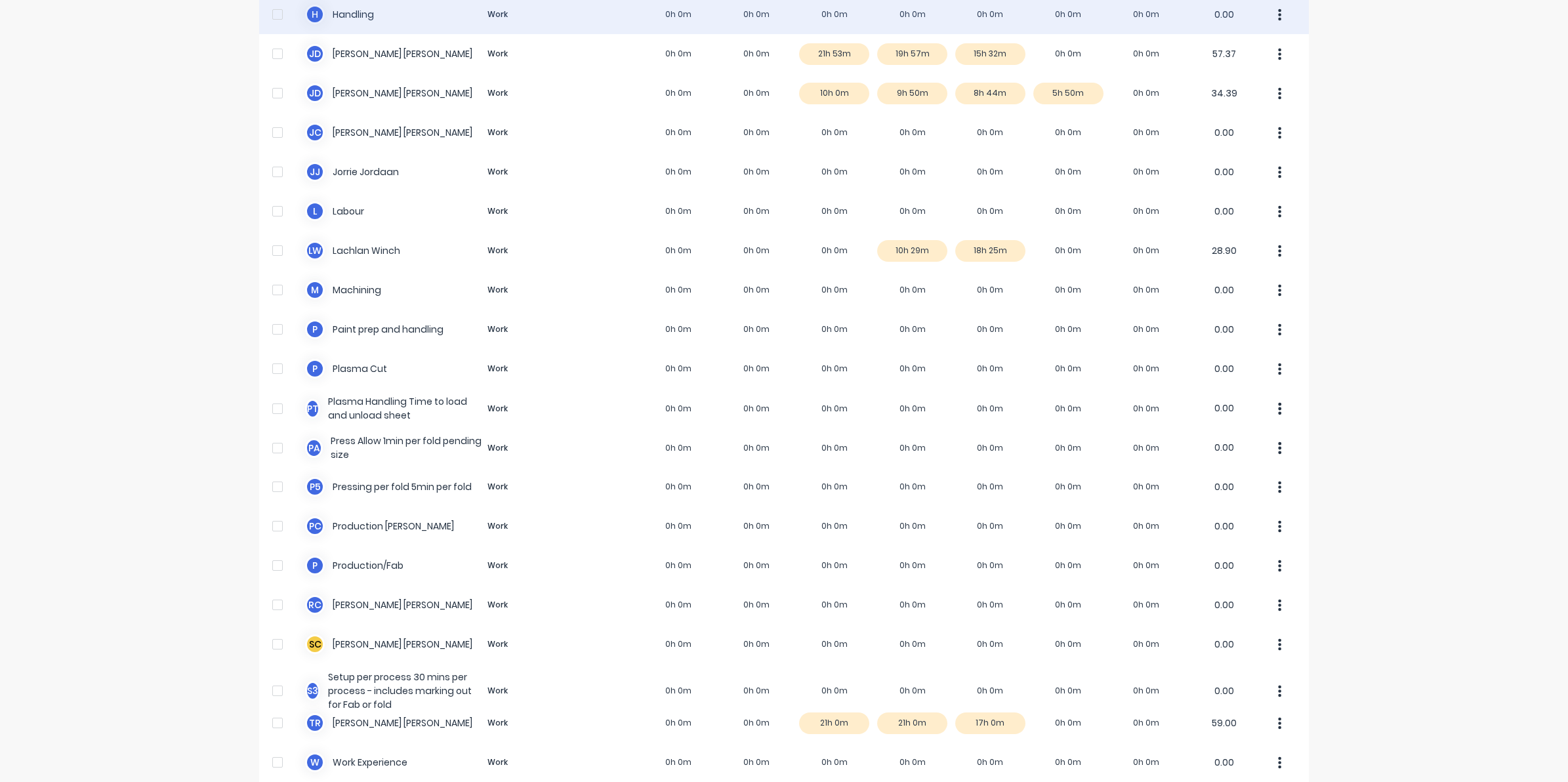
scroll to position [674, 0]
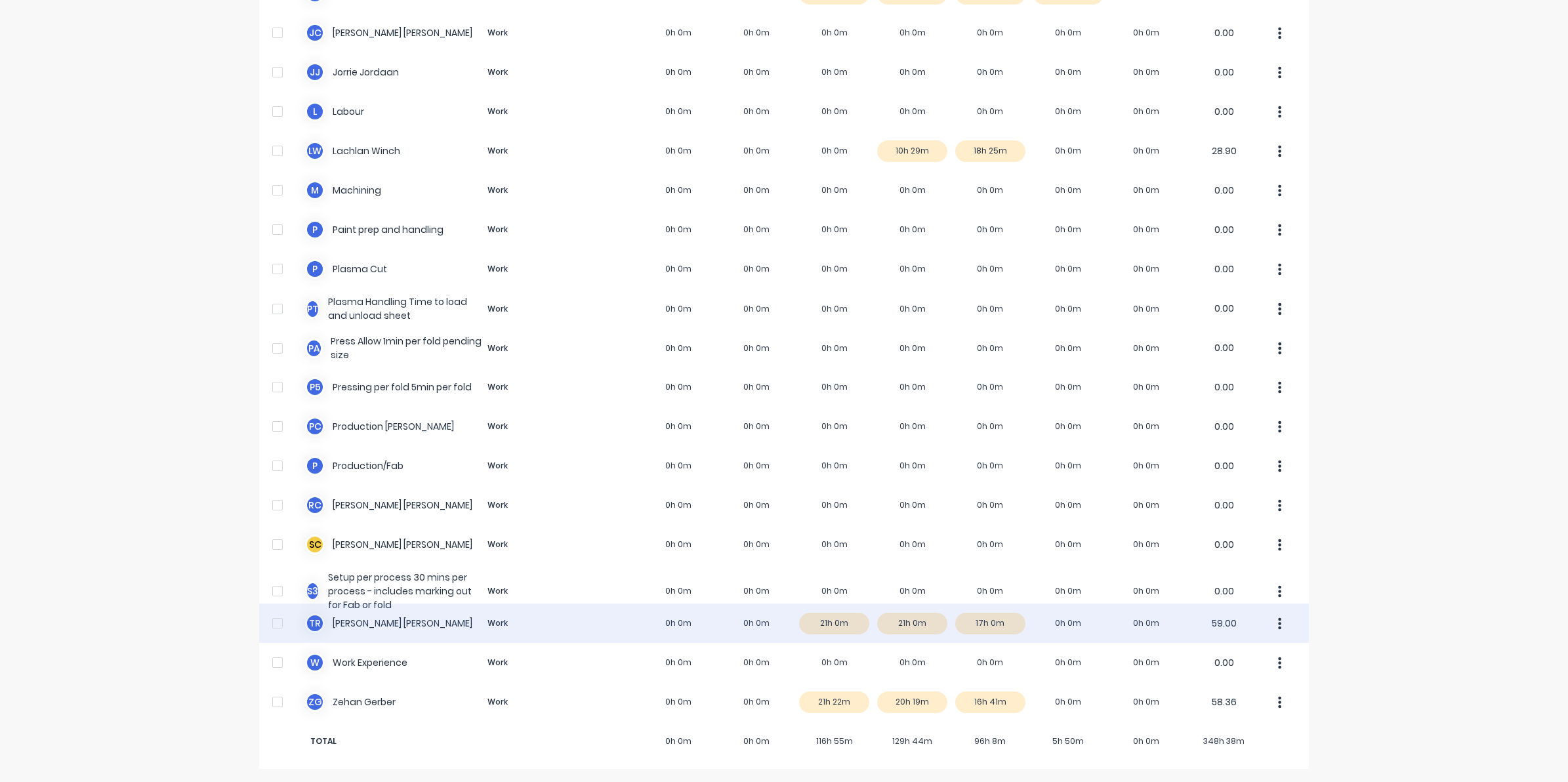
click at [994, 621] on div "T R [PERSON_NAME] Work 0h 0m 0h 0m 21h 0m 21h 0m 17h 0m 0h 0m 0h 0m 59.00" at bounding box center [784, 623] width 1050 height 39
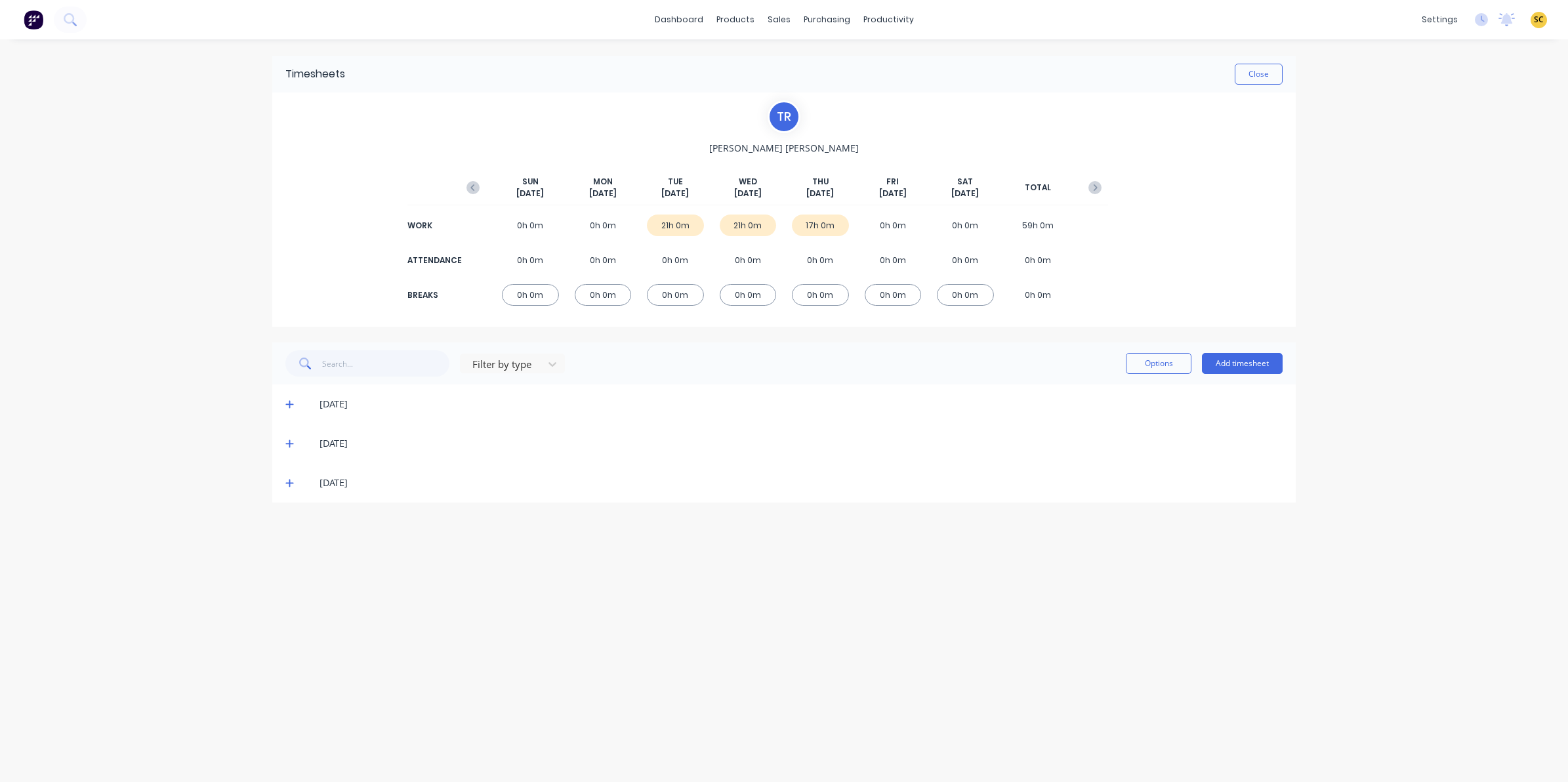
click at [286, 487] on icon at bounding box center [290, 483] width 8 height 9
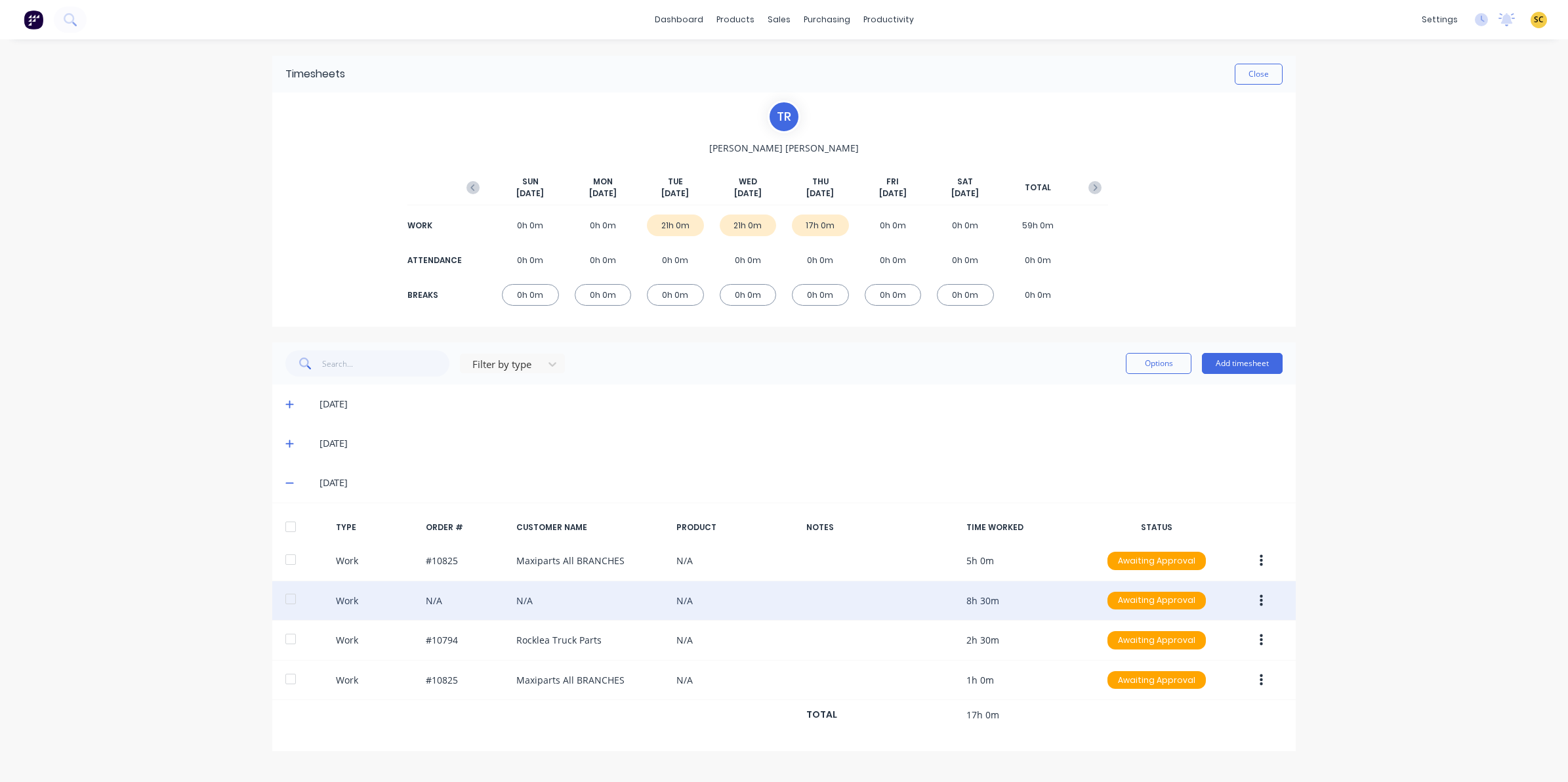
click at [1260, 596] on icon "button" at bounding box center [1261, 600] width 3 height 12
click at [1185, 540] on button "Edit" at bounding box center [1214, 551] width 125 height 26
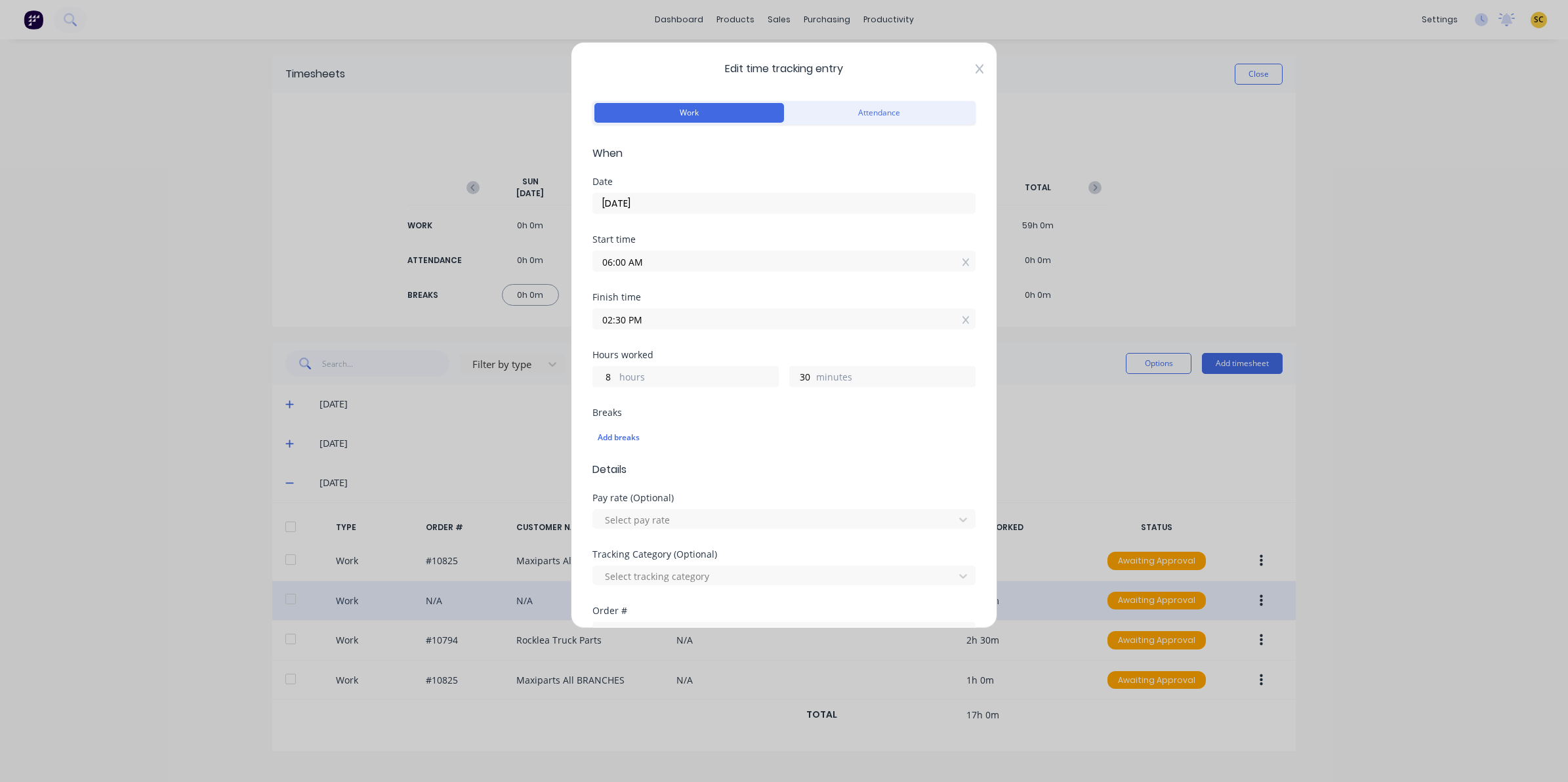
click at [976, 67] on icon at bounding box center [979, 69] width 8 height 10
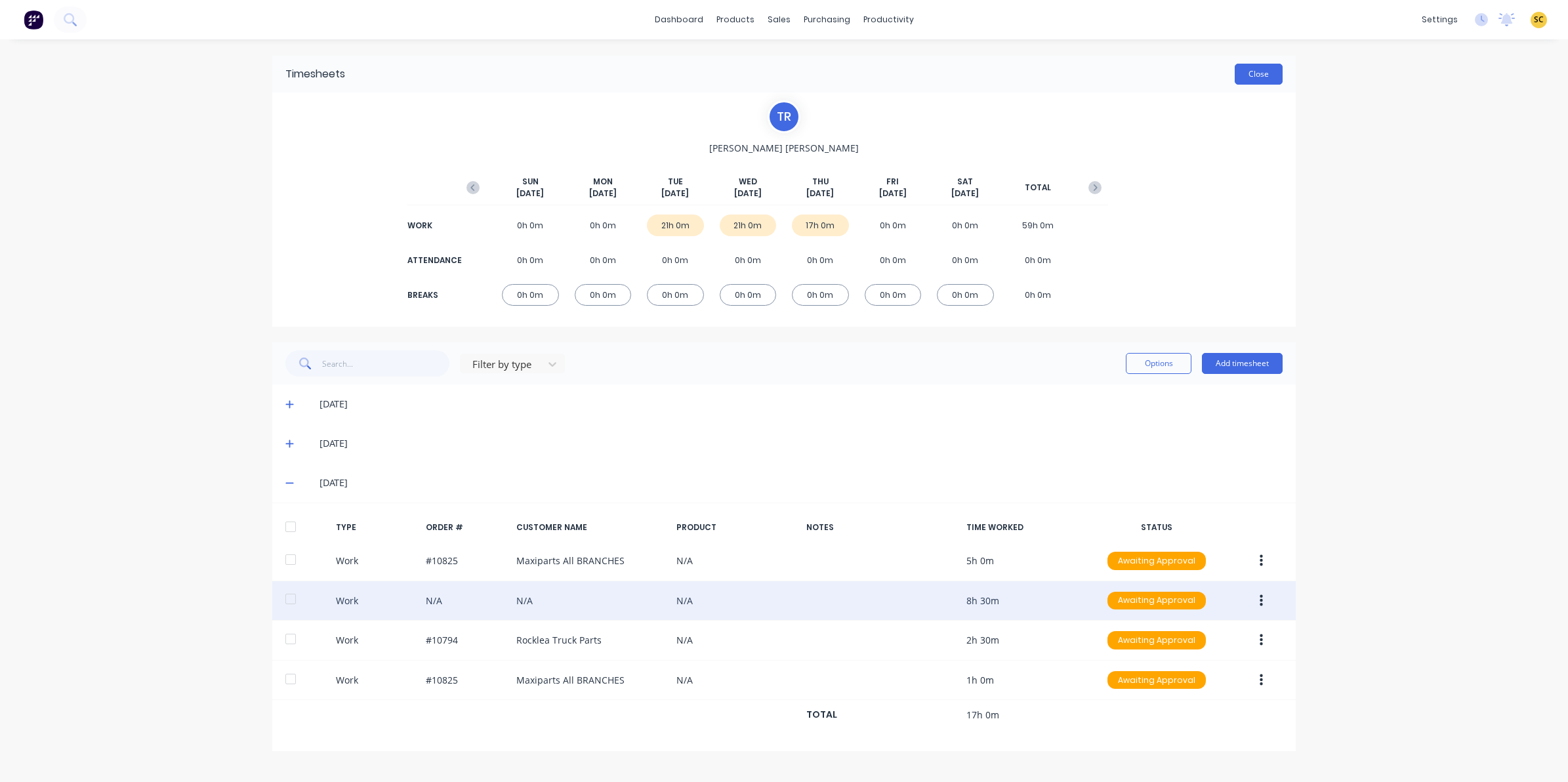
click at [1245, 74] on button "Close" at bounding box center [1259, 74] width 48 height 21
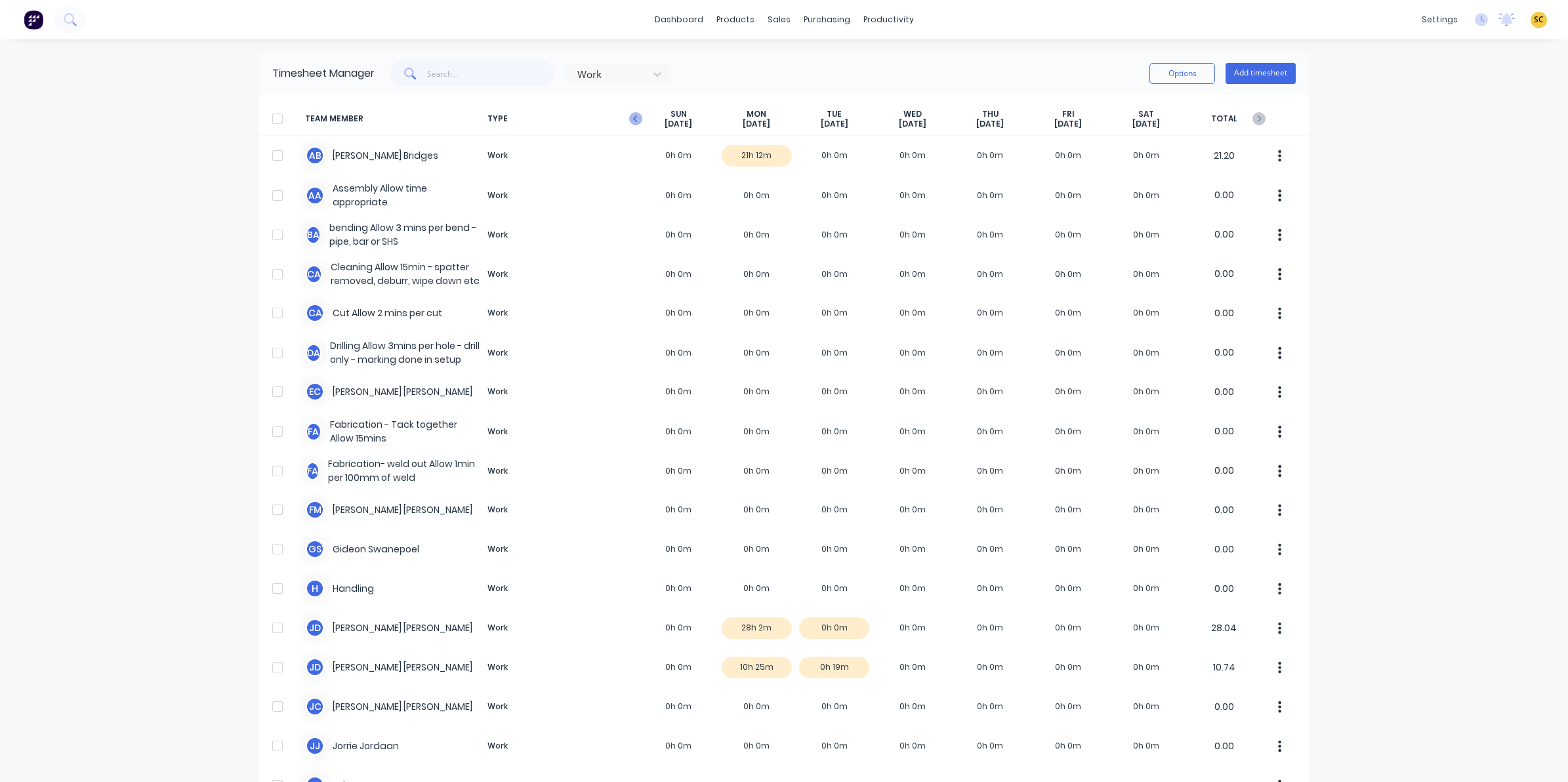
click at [630, 124] on icon "button" at bounding box center [636, 118] width 13 height 13
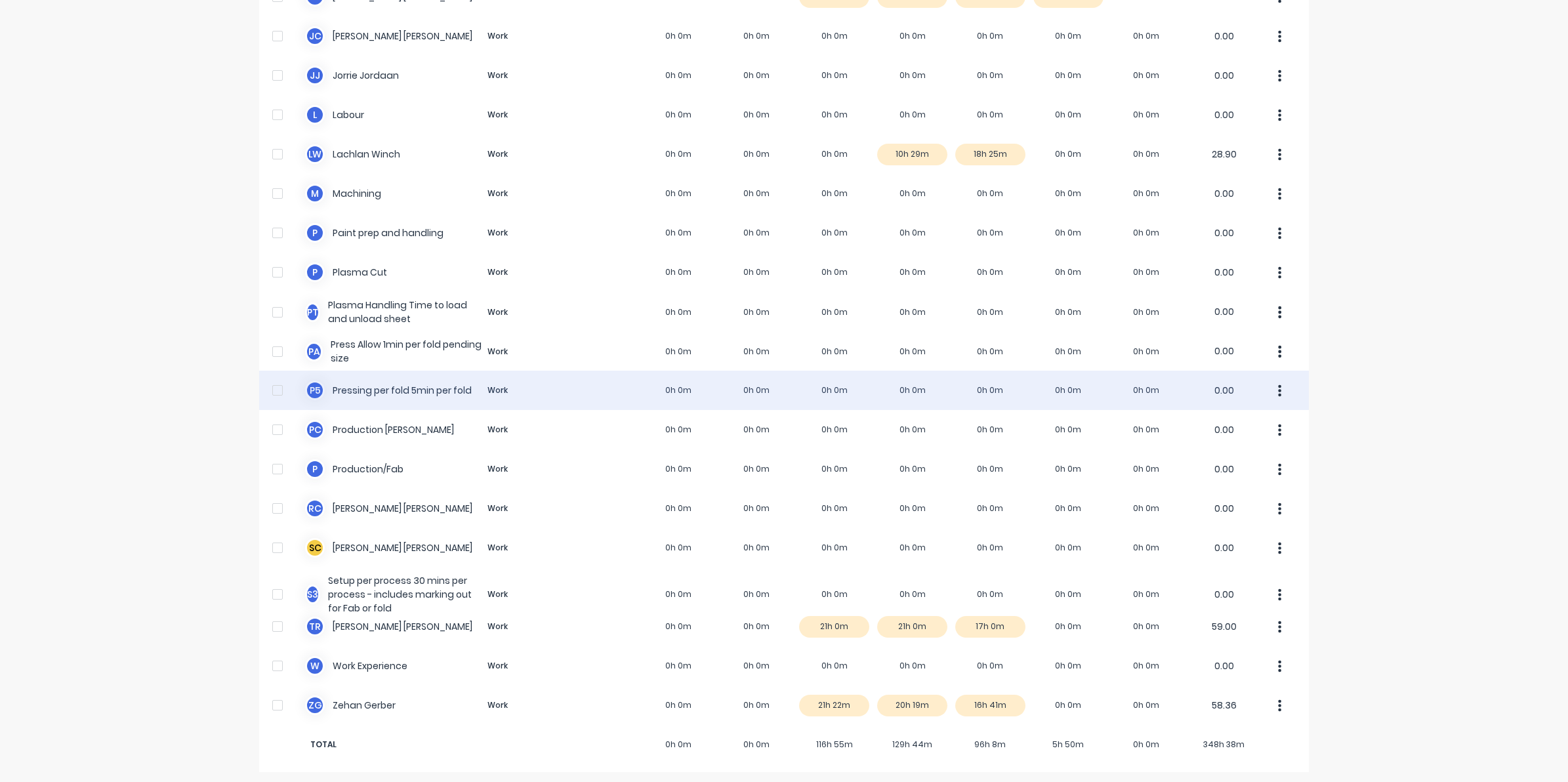
scroll to position [674, 0]
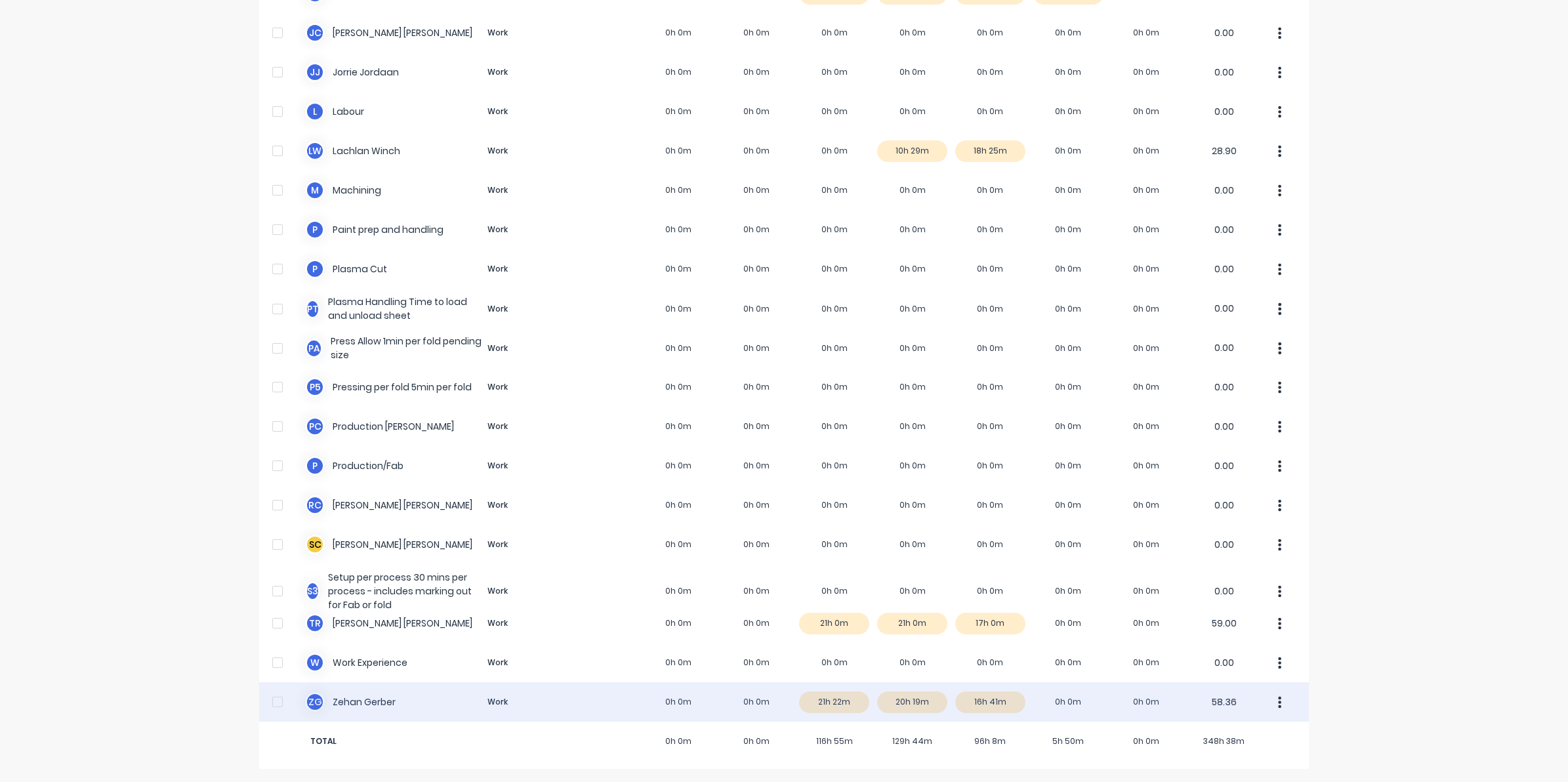
click at [1008, 700] on div "Z G [PERSON_NAME] Work 0h 0m 0h 0m 21h 22m 20h 19m 16h 41m 0h 0m 0h 0m 58.36" at bounding box center [784, 702] width 1050 height 39
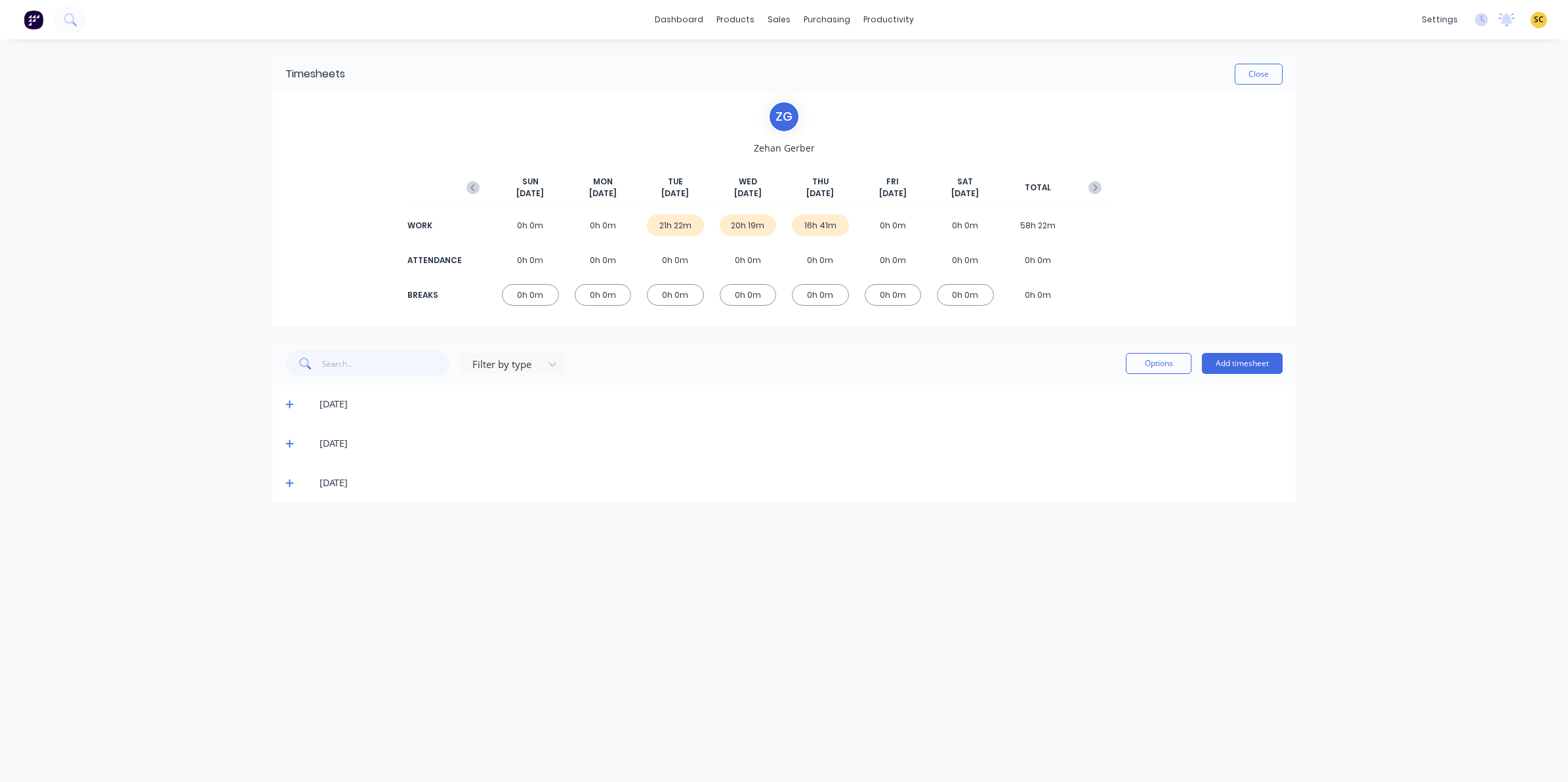
click at [281, 483] on div "[DATE]" at bounding box center [784, 483] width 1024 height 39
click at [289, 483] on icon at bounding box center [289, 483] width 8 height 8
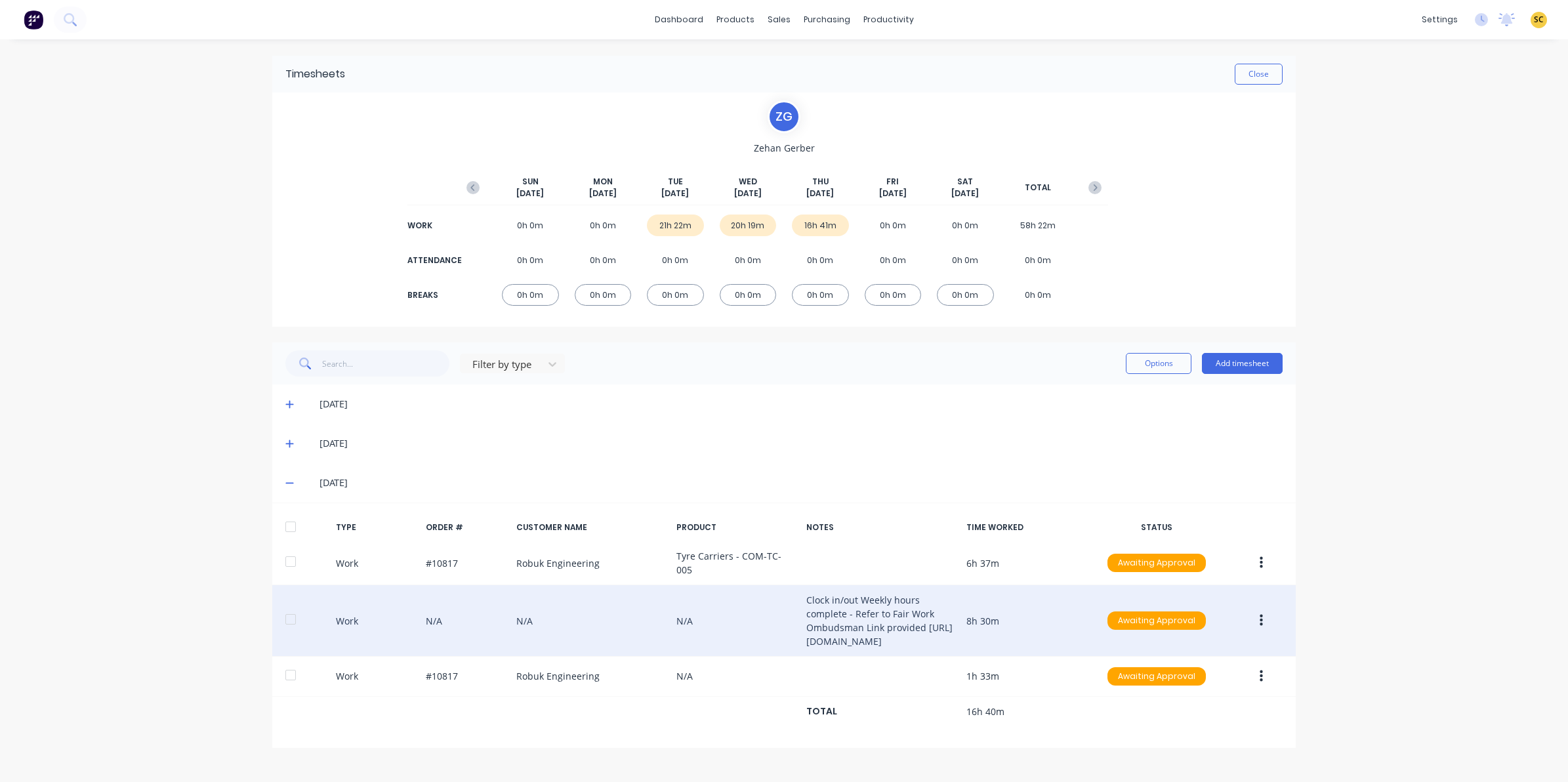
scroll to position [21, 0]
click at [1257, 611] on button "button" at bounding box center [1261, 621] width 31 height 23
click at [1169, 566] on div "Edit" at bounding box center [1214, 572] width 101 height 19
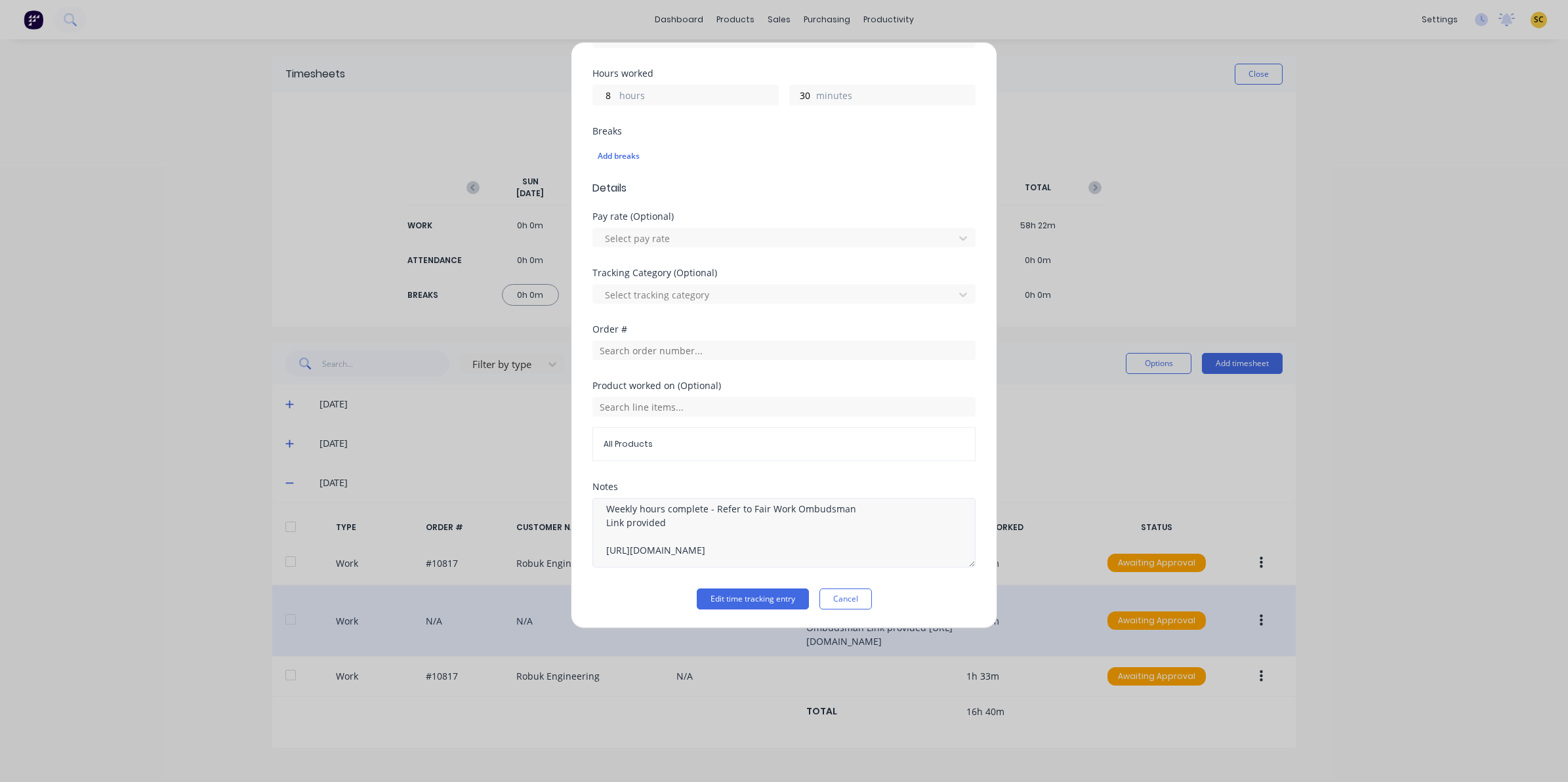
scroll to position [54, 0]
drag, startPoint x: 775, startPoint y: 546, endPoint x: 592, endPoint y: 527, distance: 184.0
click at [592, 527] on textarea "Clock in/out Weekly hours complete - Refer to Fair Work Ombudsman Link provided…" at bounding box center [784, 532] width 383 height 69
click at [850, 608] on button "Cancel" at bounding box center [846, 599] width 52 height 21
